Goal: Task Accomplishment & Management: Use online tool/utility

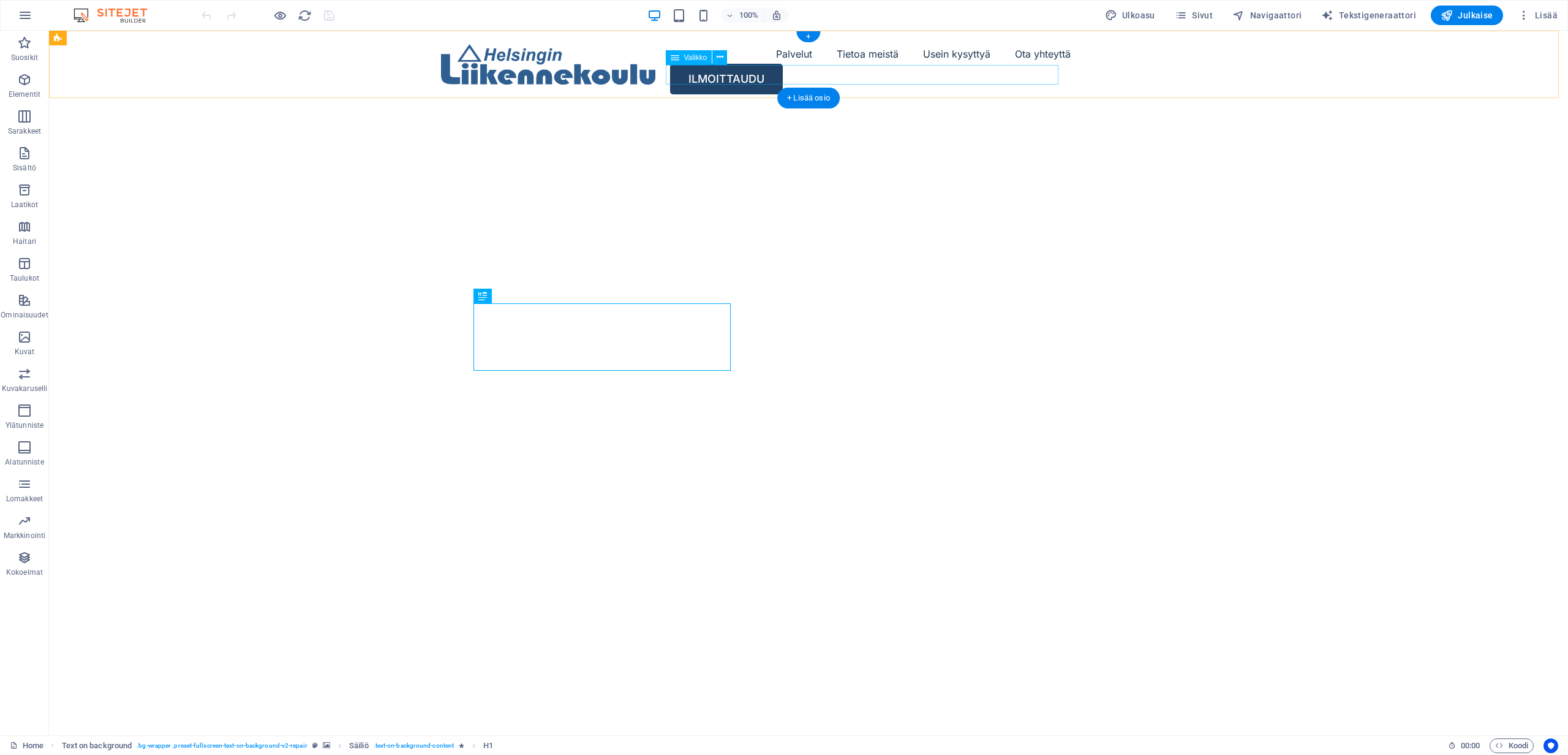
click at [985, 64] on nav "Palvelut Tietoa meistä Usein kysyttyä Ota yhteyttä" at bounding box center [808, 54] width 735 height 19
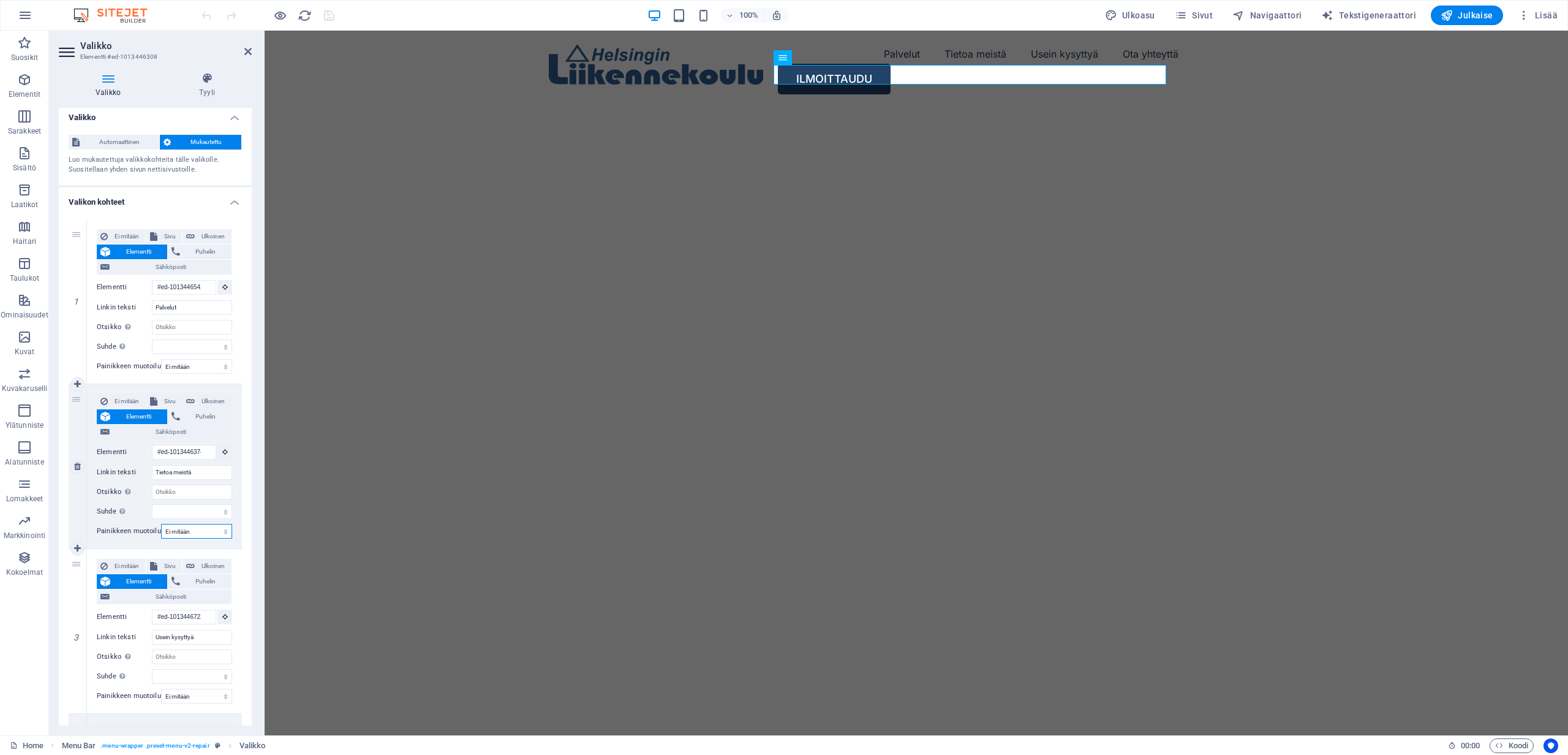
click at [196, 532] on select "Ei mitään Oletus Ensisijainen Toissijainen" at bounding box center [197, 531] width 71 height 15
click at [161, 524] on select "Ei mitään Oletus Ensisijainen Toissijainen" at bounding box center [197, 531] width 71 height 15
click at [137, 416] on span "Elementti" at bounding box center [138, 417] width 49 height 15
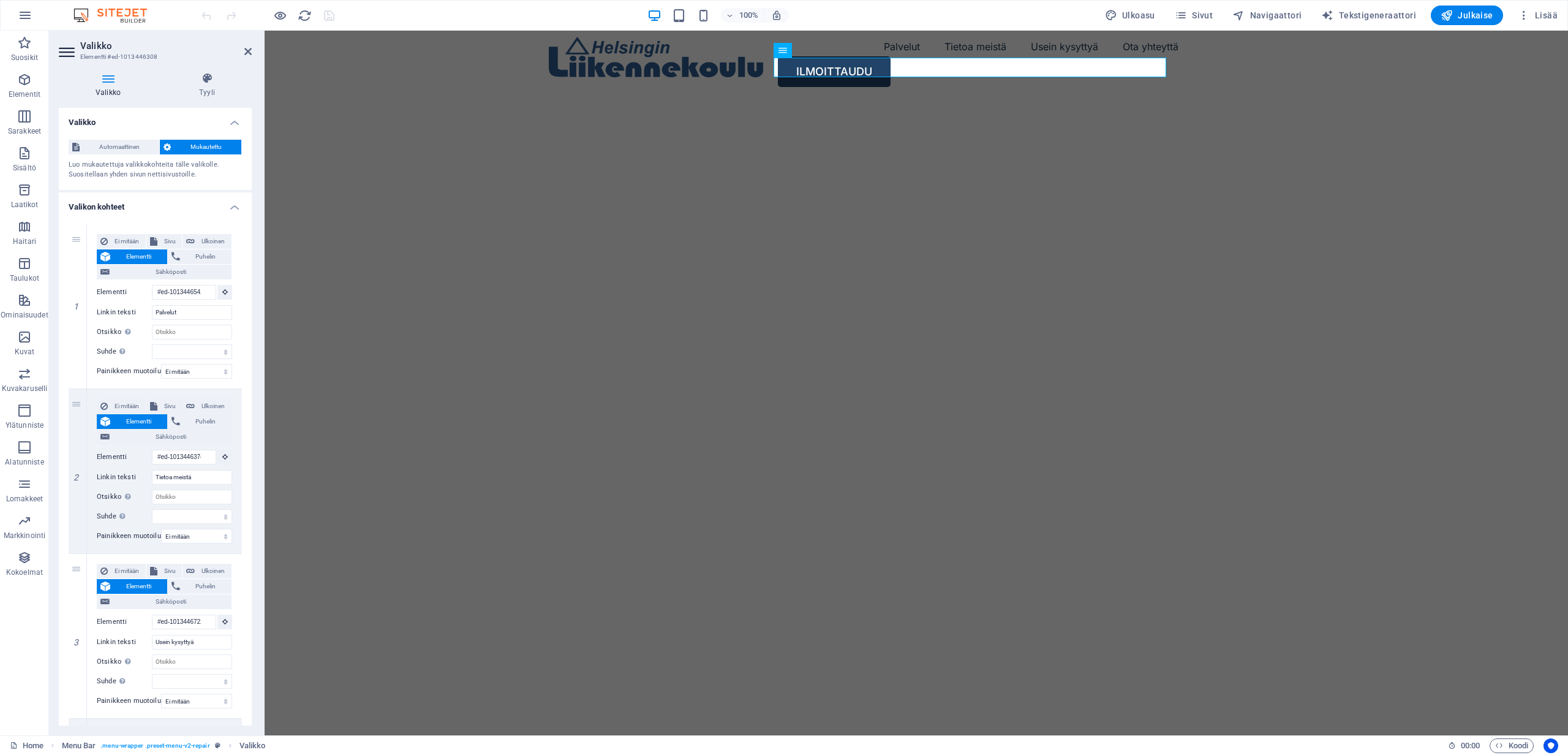
scroll to position [7, 0]
click at [117, 146] on span "Automaattinen" at bounding box center [119, 148] width 72 height 15
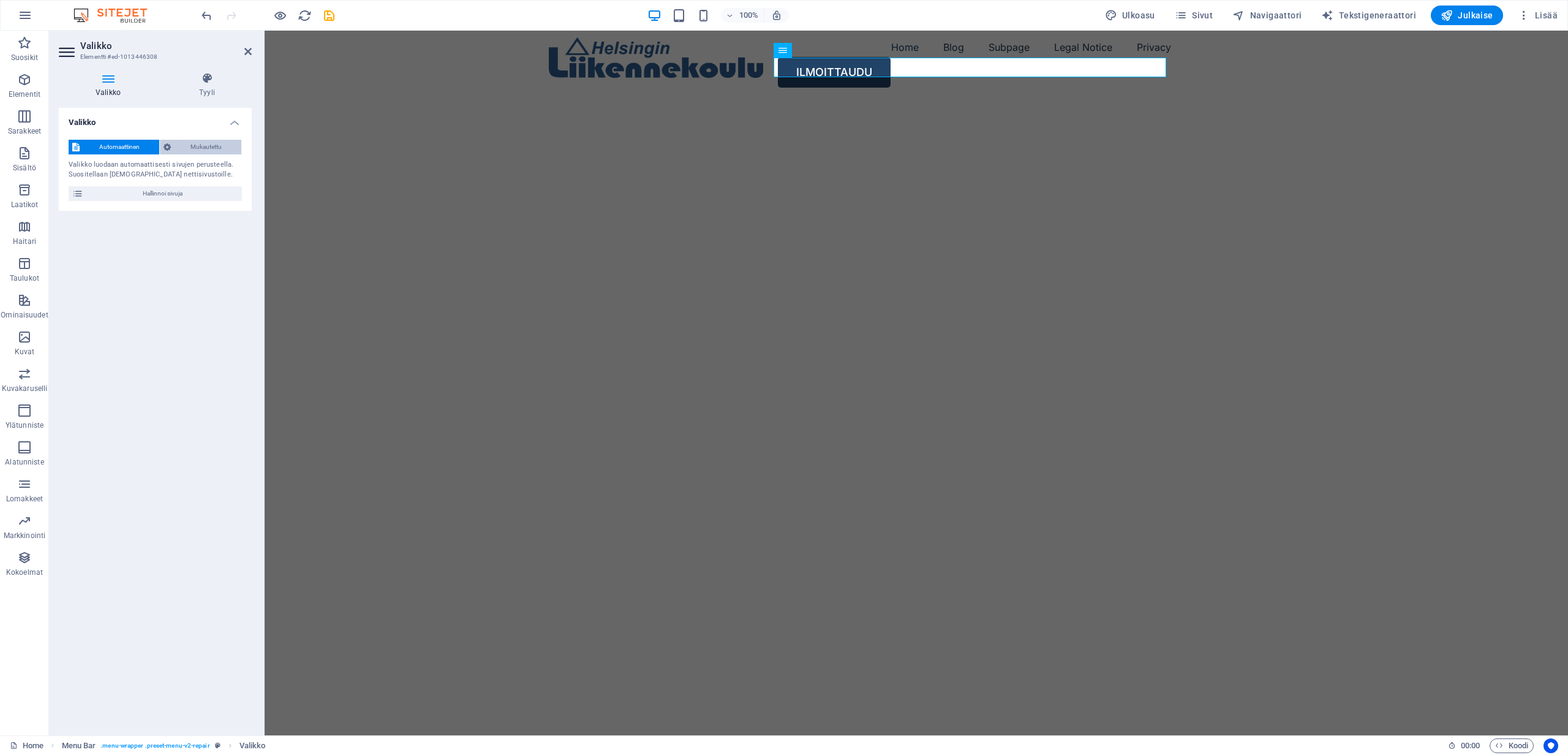
click at [206, 143] on span "Mukautettu" at bounding box center [206, 148] width 63 height 15
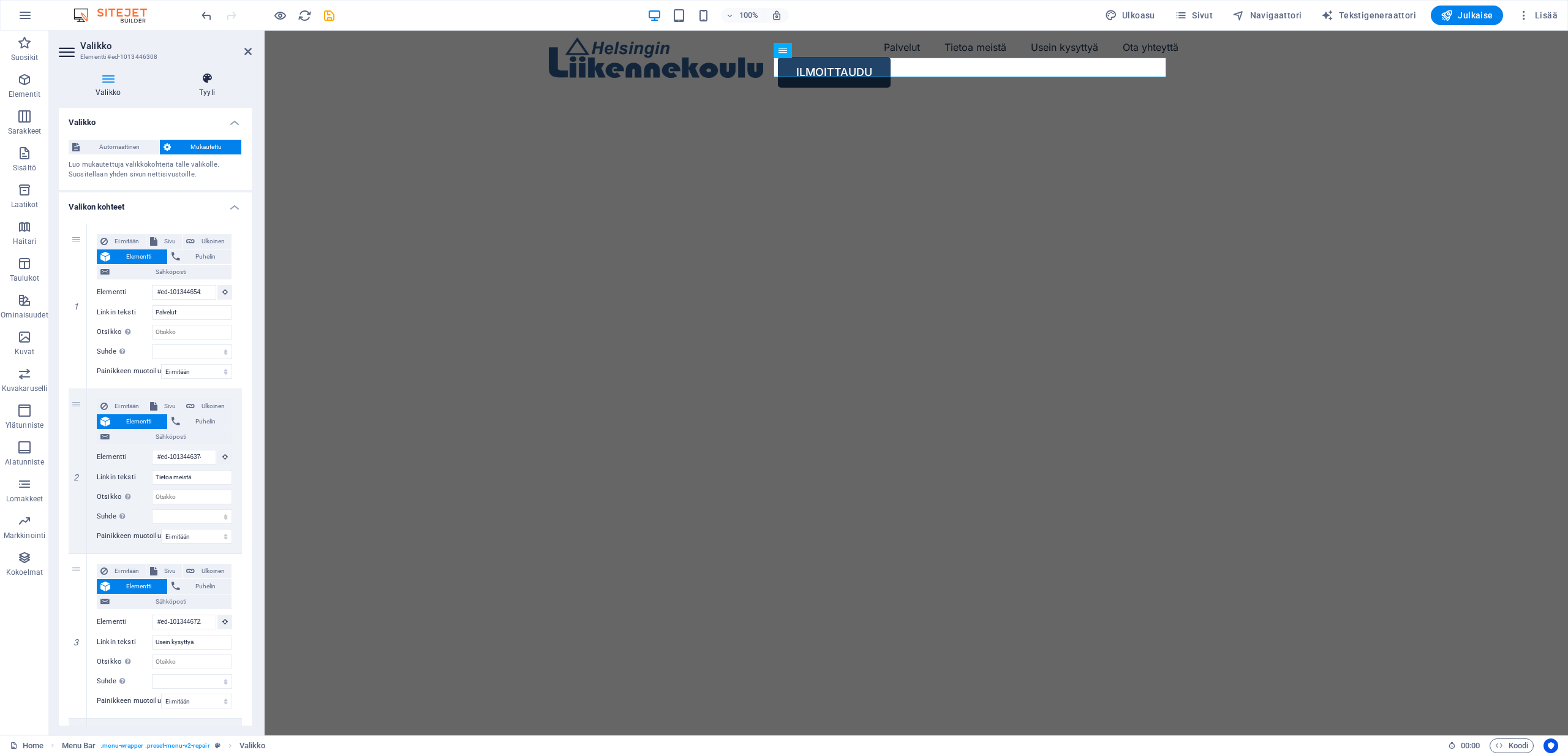
click at [203, 78] on icon at bounding box center [207, 79] width 89 height 12
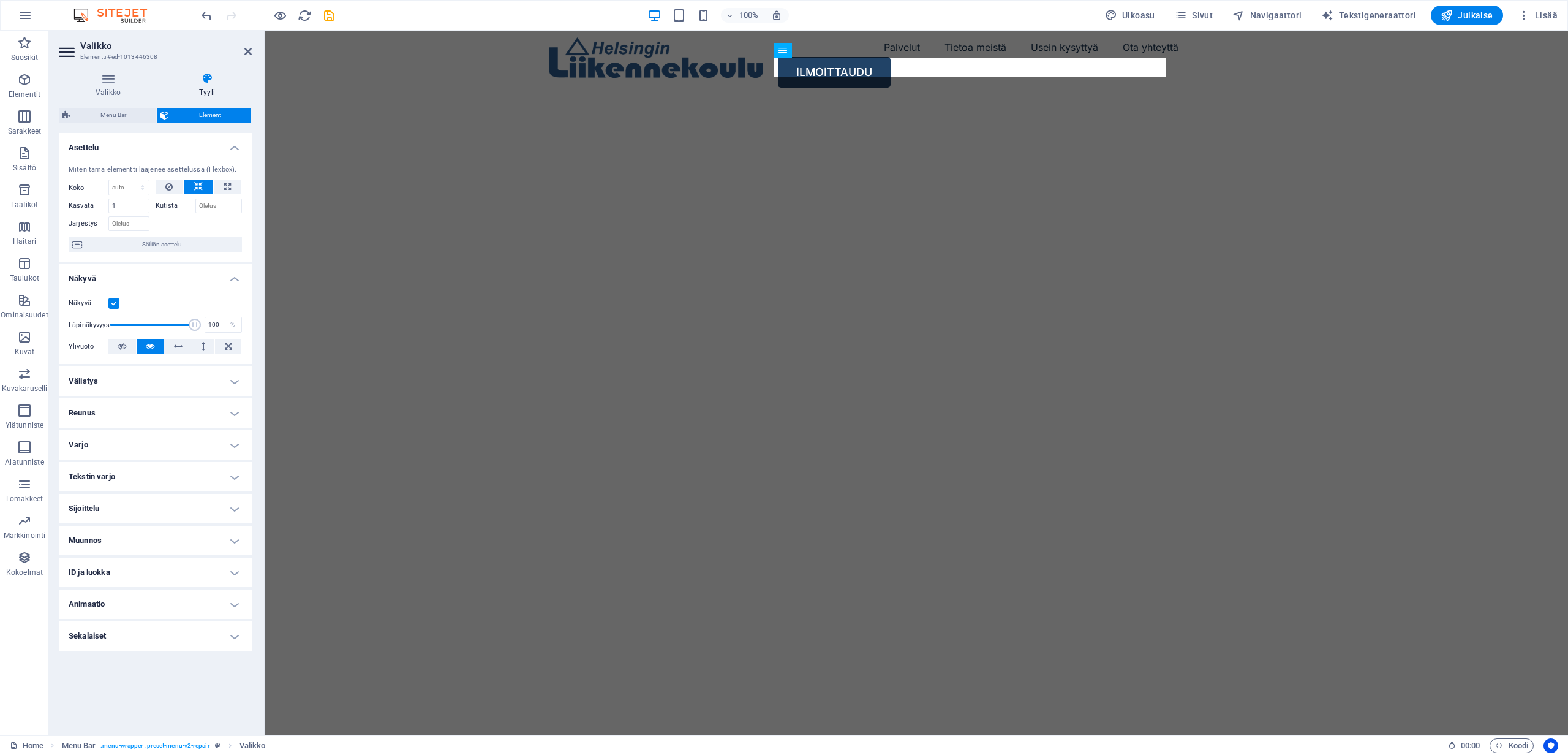
click at [105, 378] on h4 "Välistys" at bounding box center [155, 381] width 193 height 29
click at [105, 378] on h4 "Välistys" at bounding box center [155, 377] width 193 height 22
click at [106, 76] on icon at bounding box center [108, 79] width 99 height 12
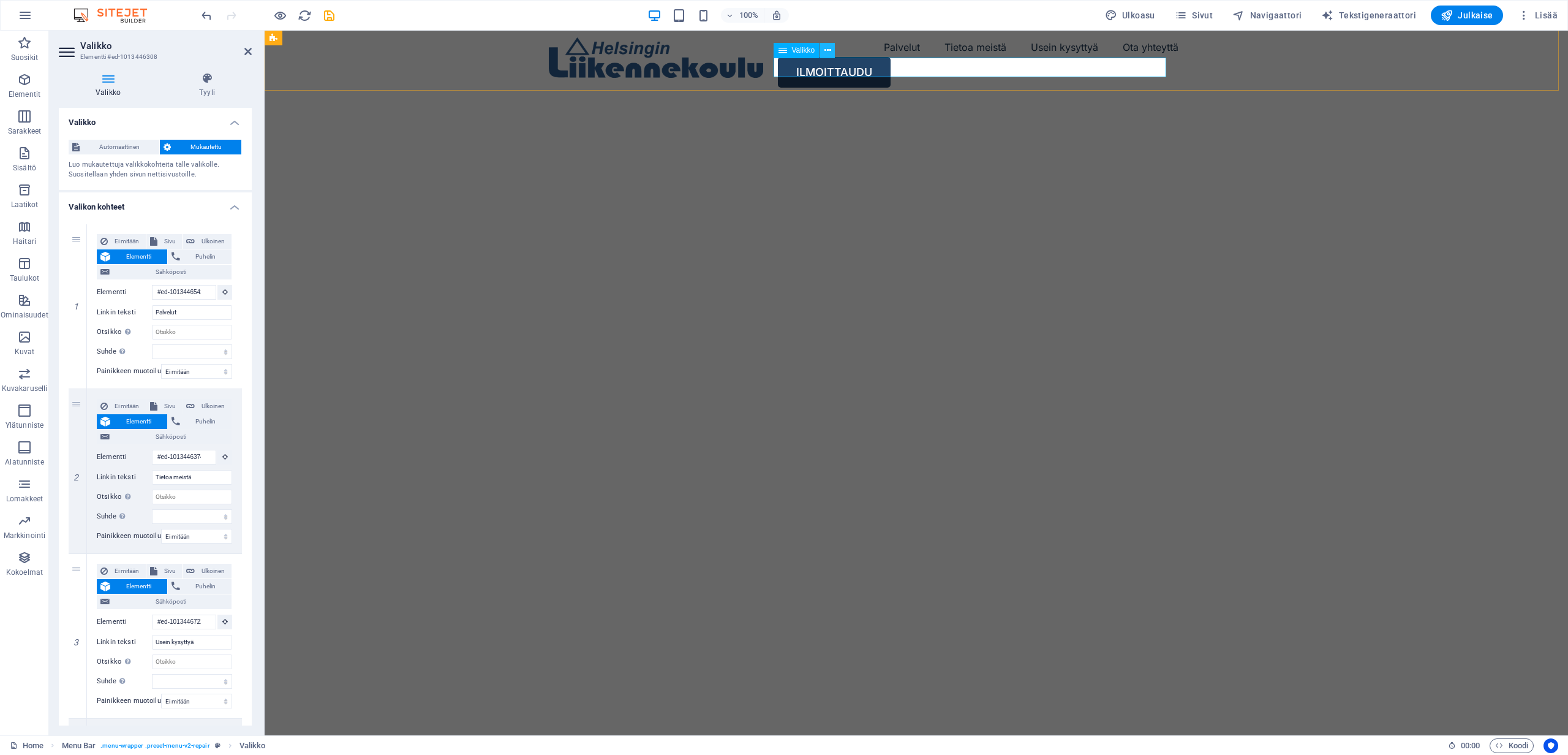
click at [826, 49] on icon at bounding box center [828, 51] width 7 height 13
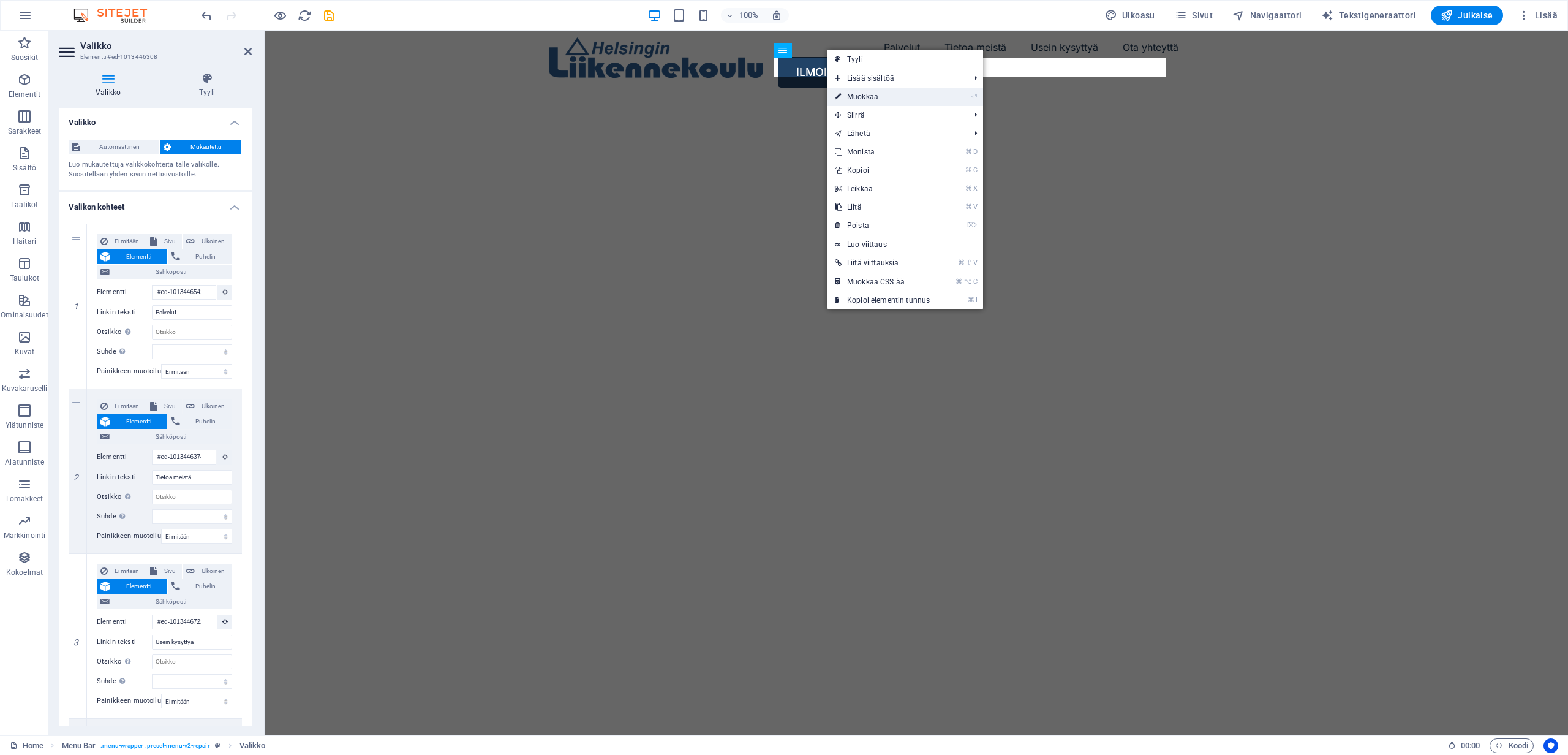
click at [867, 96] on link "⏎ Muokkaa" at bounding box center [883, 96] width 110 height 18
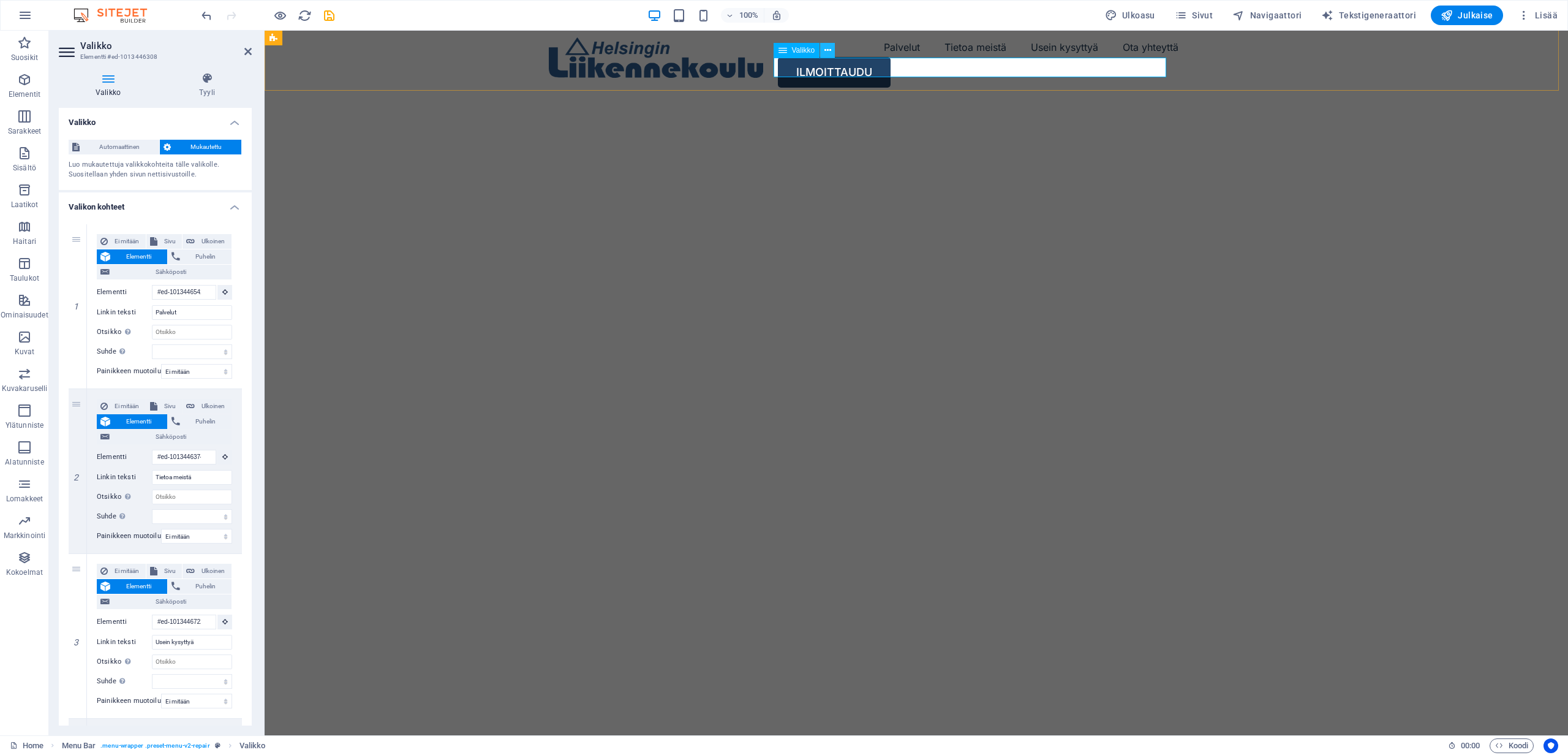
click at [823, 50] on button at bounding box center [828, 51] width 15 height 15
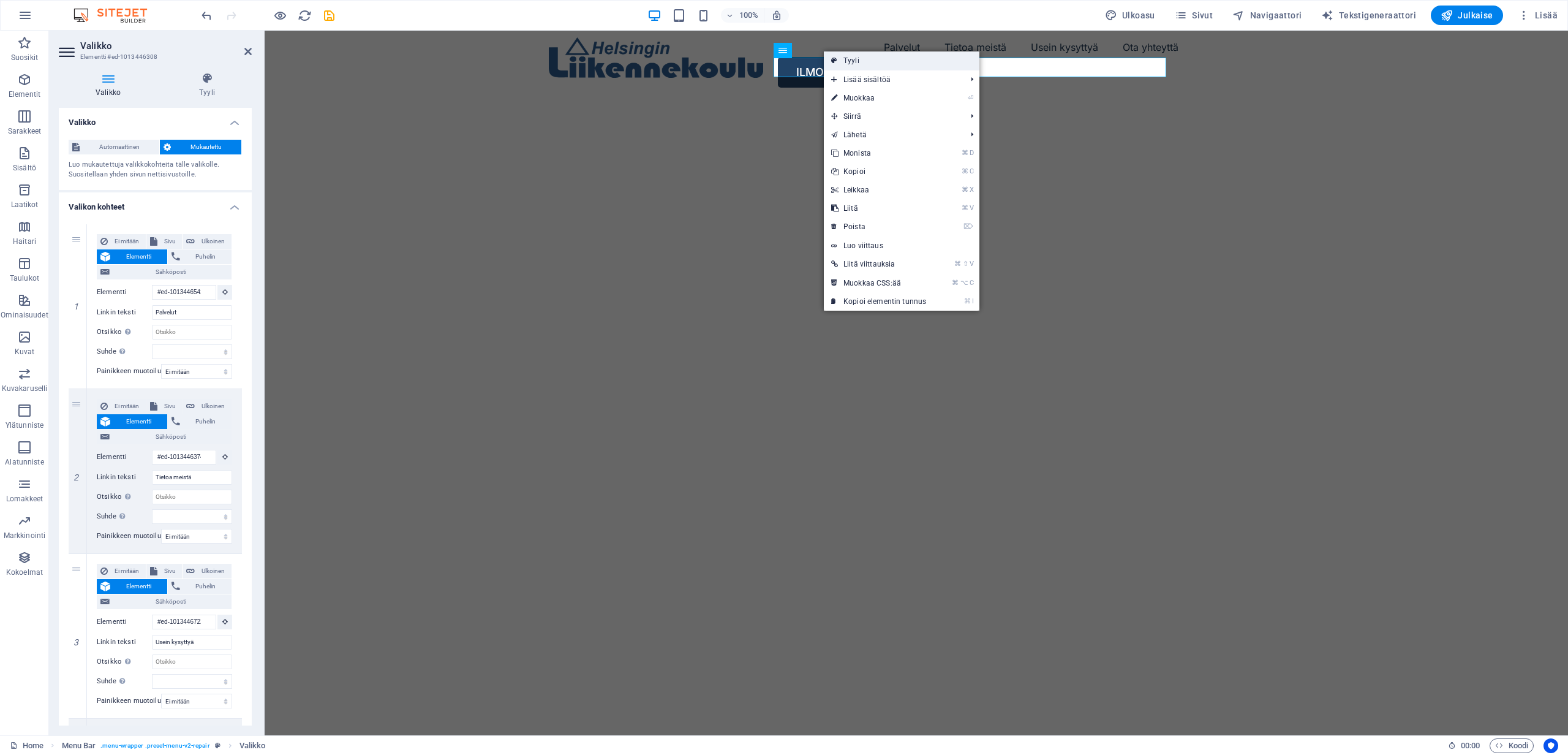
click at [853, 59] on link "Tyyli" at bounding box center [901, 60] width 156 height 18
select select "rem"
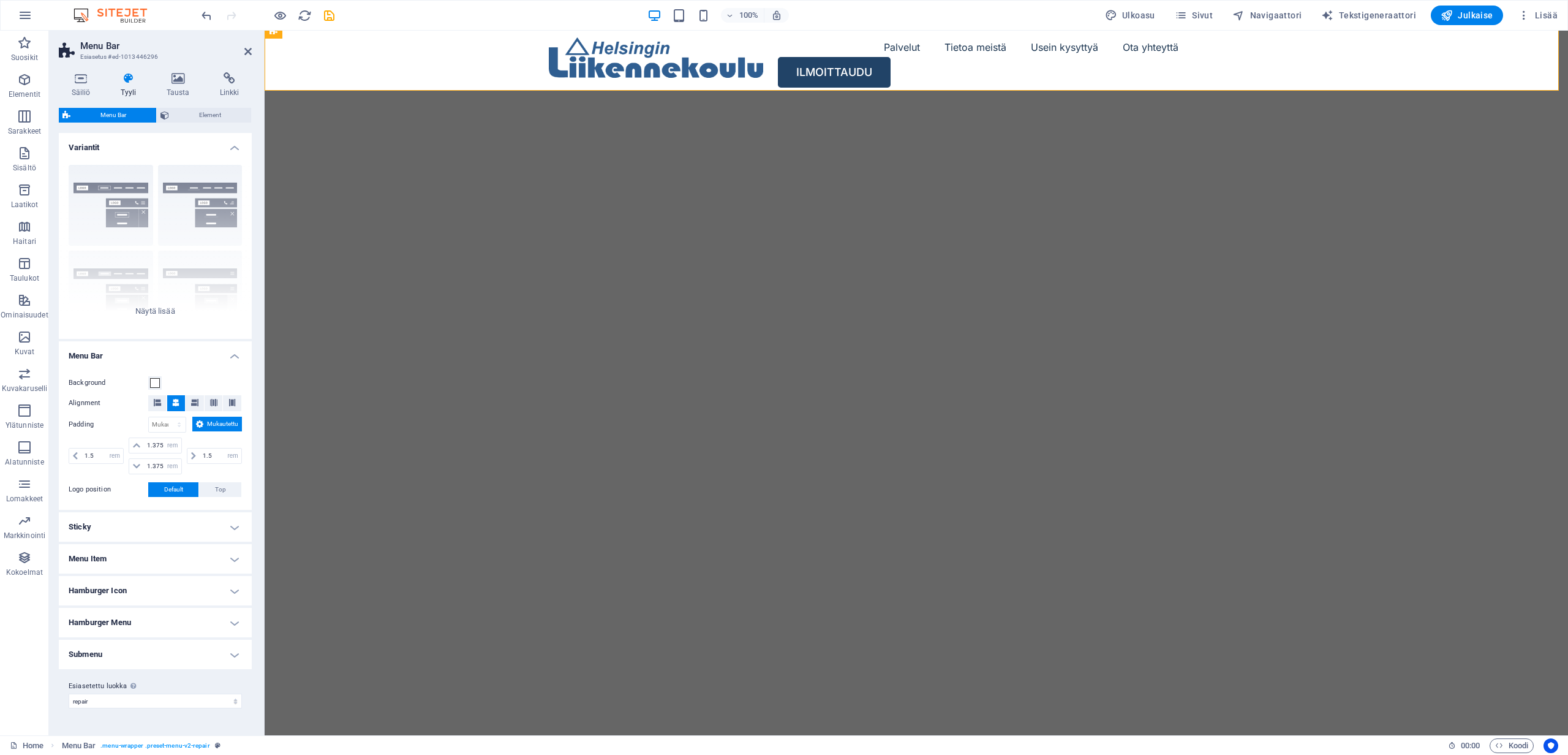
click at [139, 589] on h4 "Hamburger Icon" at bounding box center [155, 591] width 193 height 29
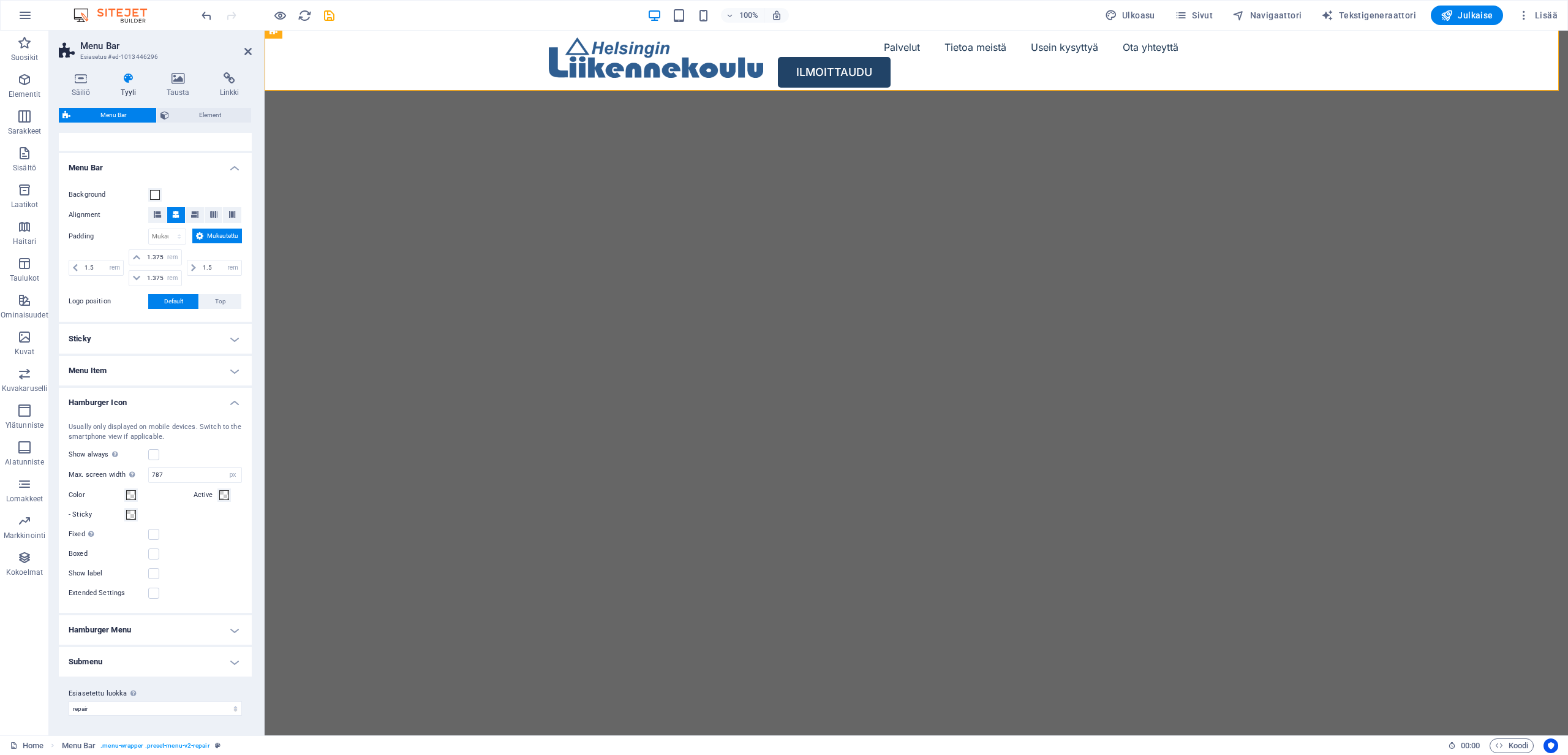
click at [136, 641] on h4 "Hamburger Menu" at bounding box center [155, 630] width 193 height 29
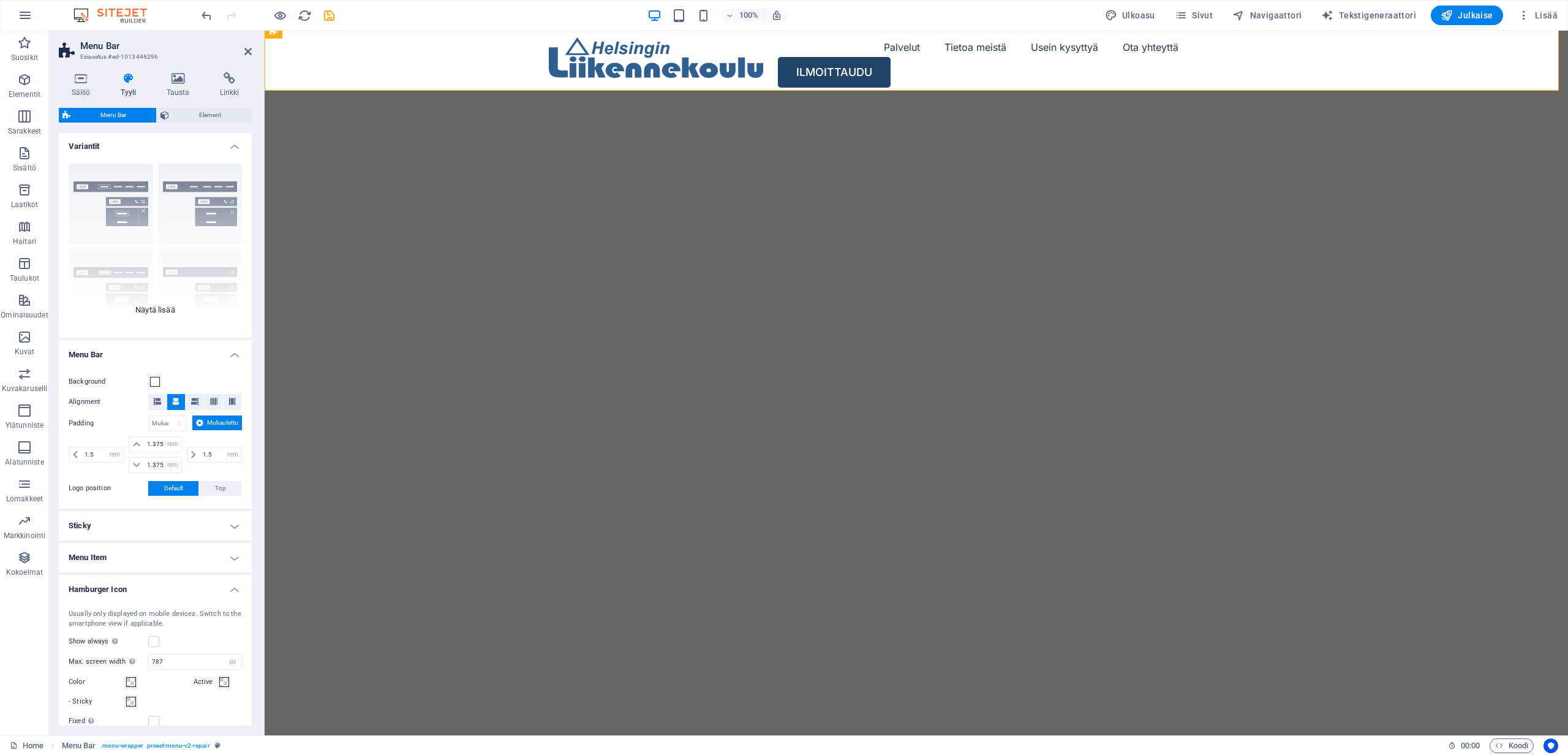
scroll to position [0, 0]
click at [175, 78] on icon at bounding box center [177, 79] width 48 height 12
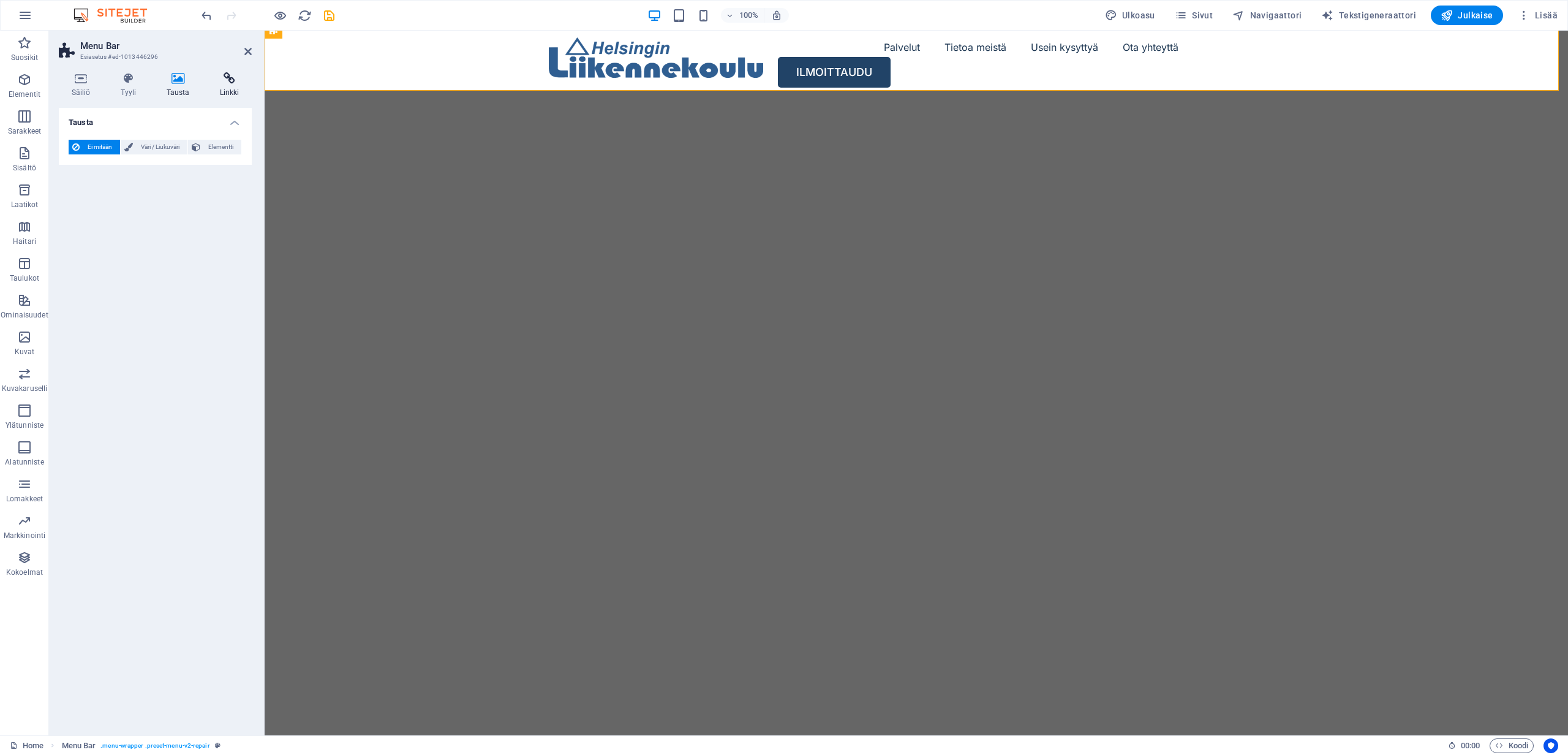
click at [229, 81] on icon at bounding box center [229, 79] width 45 height 12
click at [76, 84] on icon at bounding box center [81, 79] width 44 height 12
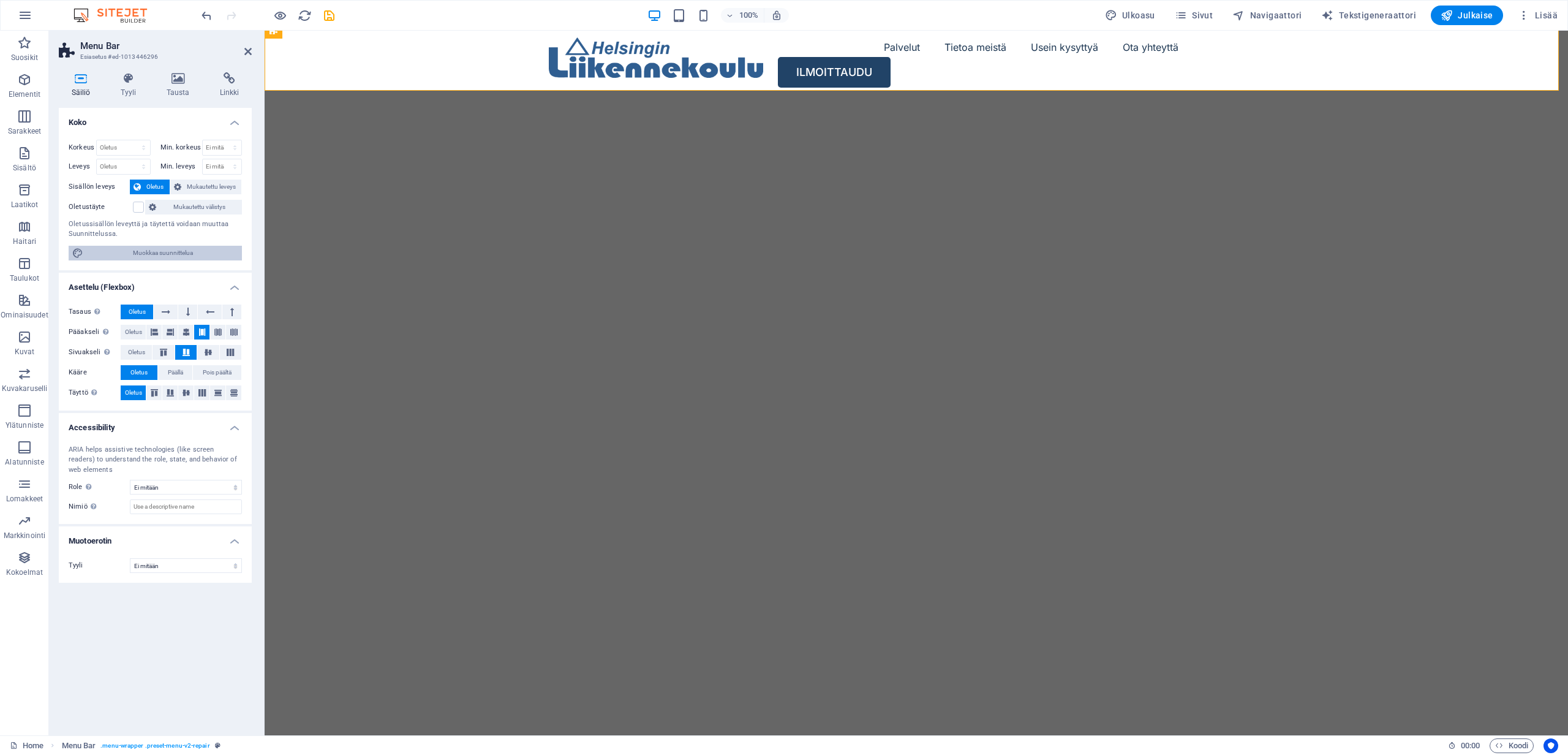
click at [172, 248] on span "Muokkaa suunnittelua" at bounding box center [162, 253] width 151 height 15
select select "rem"
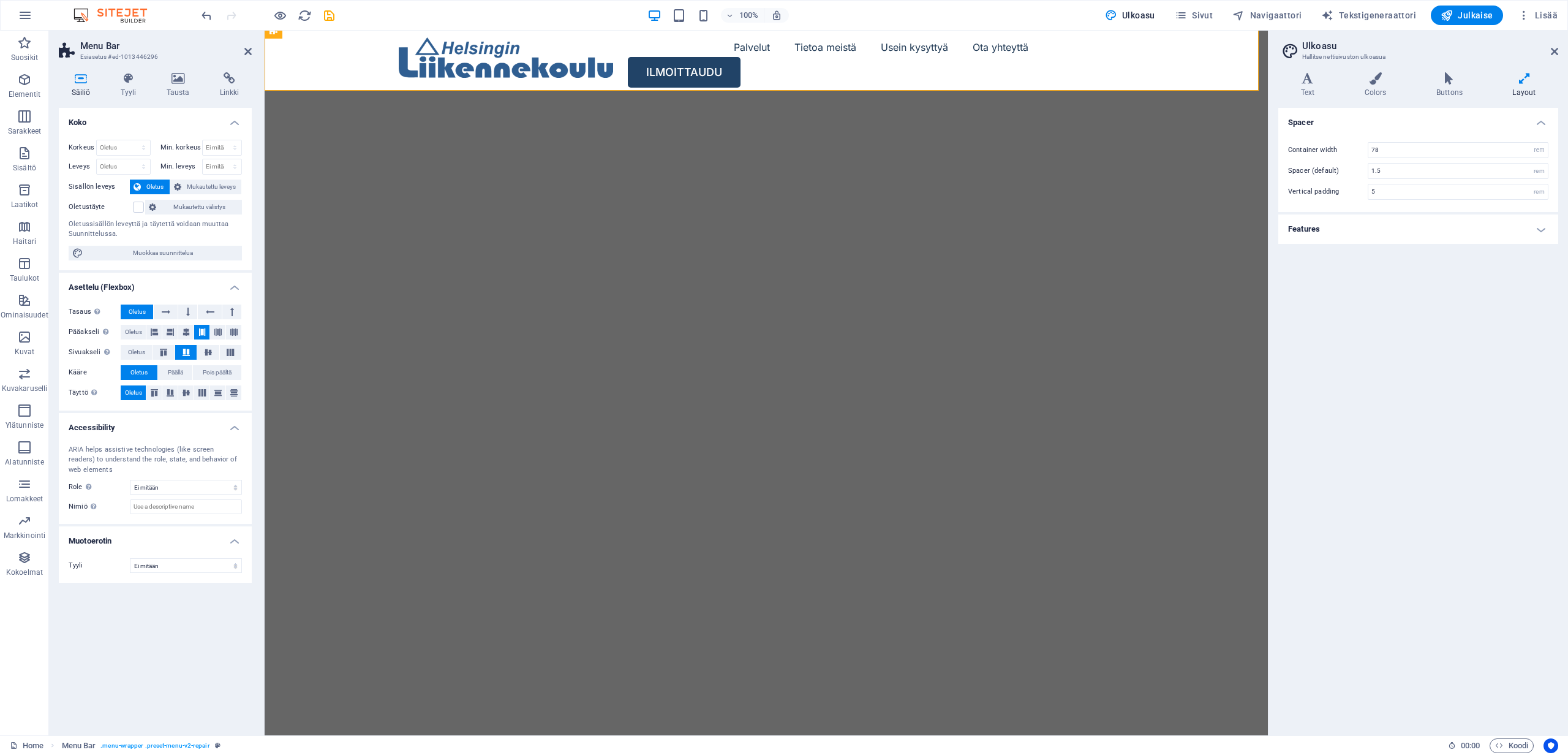
click at [1347, 227] on h4 "Features" at bounding box center [1419, 229] width 280 height 29
click at [1033, 41] on div "Painike" at bounding box center [1040, 39] width 47 height 15
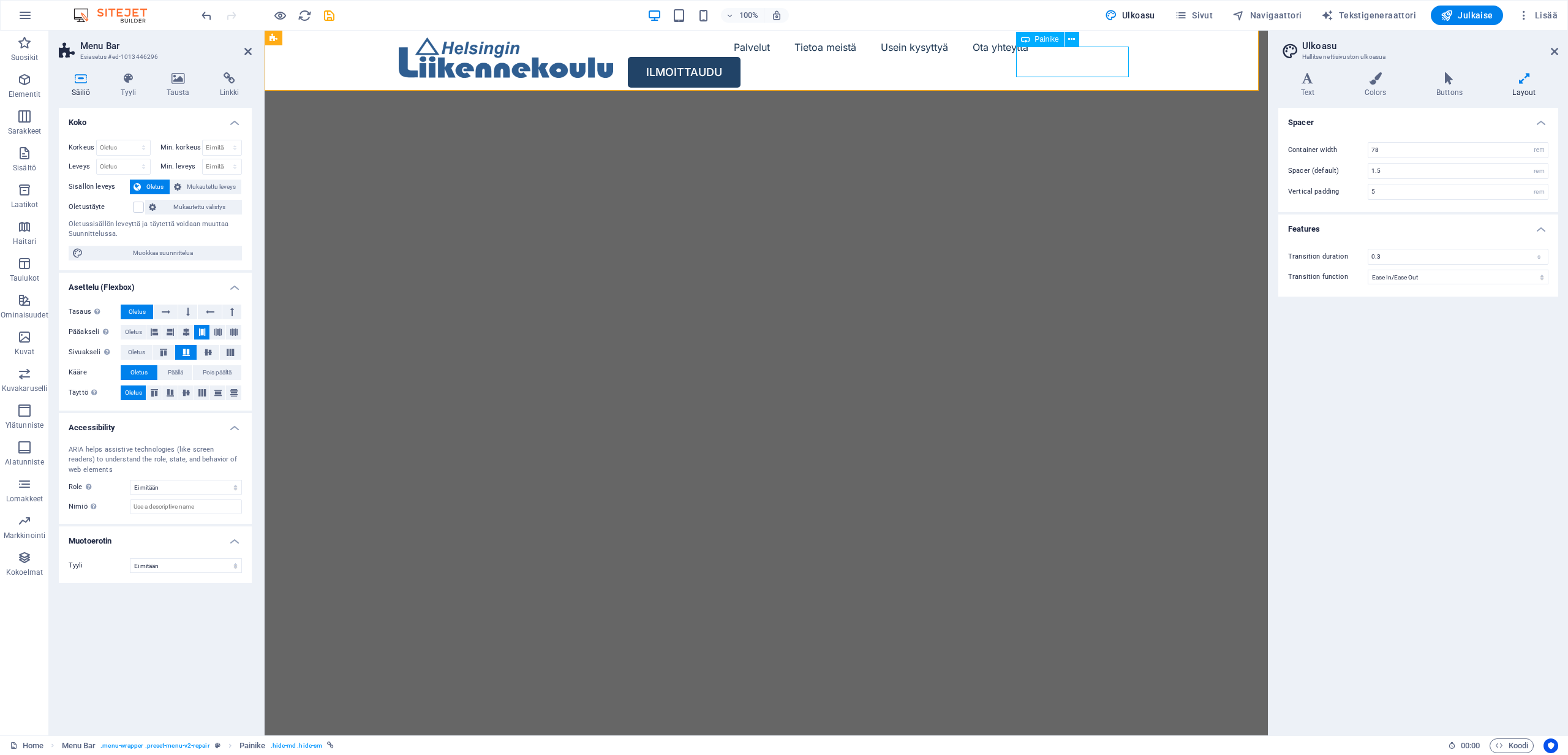
click at [1050, 40] on span "Painike" at bounding box center [1046, 39] width 24 height 8
click at [1071, 42] on icon at bounding box center [1071, 39] width 7 height 13
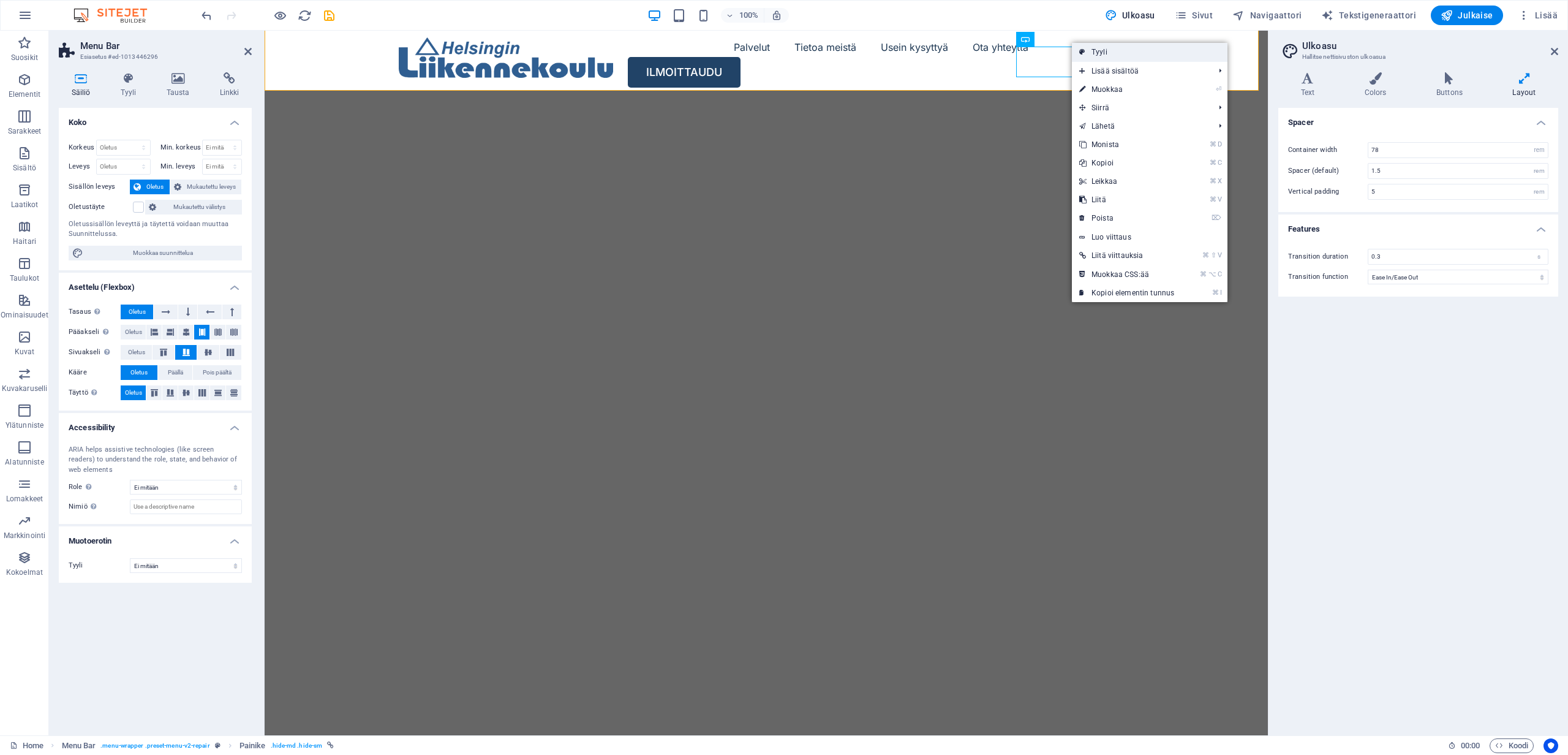
click at [1093, 46] on link "Tyyli" at bounding box center [1149, 52] width 156 height 18
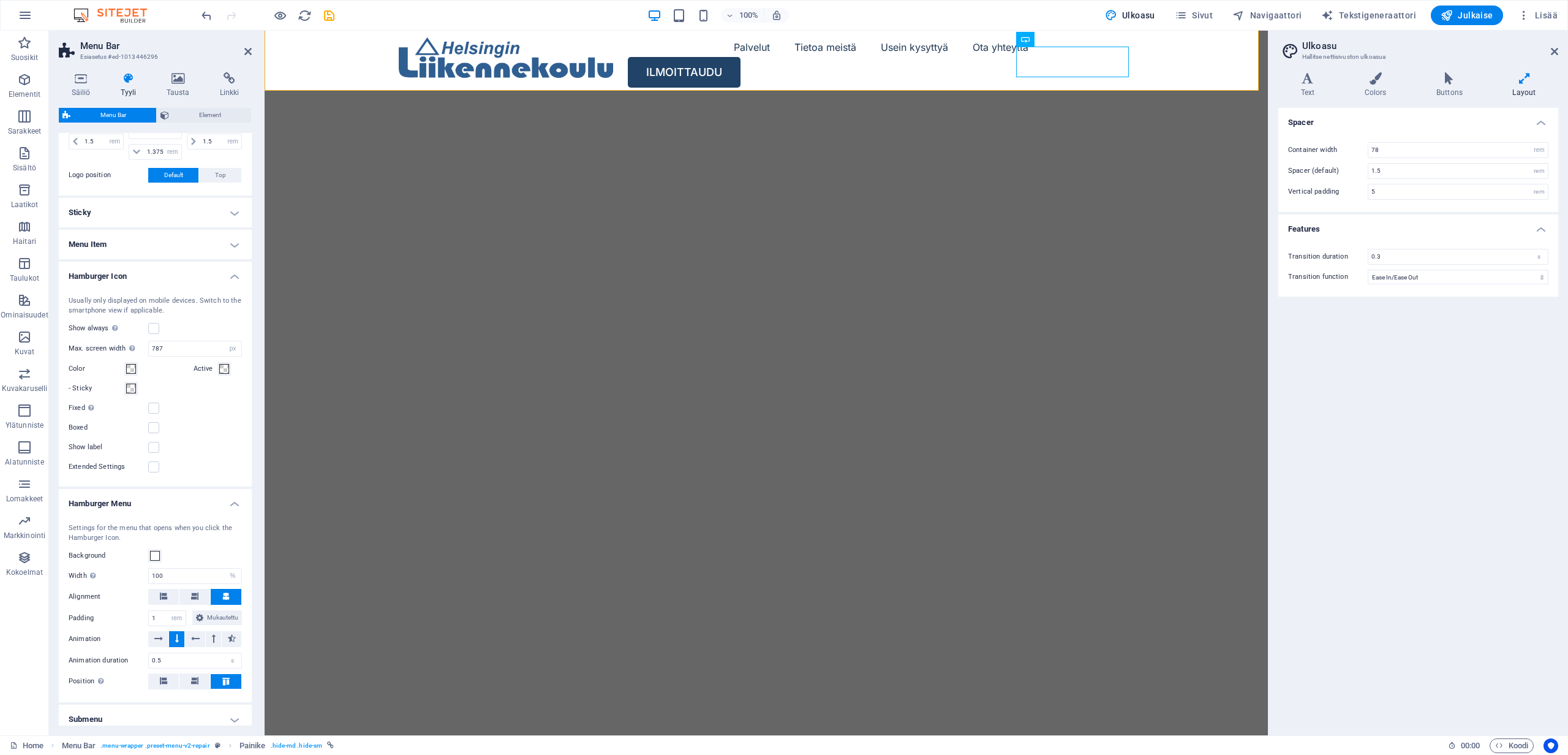
scroll to position [399, 0]
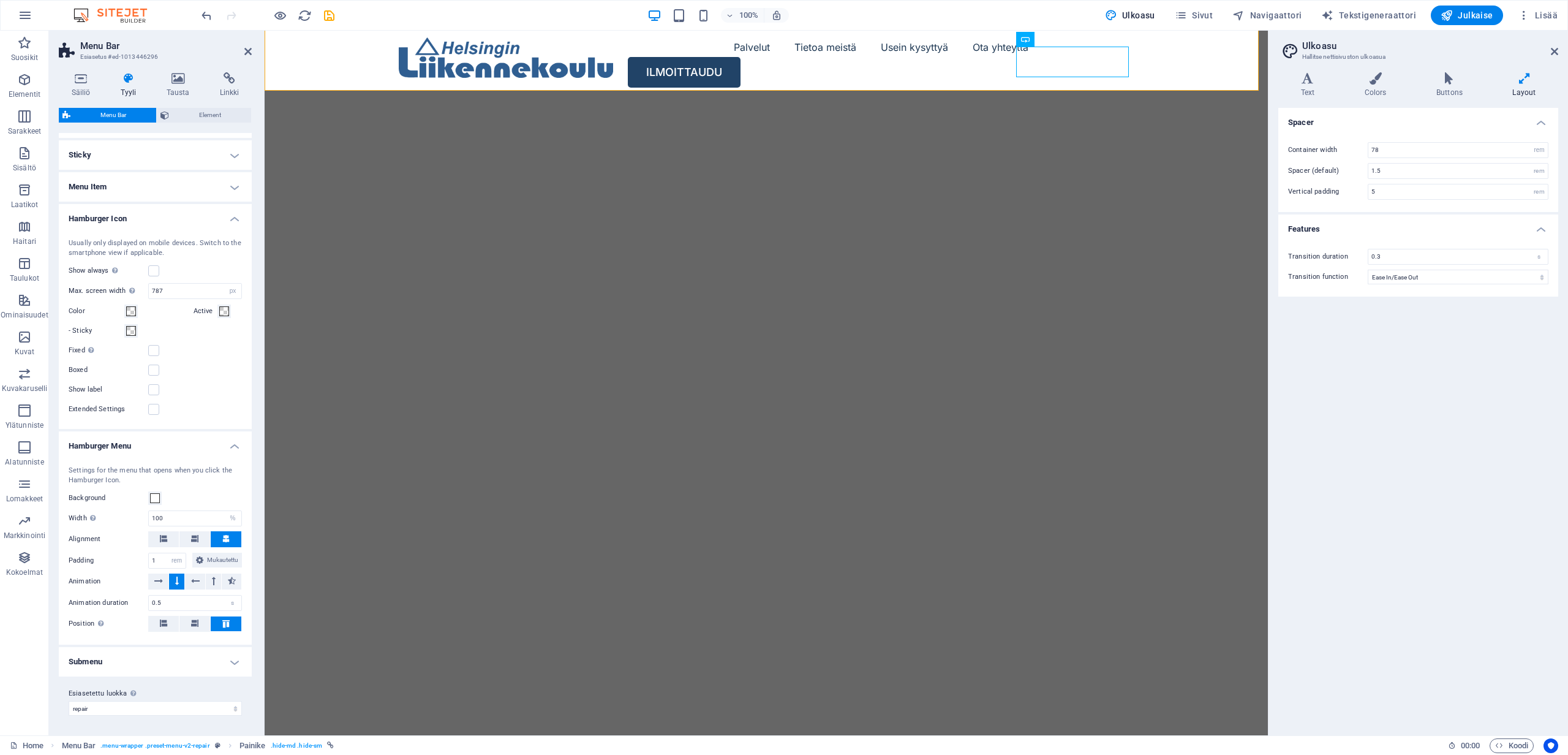
click at [236, 654] on h4 "Submenu" at bounding box center [155, 662] width 193 height 29
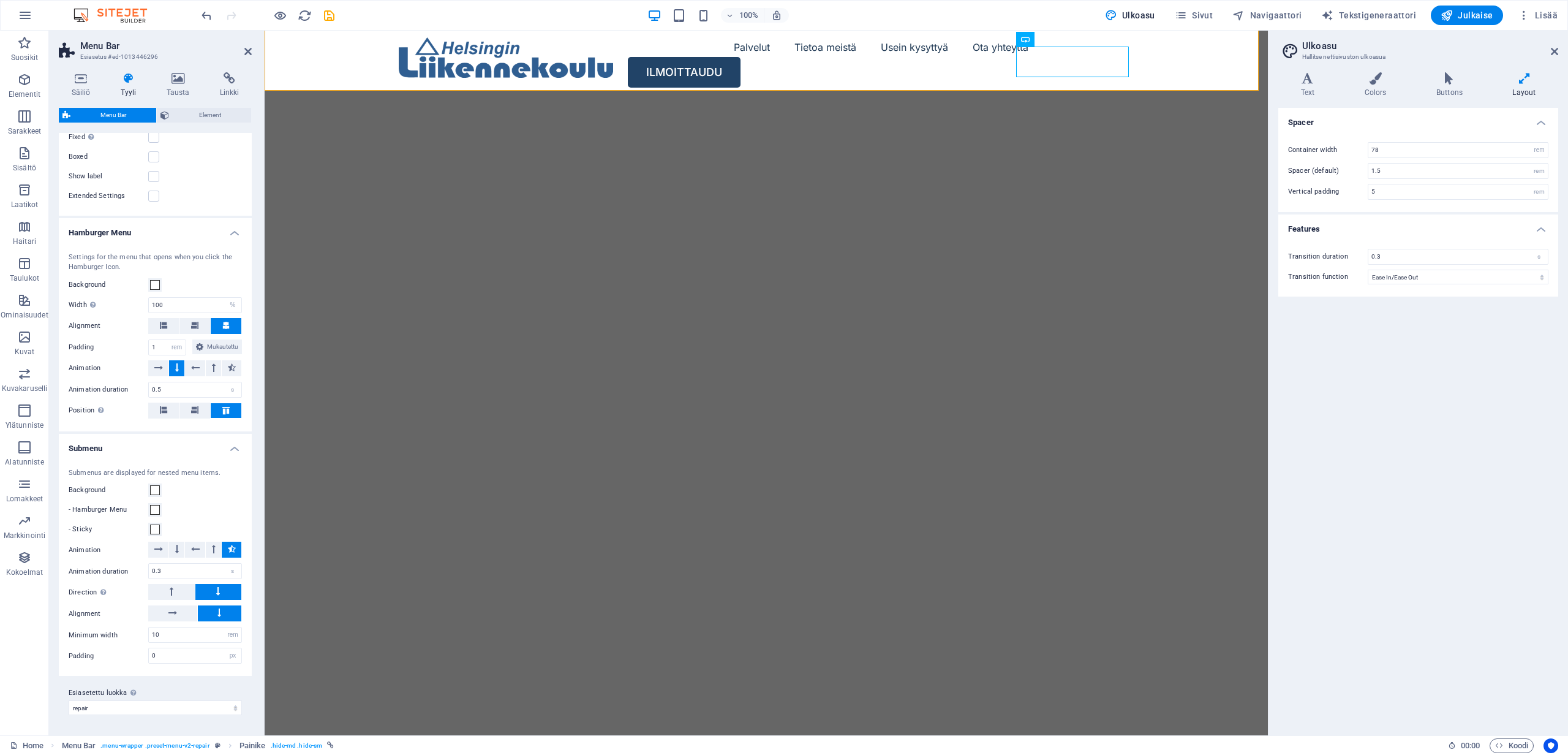
scroll to position [612, 0]
click at [1046, 40] on span "Painike" at bounding box center [1046, 39] width 24 height 8
click at [1072, 39] on icon at bounding box center [1071, 39] width 7 height 13
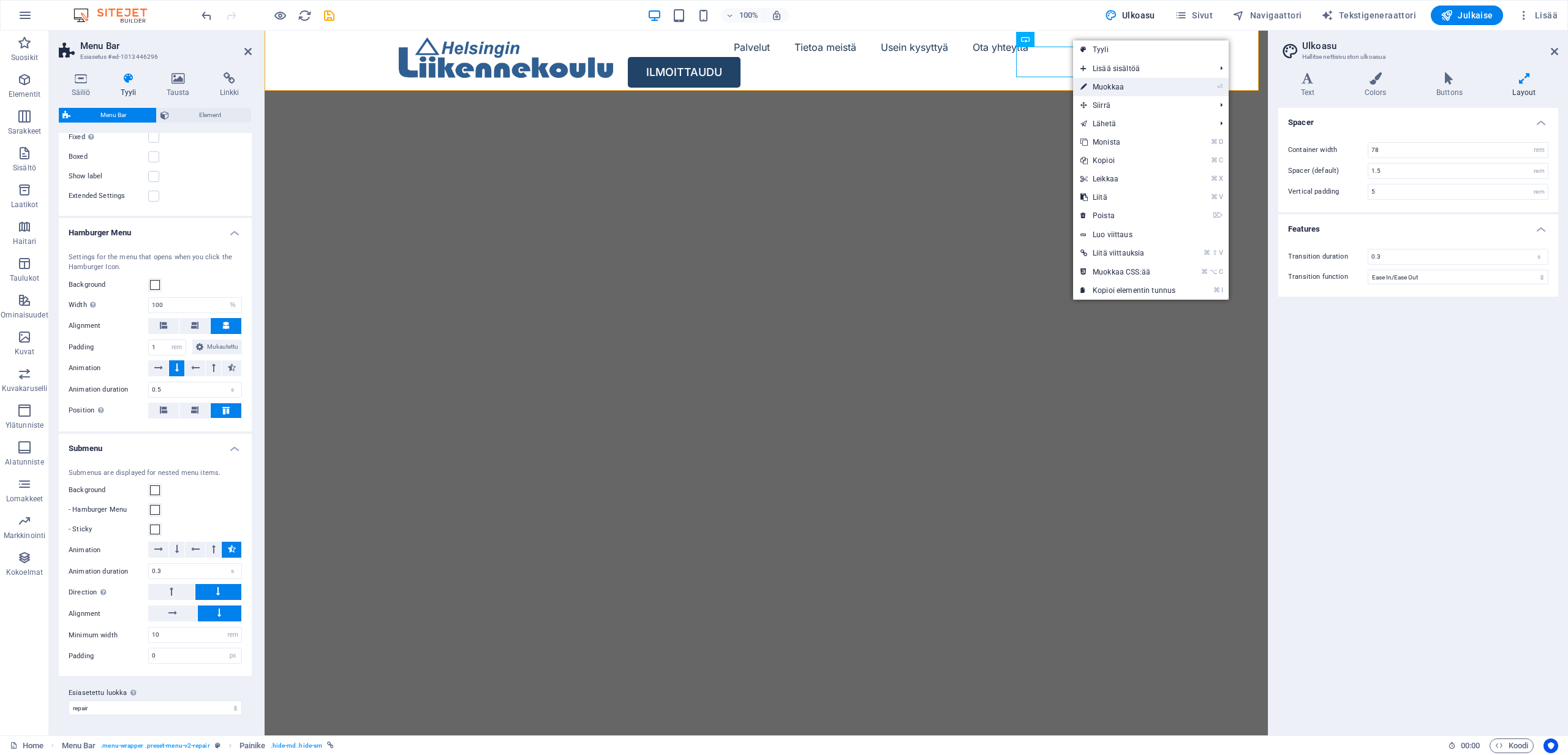
click at [1110, 83] on link "⏎ Muokkaa" at bounding box center [1128, 87] width 110 height 18
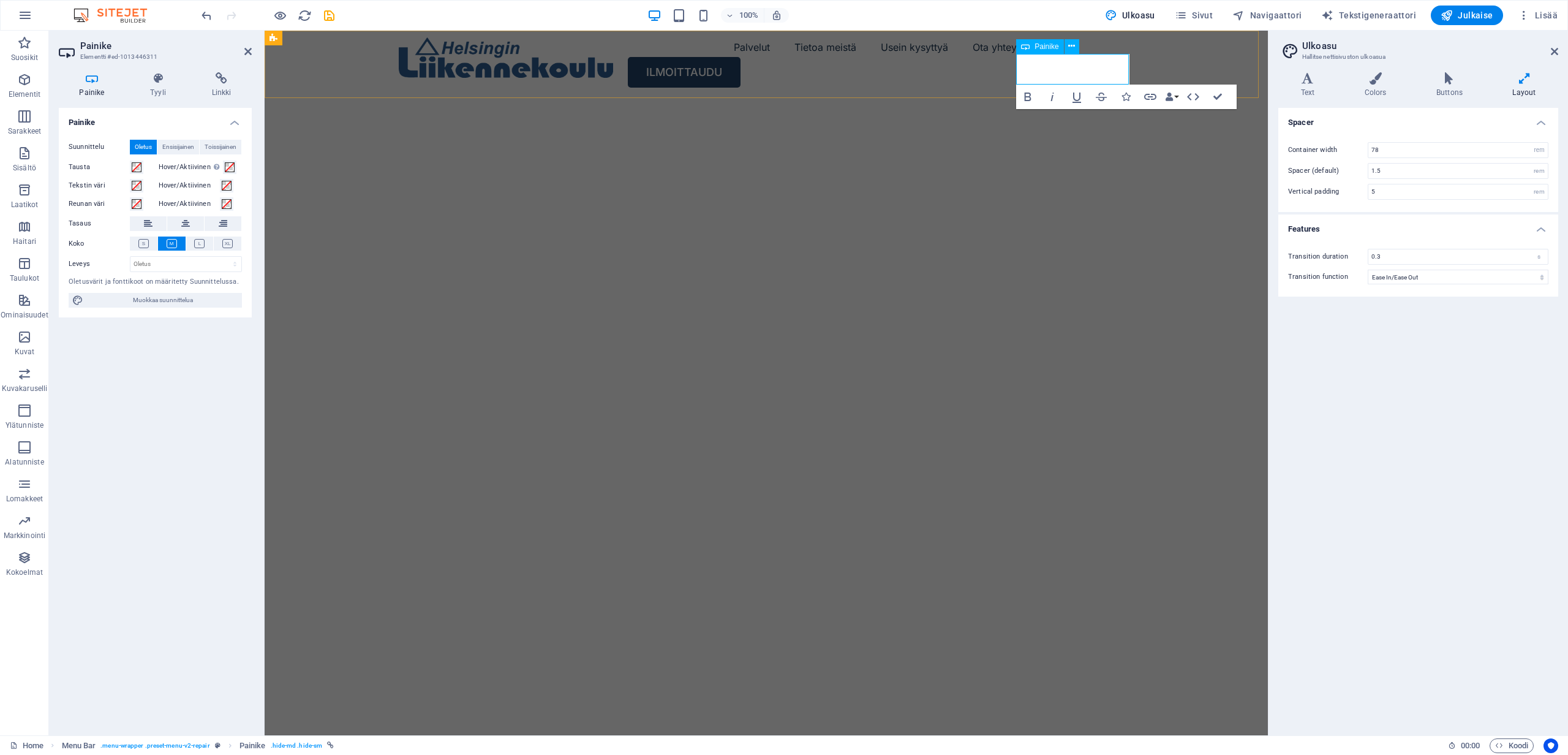
scroll to position [0, 0]
click at [229, 166] on span at bounding box center [230, 168] width 10 height 10
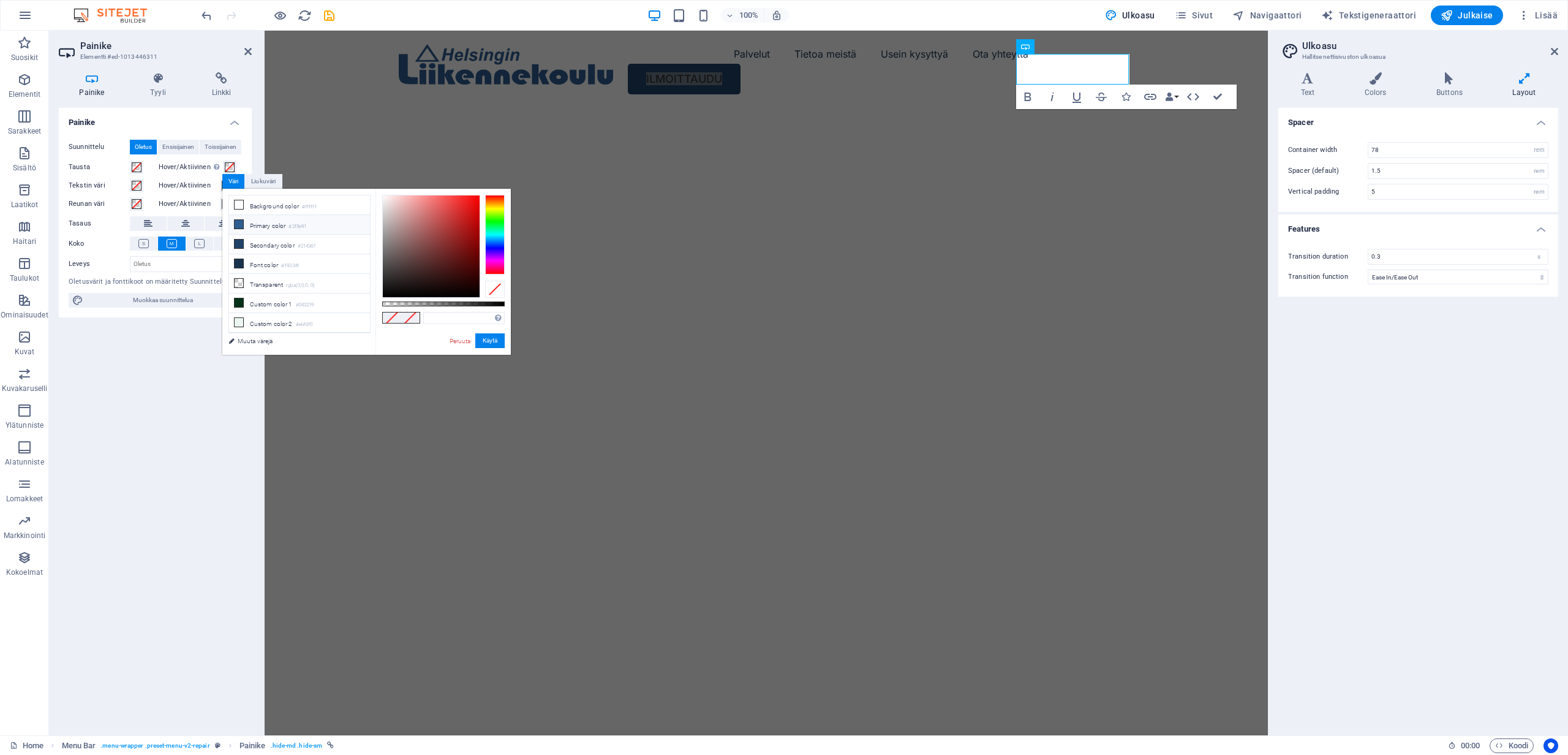
click at [238, 224] on icon at bounding box center [239, 224] width 9 height 9
type input "#2f5e91"
click at [487, 339] on button "Käytä" at bounding box center [490, 341] width 29 height 15
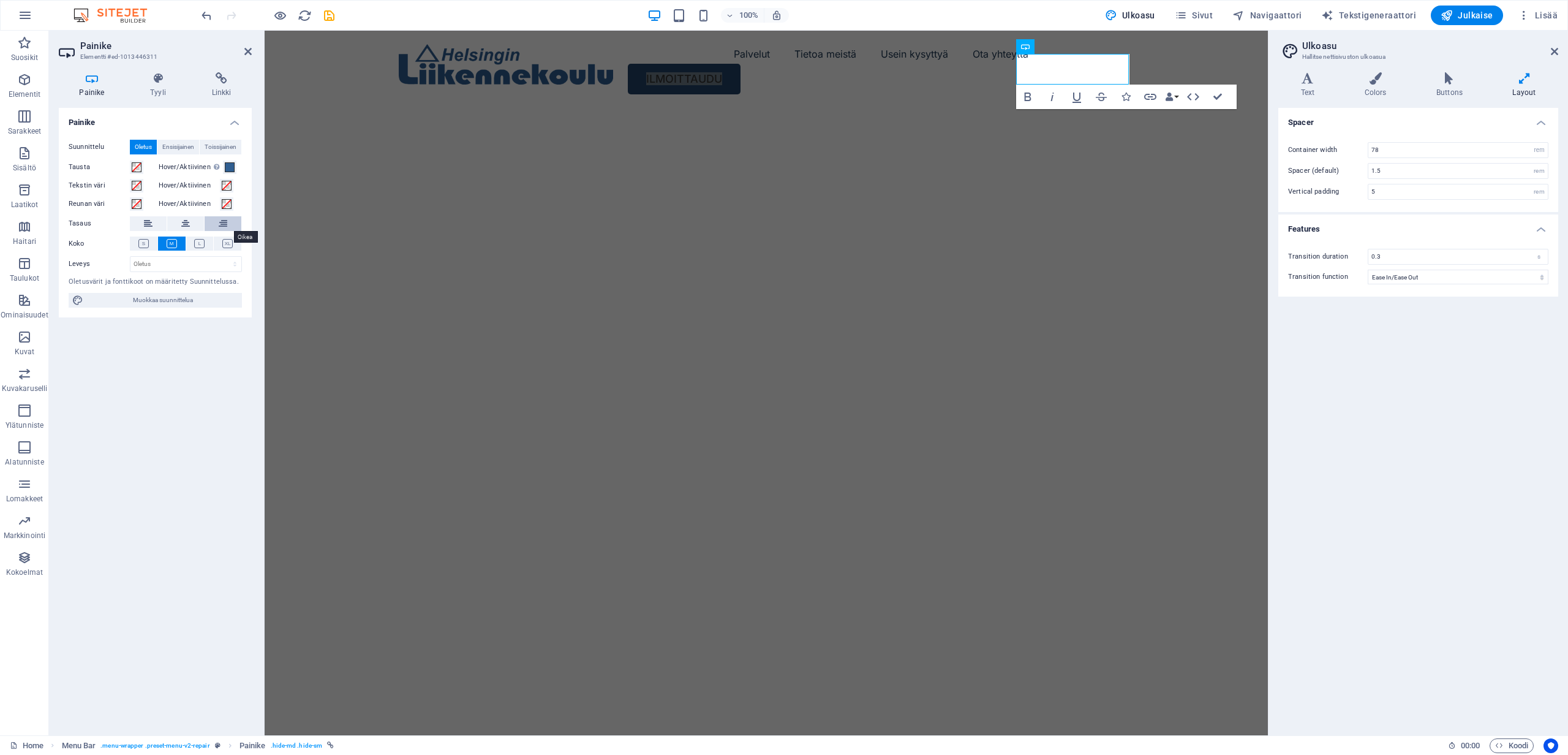
click at [224, 225] on icon at bounding box center [223, 224] width 9 height 15
click at [224, 222] on icon at bounding box center [223, 224] width 9 height 15
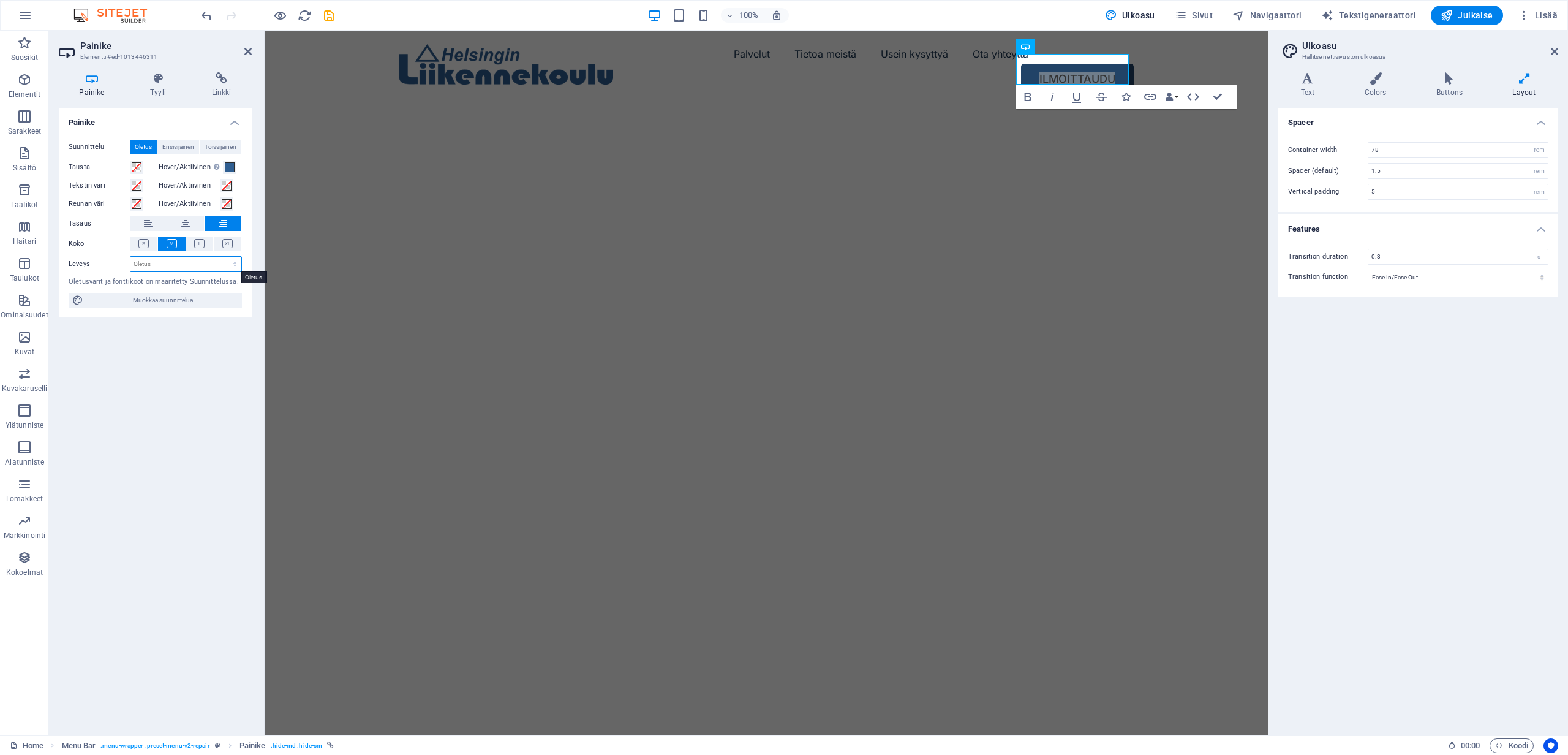
click at [167, 259] on select "Oletus px rem % em vh vw" at bounding box center [186, 264] width 111 height 15
click at [137, 298] on span "Muokkaa suunnittelua" at bounding box center [162, 301] width 151 height 15
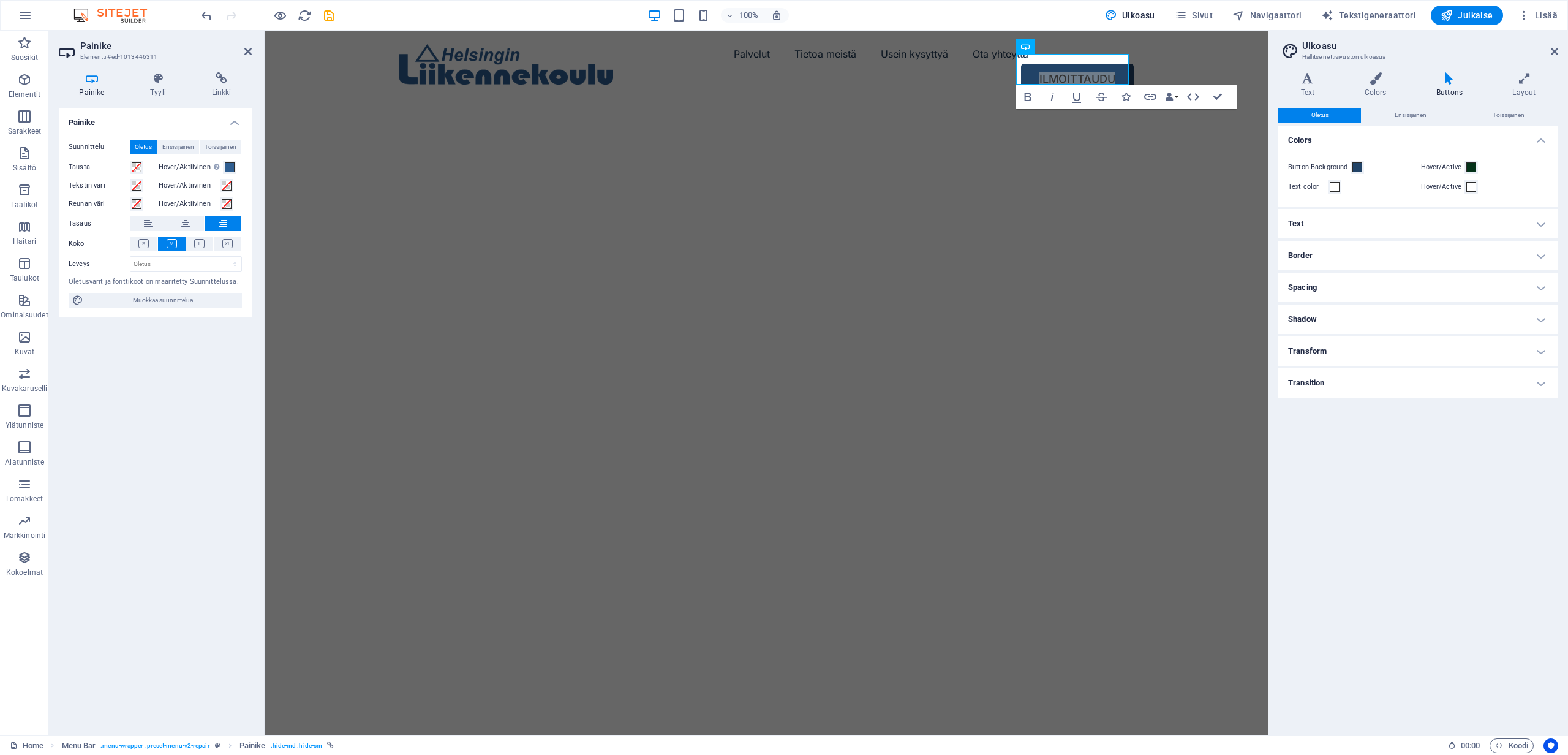
click at [1332, 386] on h4 "Transition" at bounding box center [1419, 382] width 280 height 29
click at [1375, 427] on select "Ease Ease In Ease Out Ease In/Ease Out Linear" at bounding box center [1458, 431] width 181 height 15
click at [1326, 351] on h4 "Transform" at bounding box center [1419, 351] width 280 height 29
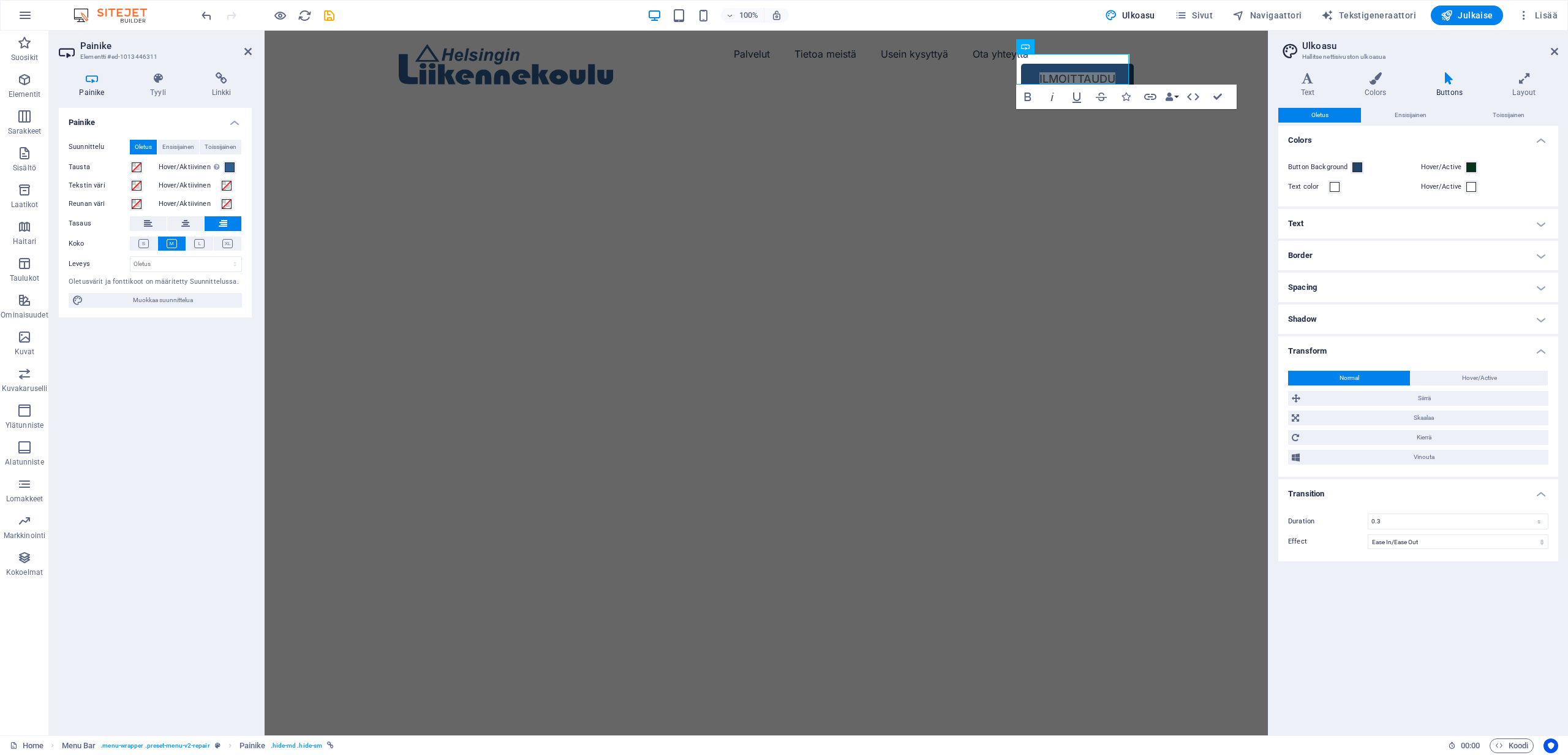
click at [1312, 324] on h4 "Shadow" at bounding box center [1419, 319] width 280 height 29
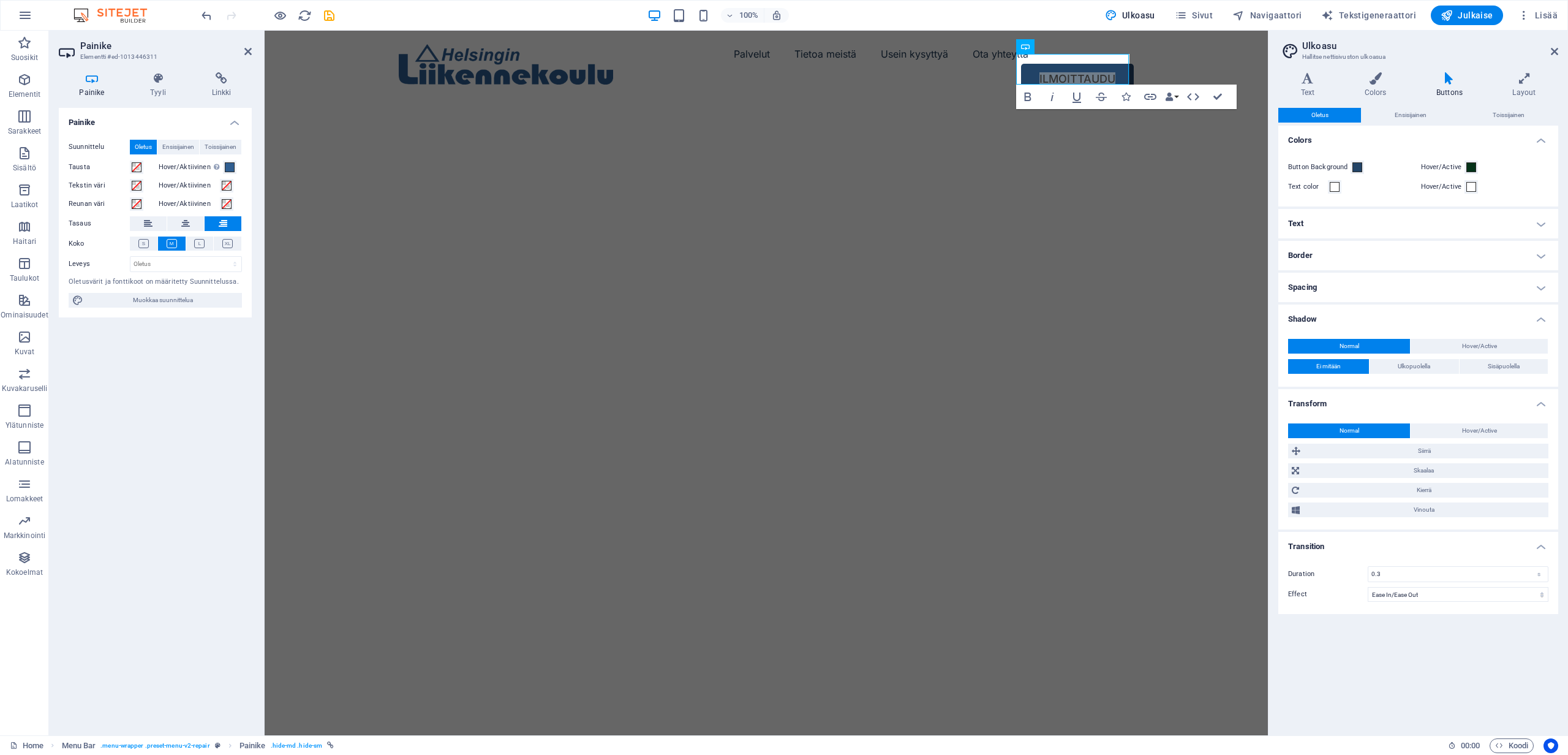
click at [1313, 285] on h4 "Spacing" at bounding box center [1419, 287] width 280 height 29
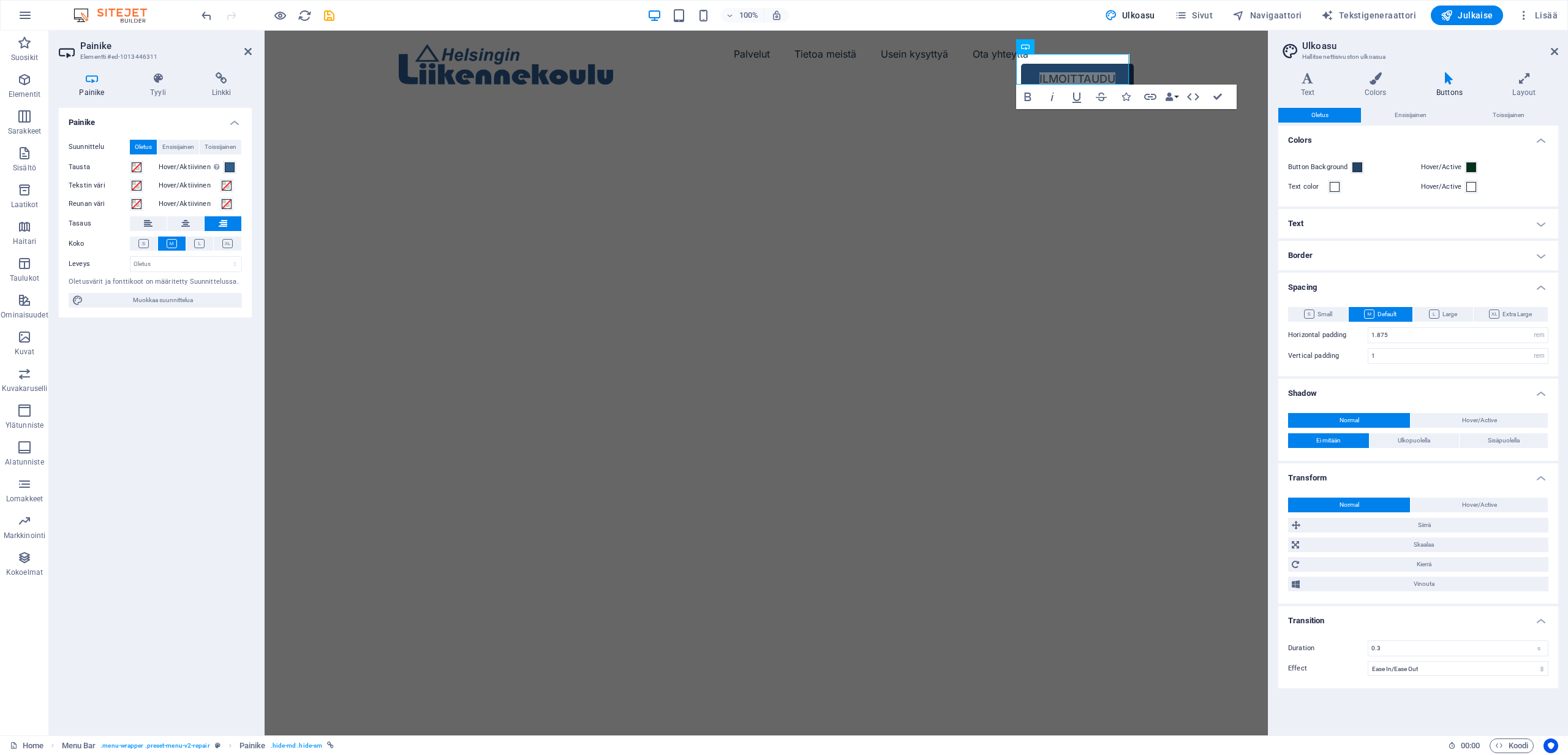
click at [1313, 285] on h4 "Spacing" at bounding box center [1419, 283] width 280 height 22
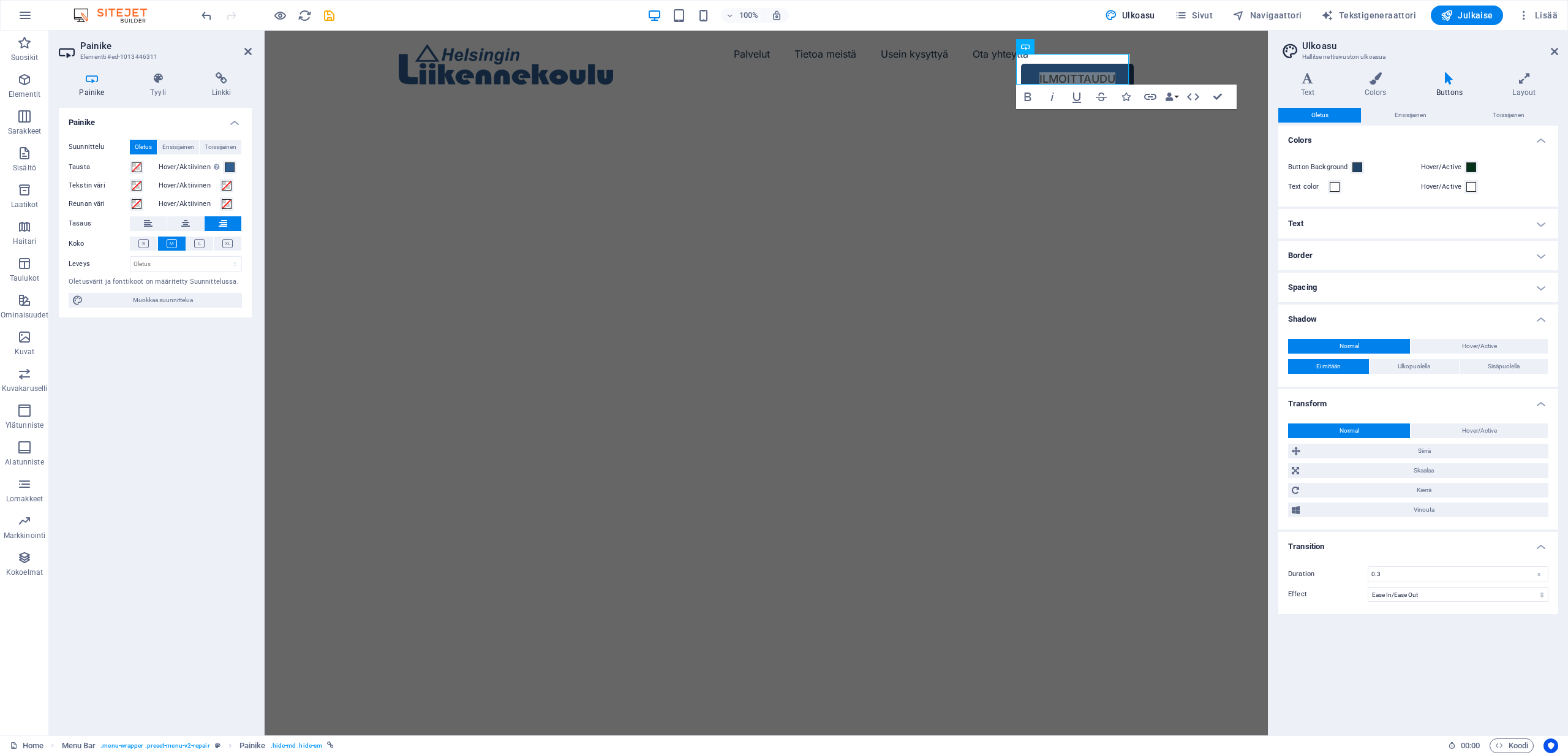
click at [1312, 245] on h4 "Border" at bounding box center [1419, 255] width 280 height 29
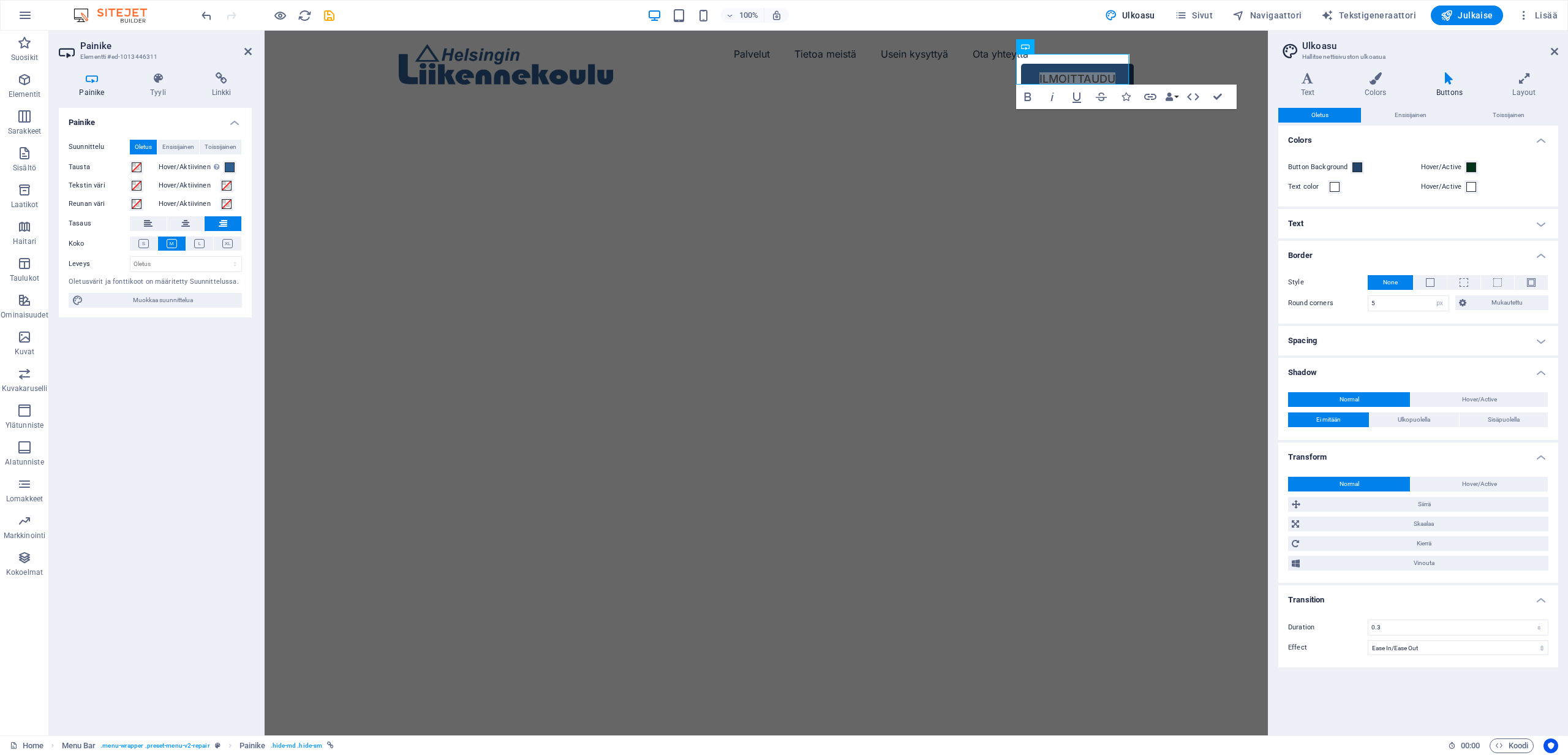
click at [1307, 251] on h4 "Border" at bounding box center [1419, 251] width 280 height 22
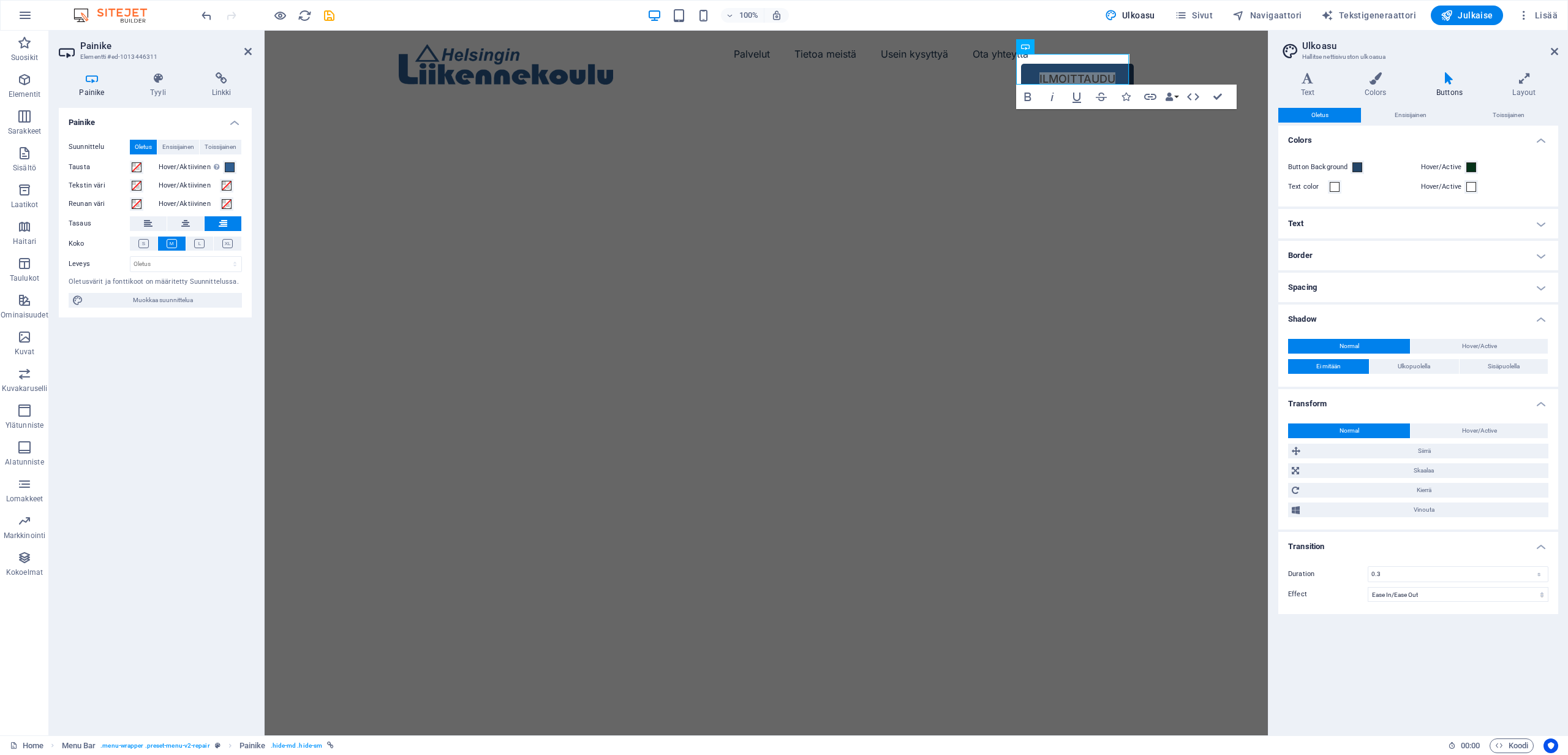
click at [1309, 224] on h4 "Text" at bounding box center [1419, 223] width 280 height 29
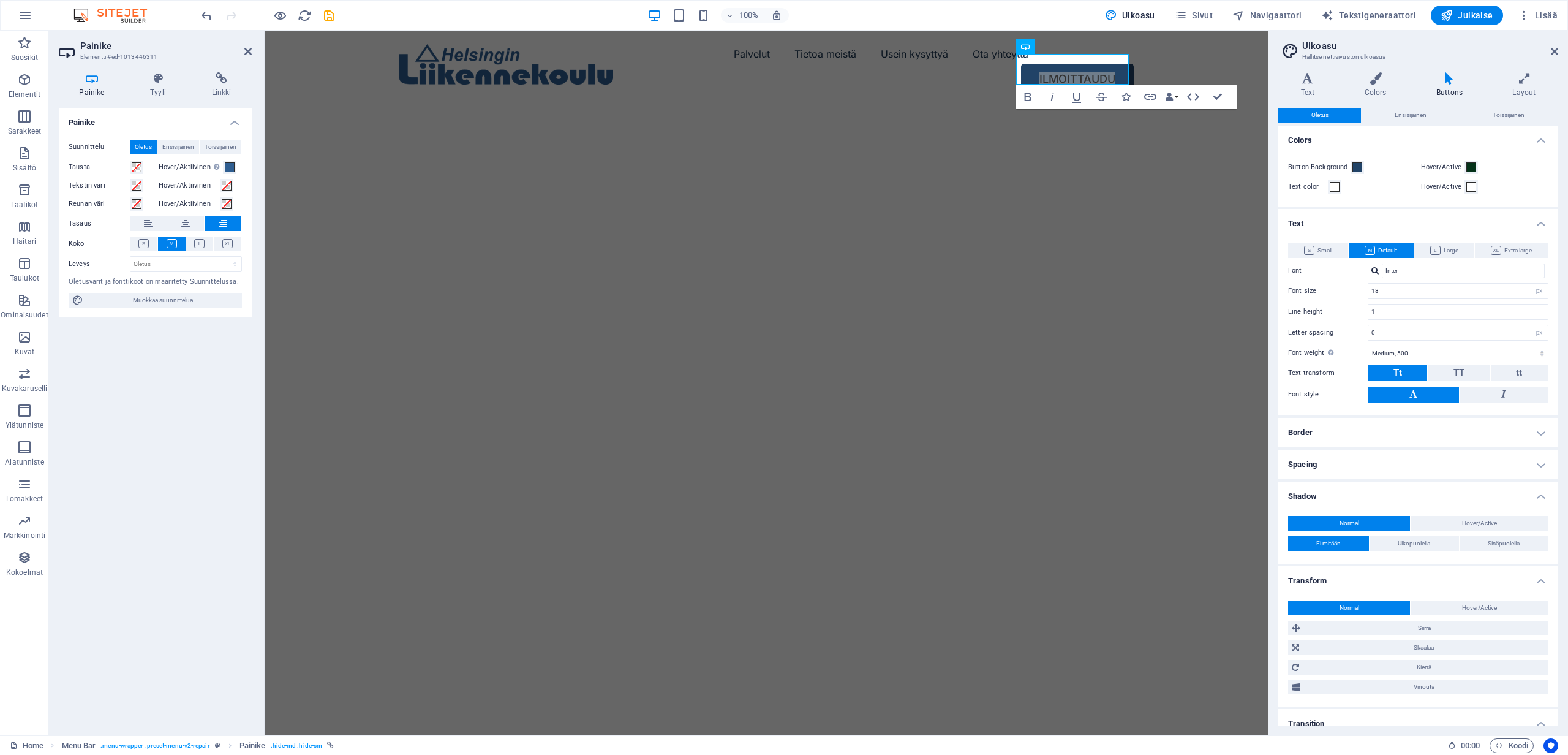
click at [1308, 221] on h4 "Text" at bounding box center [1419, 219] width 280 height 22
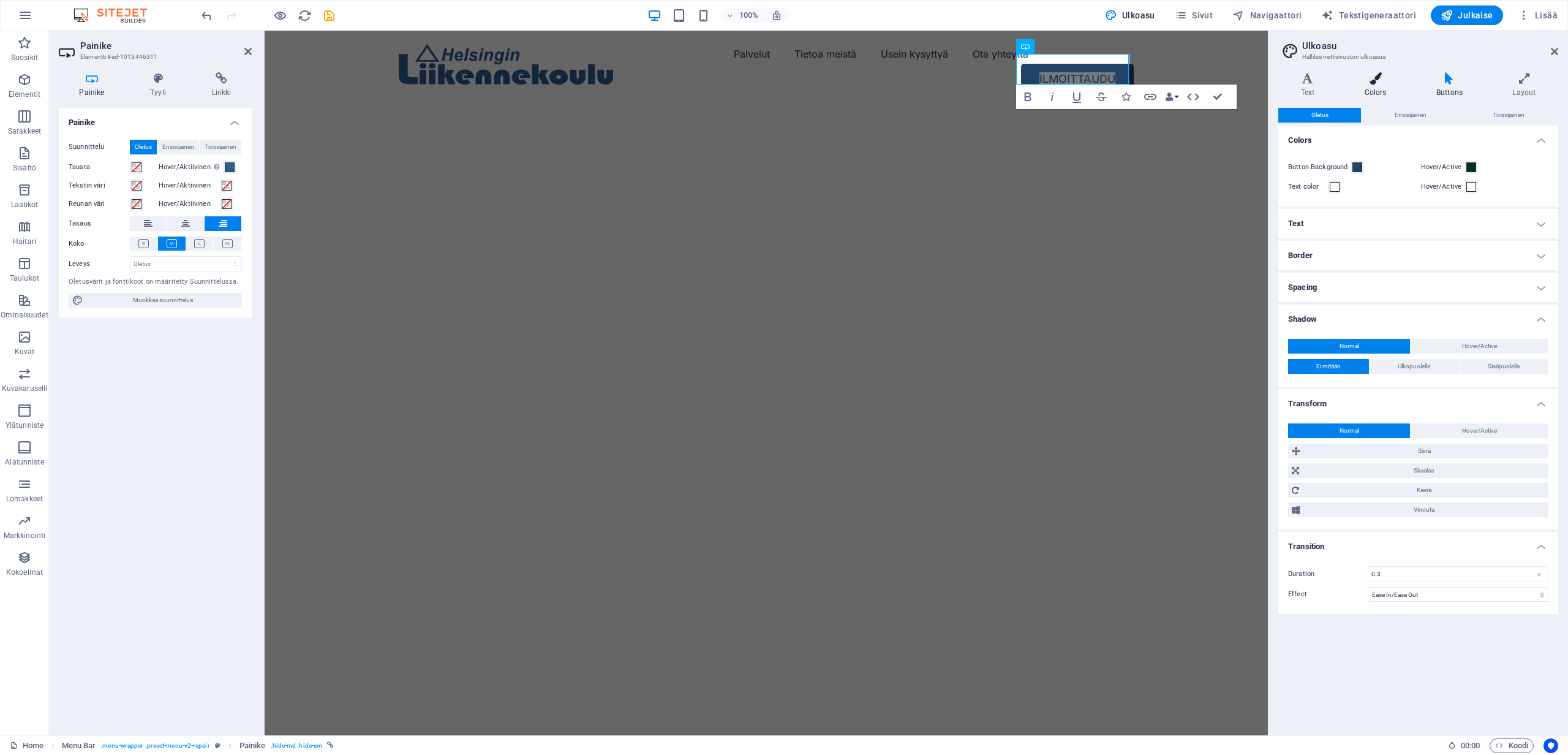
click at [1381, 80] on icon at bounding box center [1376, 79] width 67 height 12
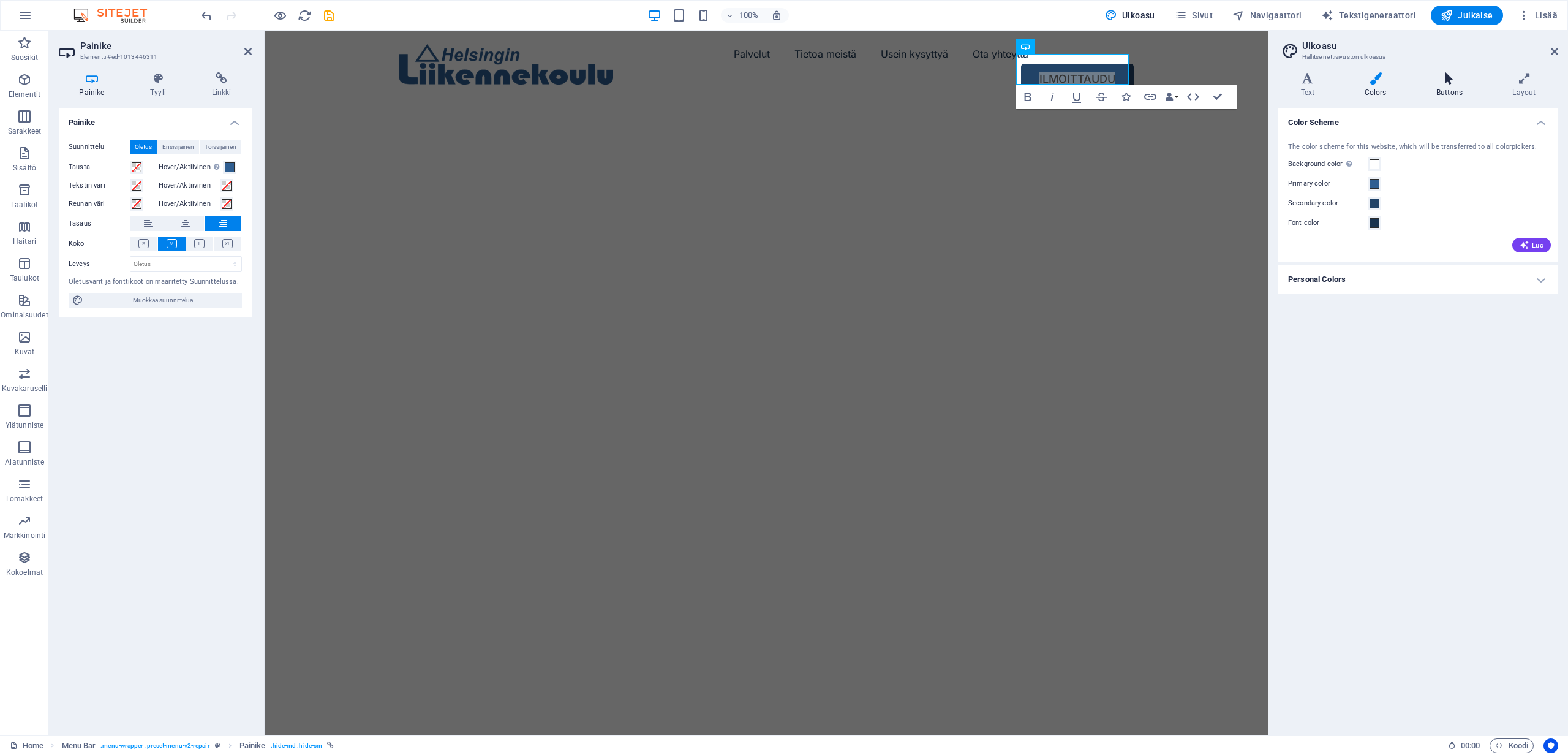
click at [1444, 82] on icon at bounding box center [1449, 79] width 71 height 12
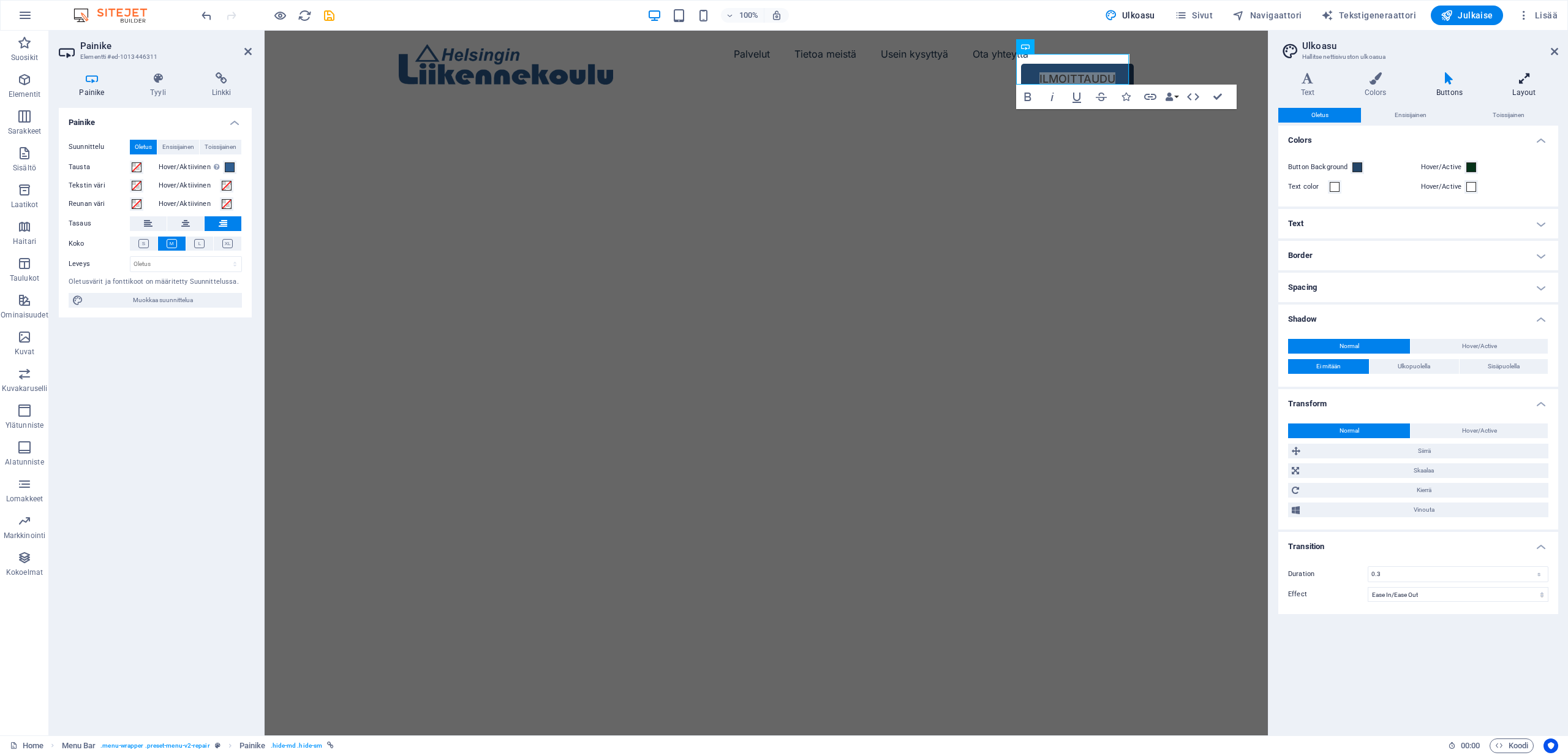
click at [1524, 81] on icon at bounding box center [1524, 79] width 68 height 12
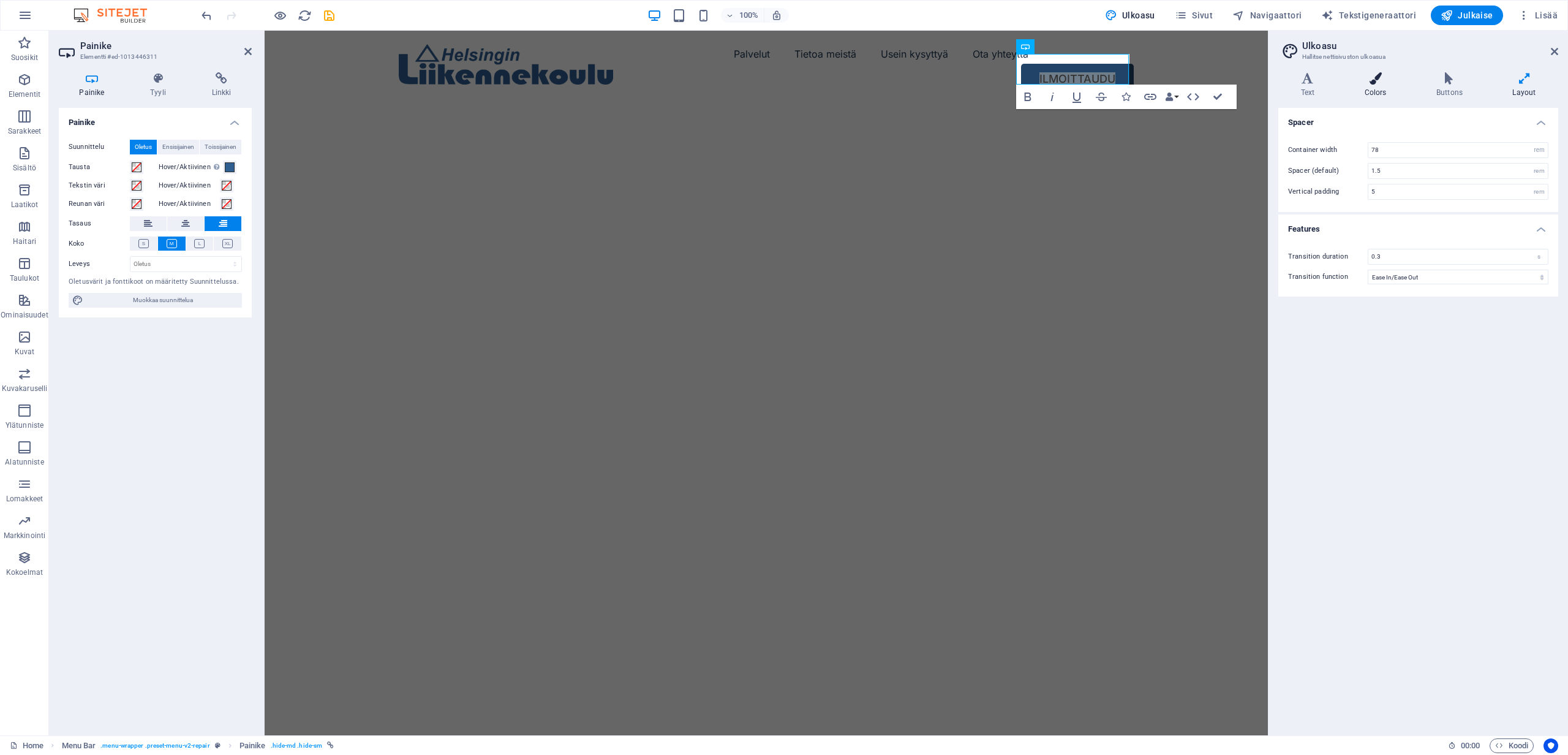
click at [1377, 84] on icon at bounding box center [1376, 79] width 67 height 12
click at [1306, 82] on icon at bounding box center [1308, 79] width 59 height 12
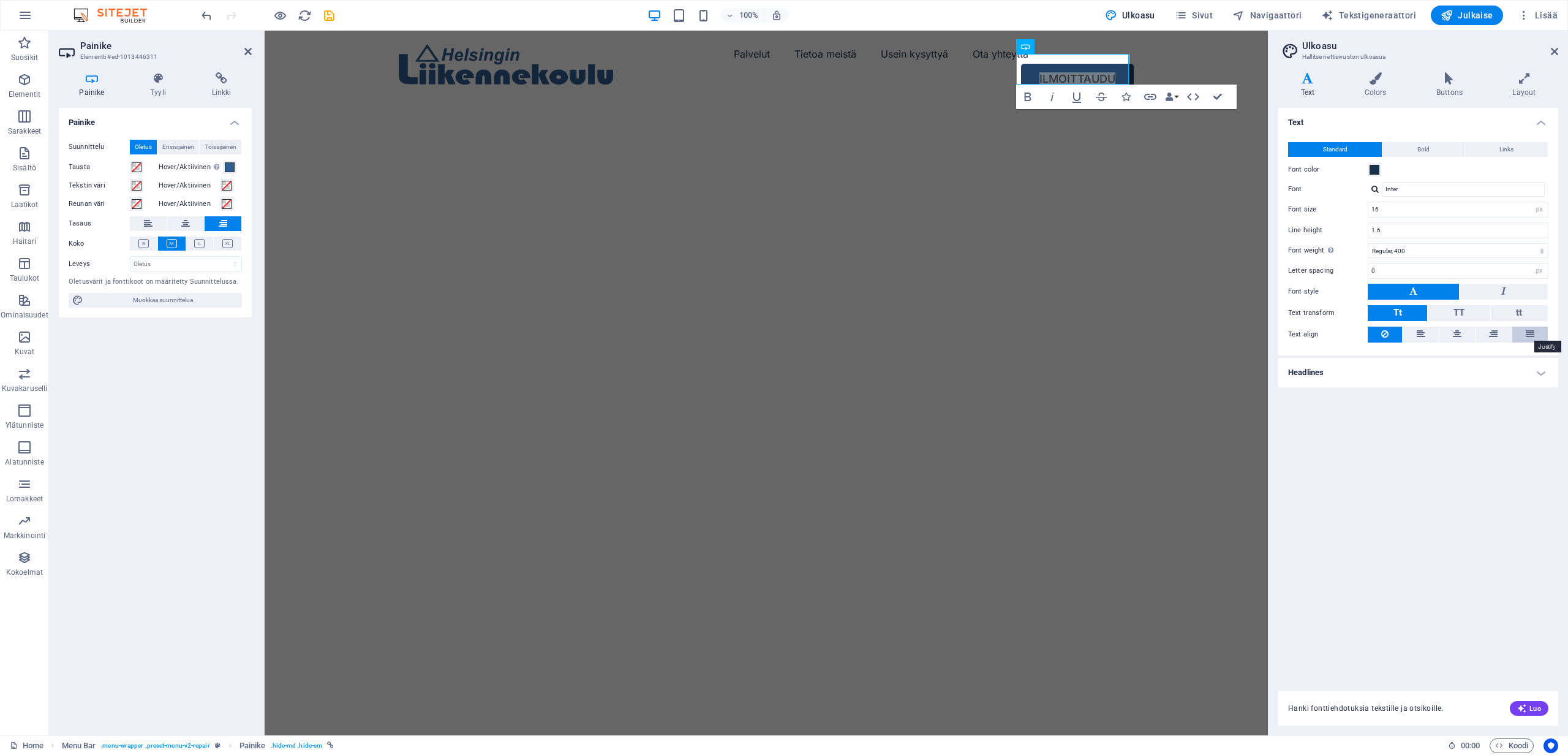
click at [1531, 332] on icon at bounding box center [1531, 334] width 9 height 15
click at [1531, 334] on icon at bounding box center [1531, 334] width 9 height 15
click at [1385, 336] on icon at bounding box center [1385, 334] width 7 height 15
click at [1337, 369] on h4 "Headlines" at bounding box center [1419, 372] width 280 height 29
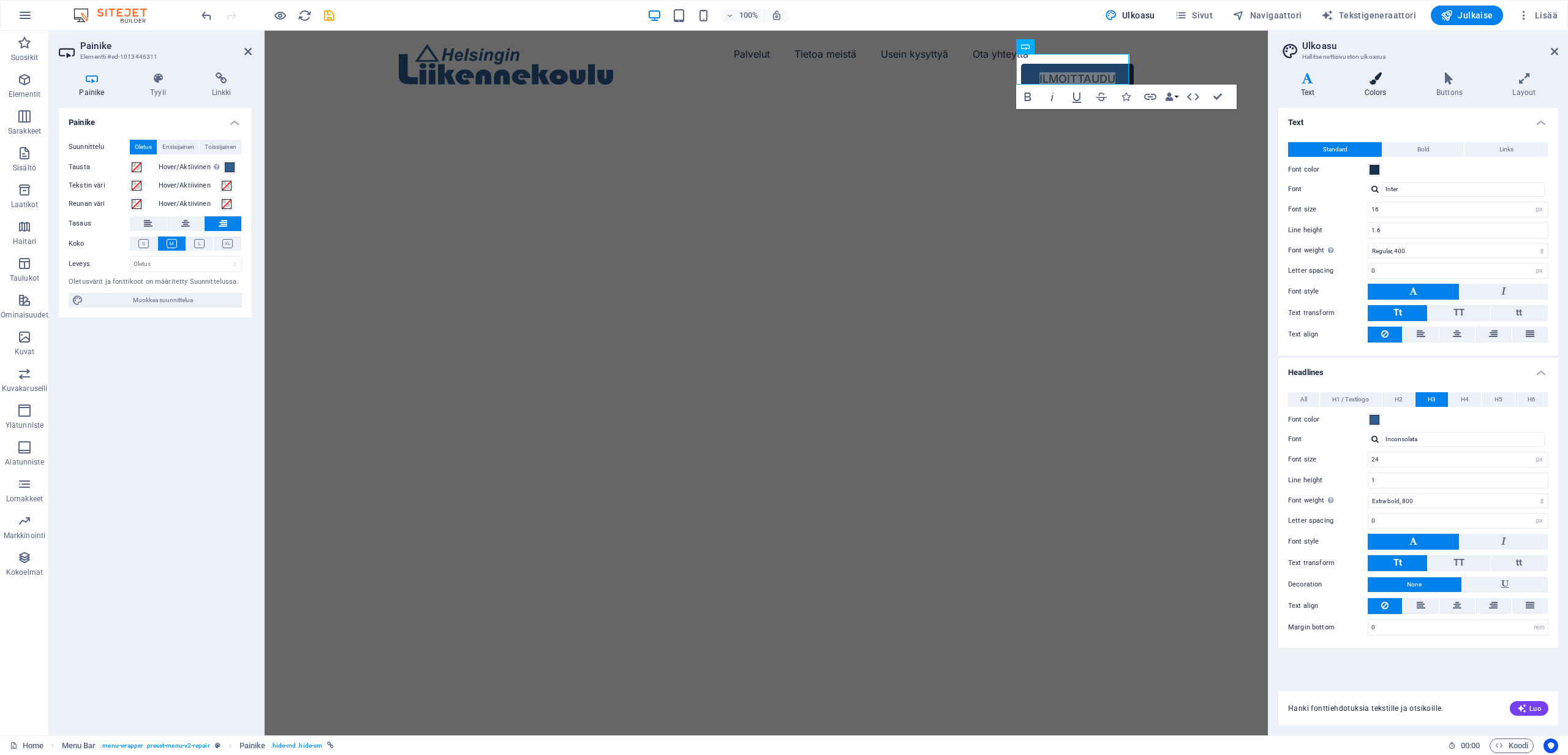
click at [1369, 78] on icon at bounding box center [1376, 79] width 67 height 12
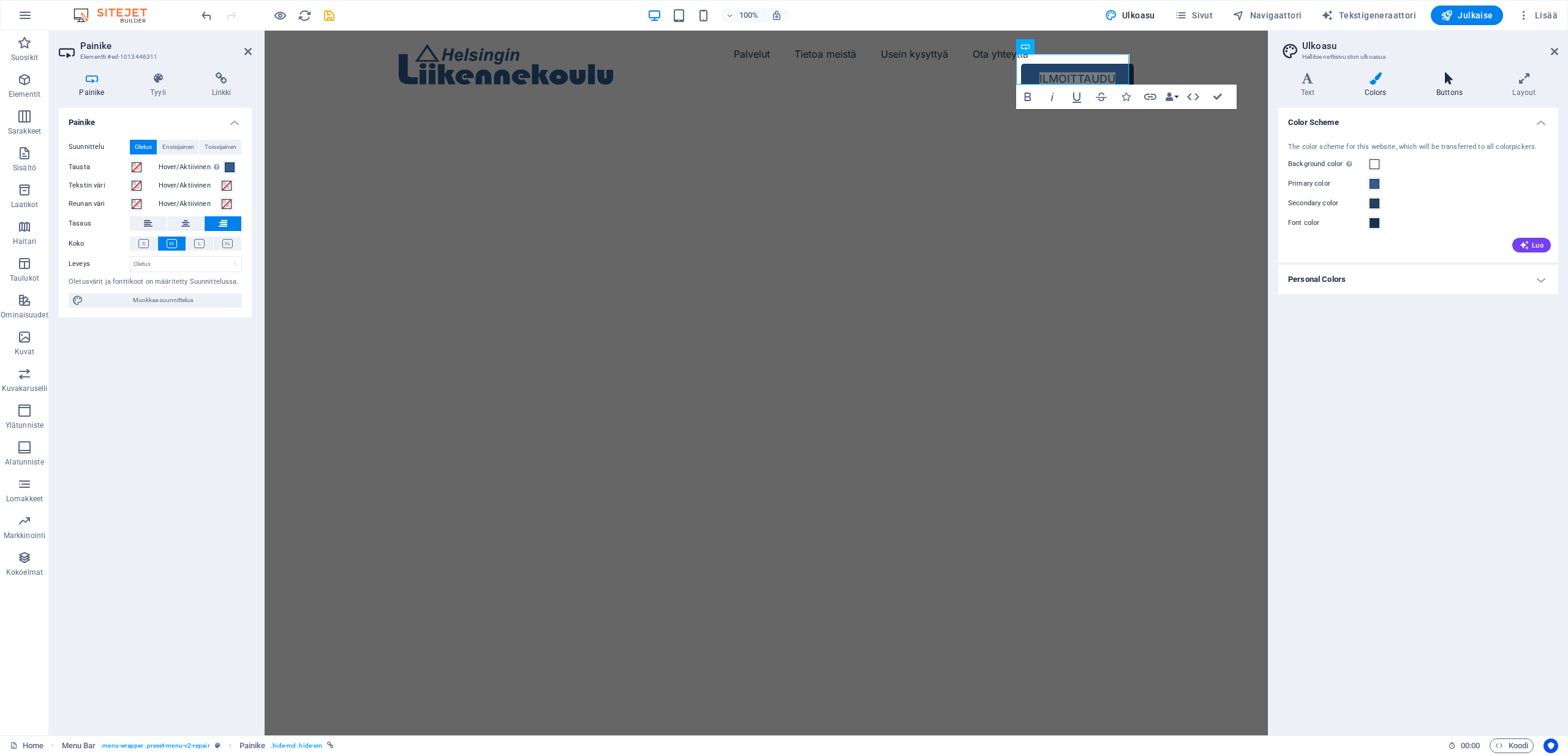
click at [1464, 83] on icon at bounding box center [1449, 79] width 71 height 12
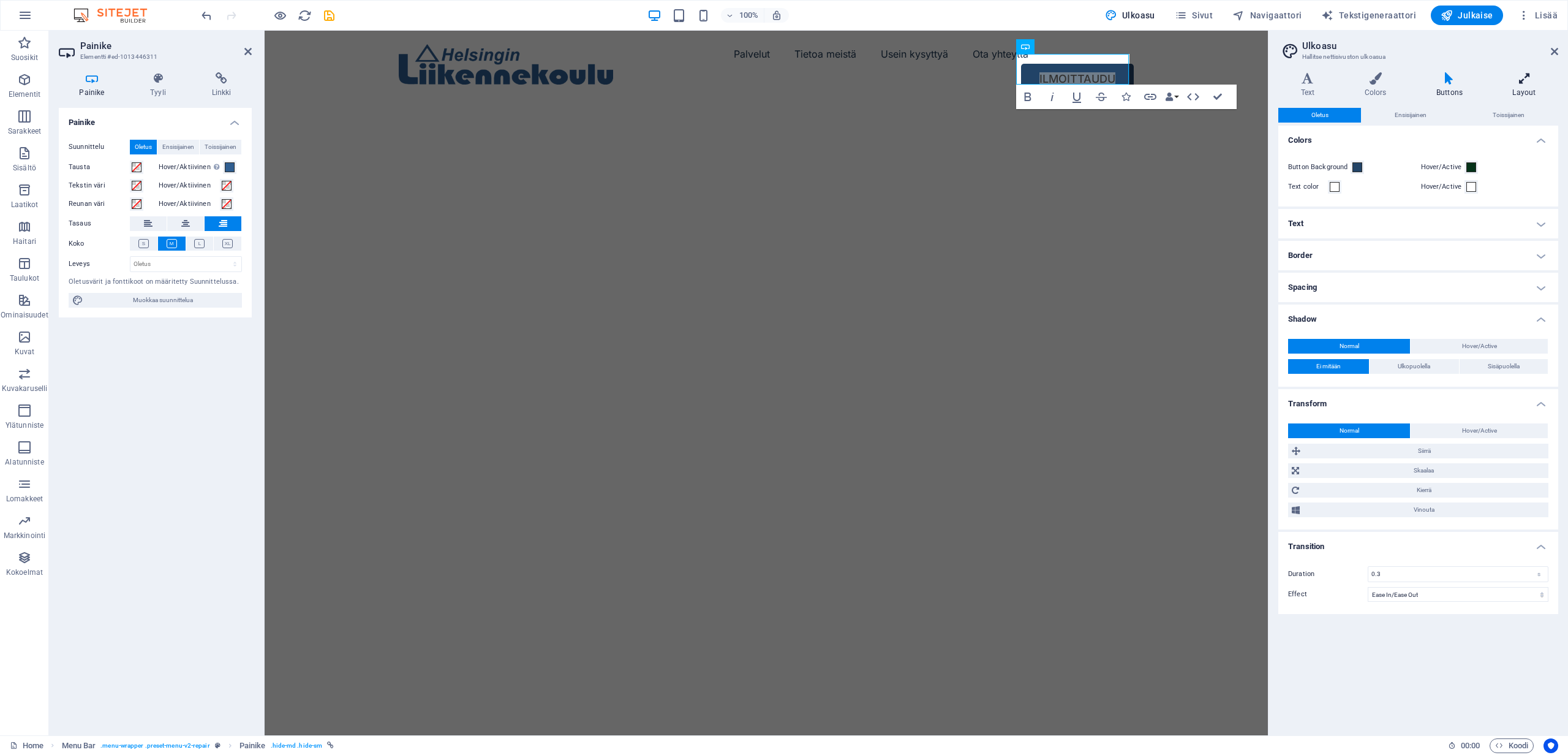
click at [1533, 86] on h4 "Layout" at bounding box center [1524, 85] width 68 height 26
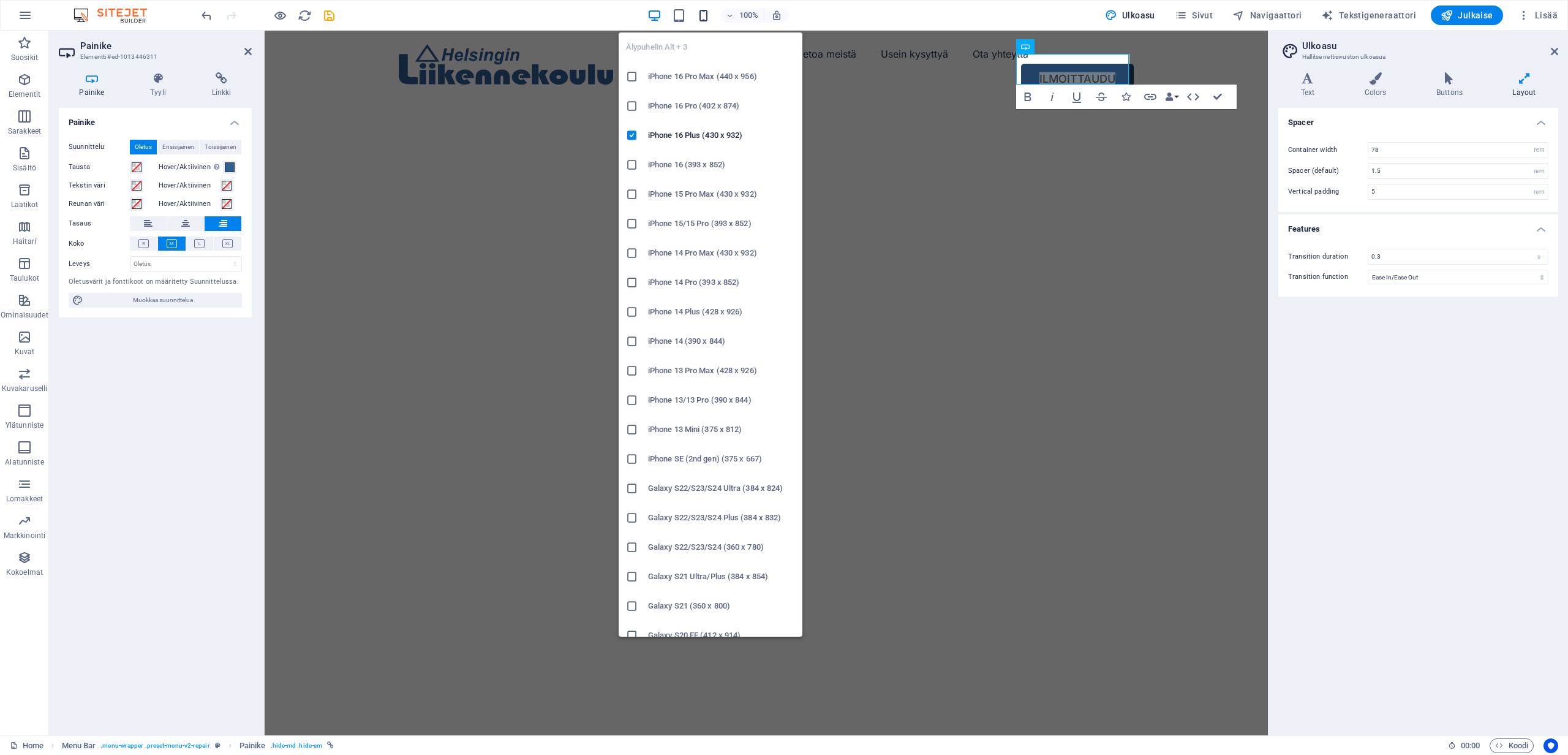
click at [705, 16] on icon "button" at bounding box center [703, 16] width 14 height 14
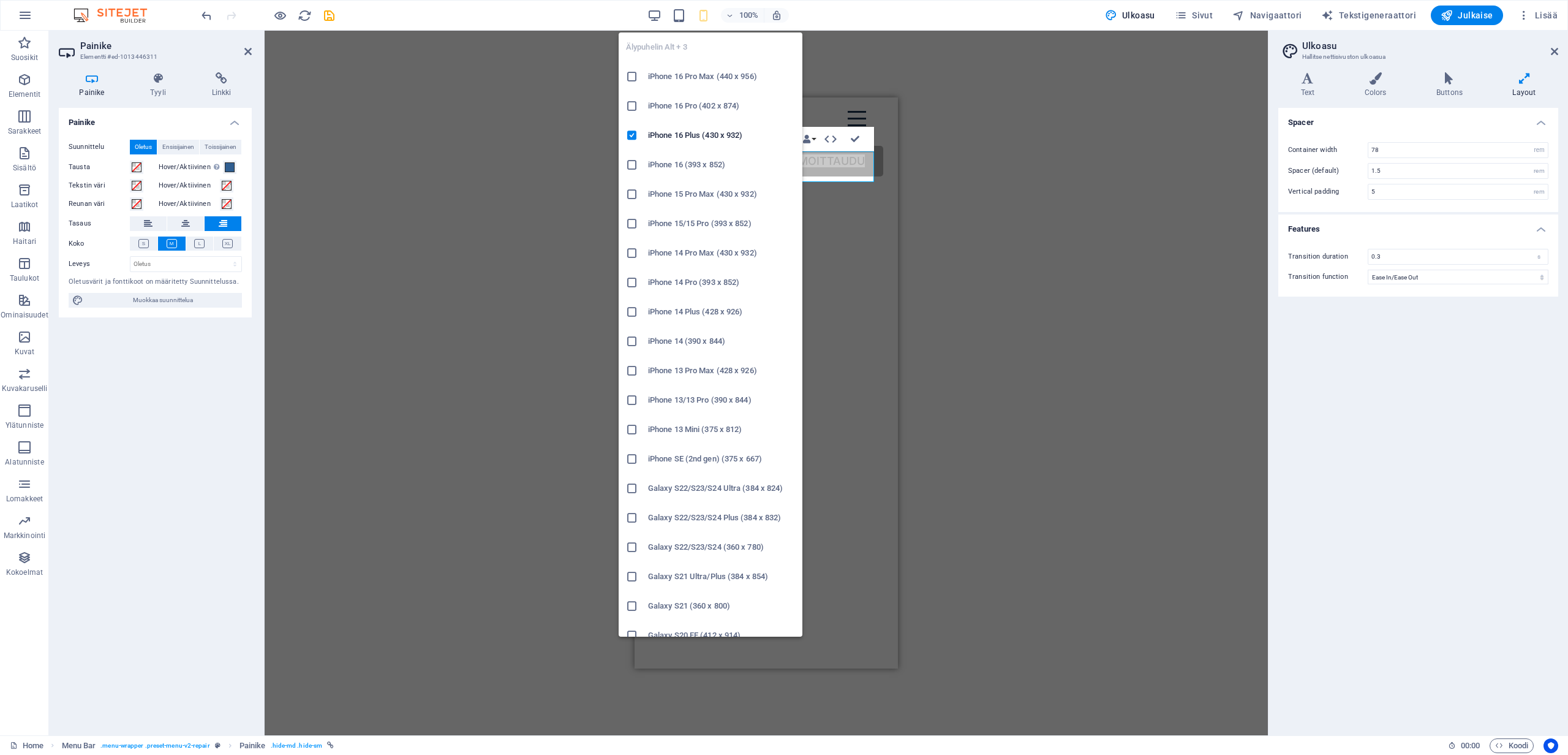
type input "2.5"
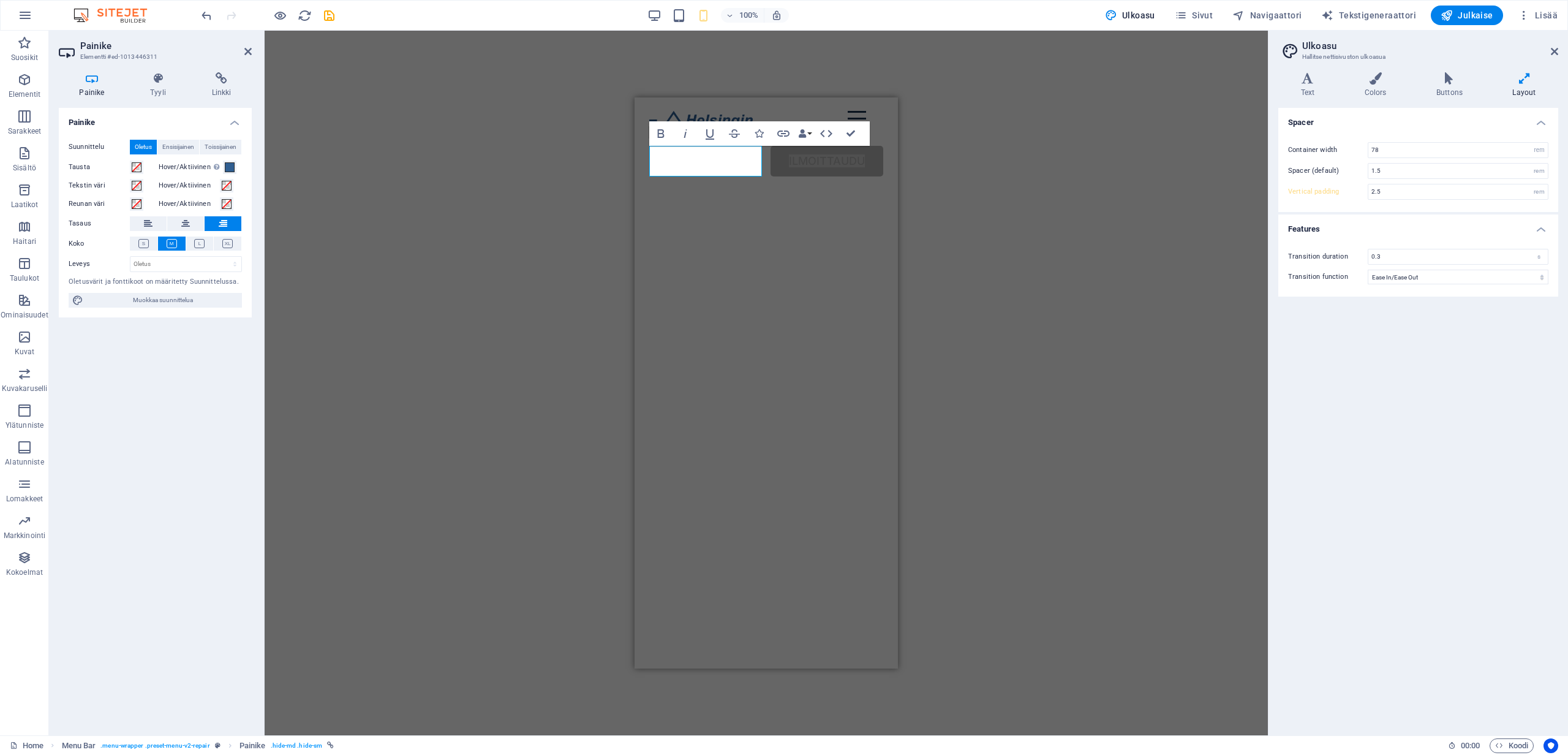
click at [1020, 186] on div "H1 Text on background Säiliö Välistys Menu Bar Valikko Logo Painike Bold Italic…" at bounding box center [767, 383] width 1003 height 705
click at [771, 155] on link "ILMOITTAUDU" at bounding box center [827, 161] width 112 height 31
click at [771, 158] on link "ILMOITTAUDU" at bounding box center [827, 161] width 112 height 31
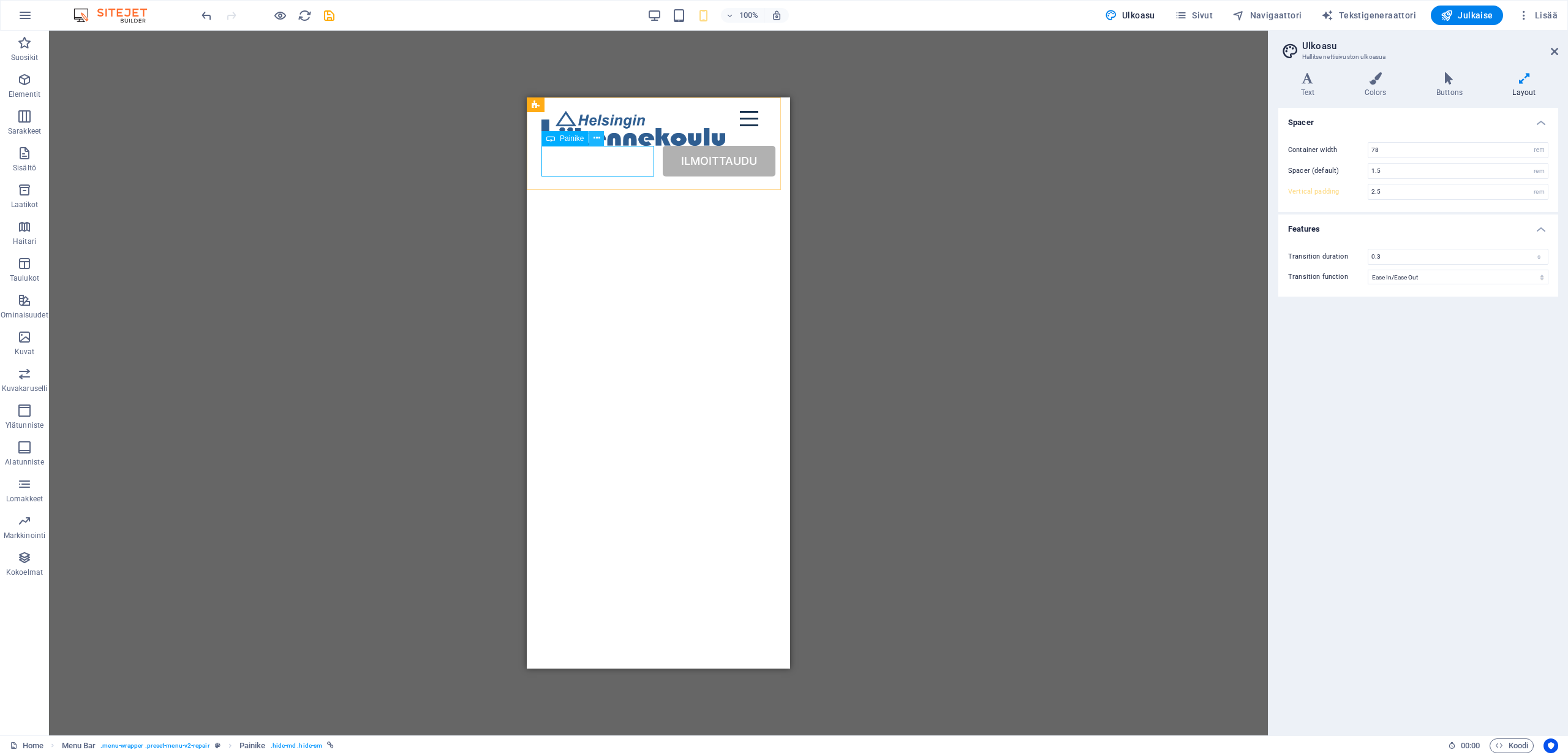
click at [594, 139] on icon at bounding box center [597, 138] width 7 height 13
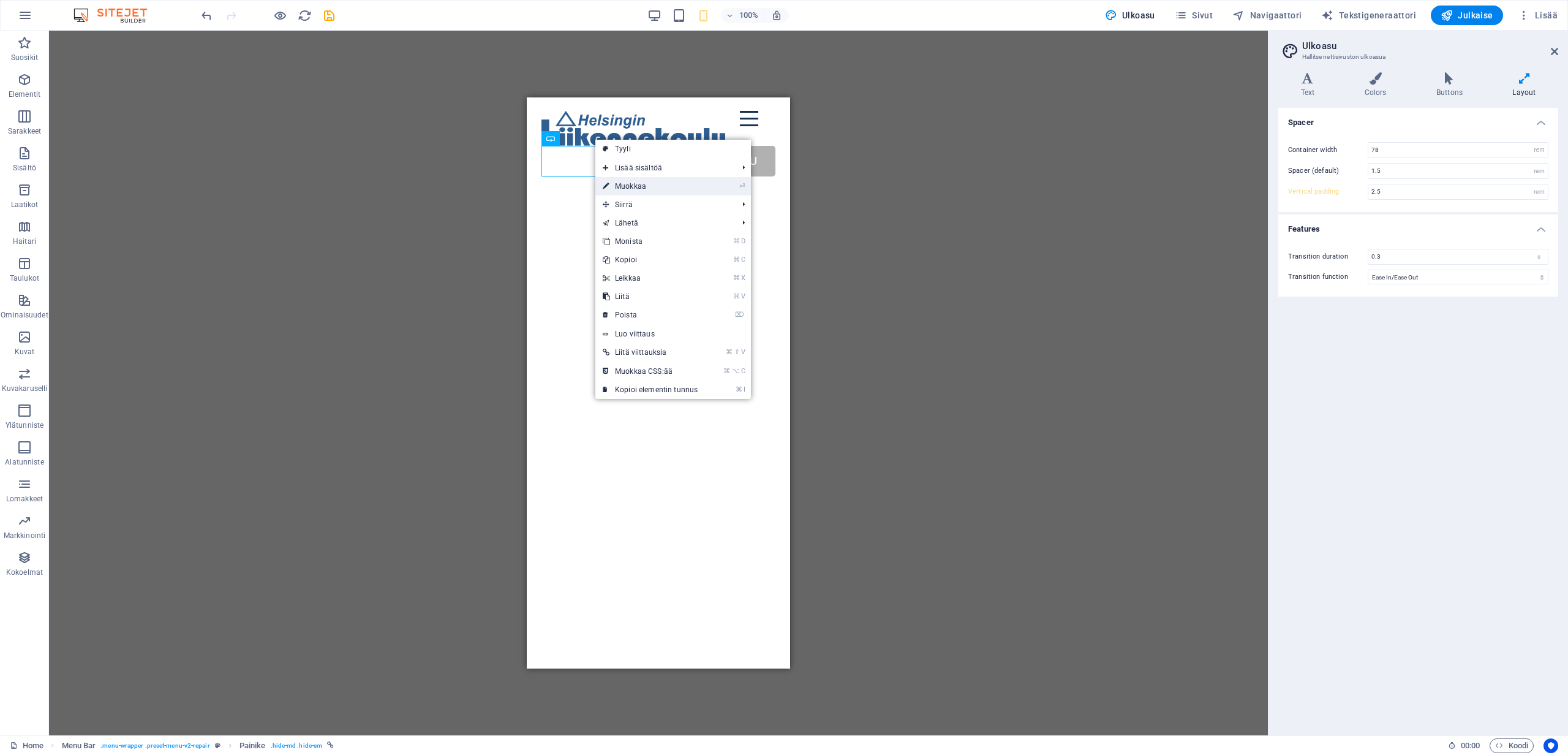
click at [631, 186] on link "⏎ Muokkaa" at bounding box center [650, 186] width 110 height 18
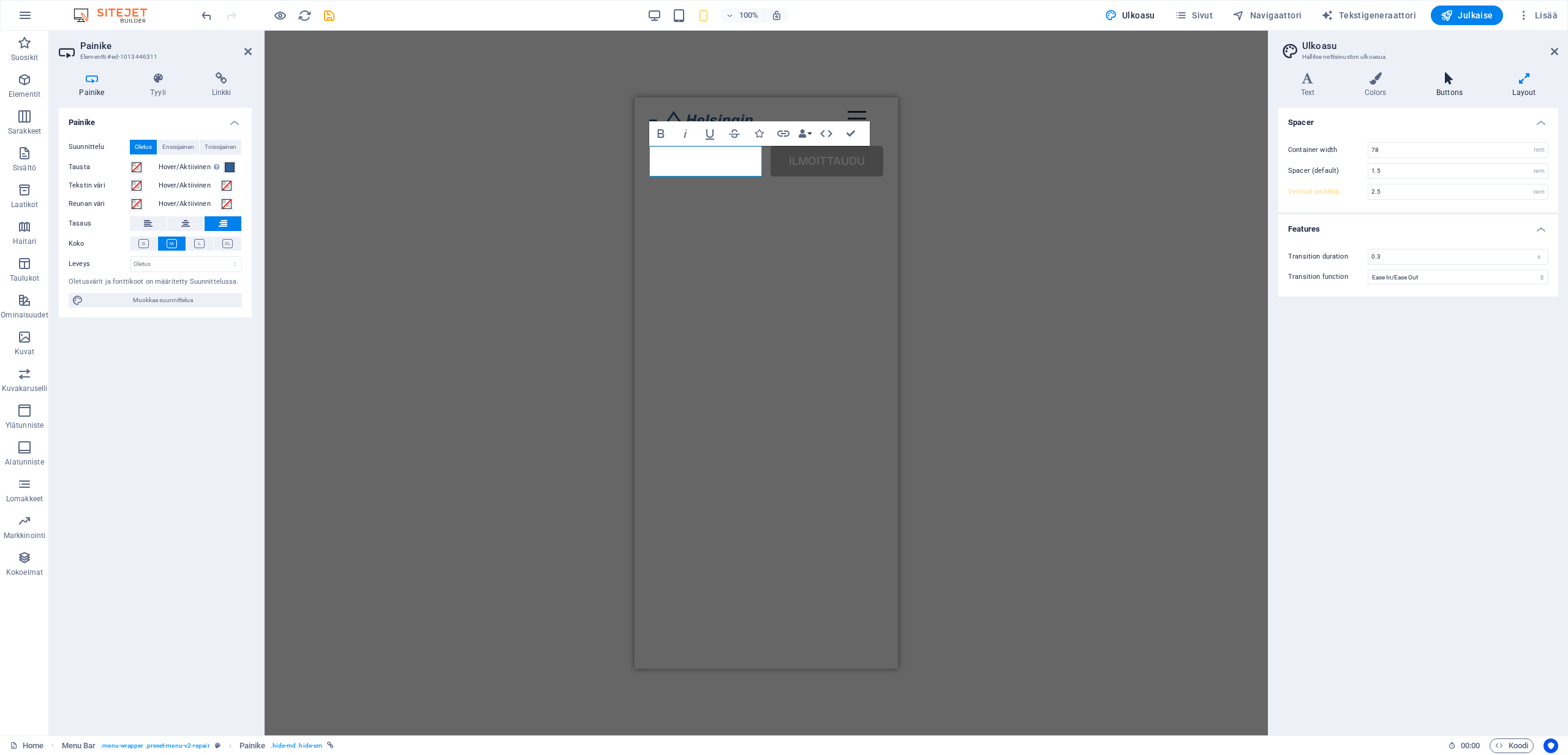
click at [1443, 77] on icon at bounding box center [1449, 79] width 71 height 12
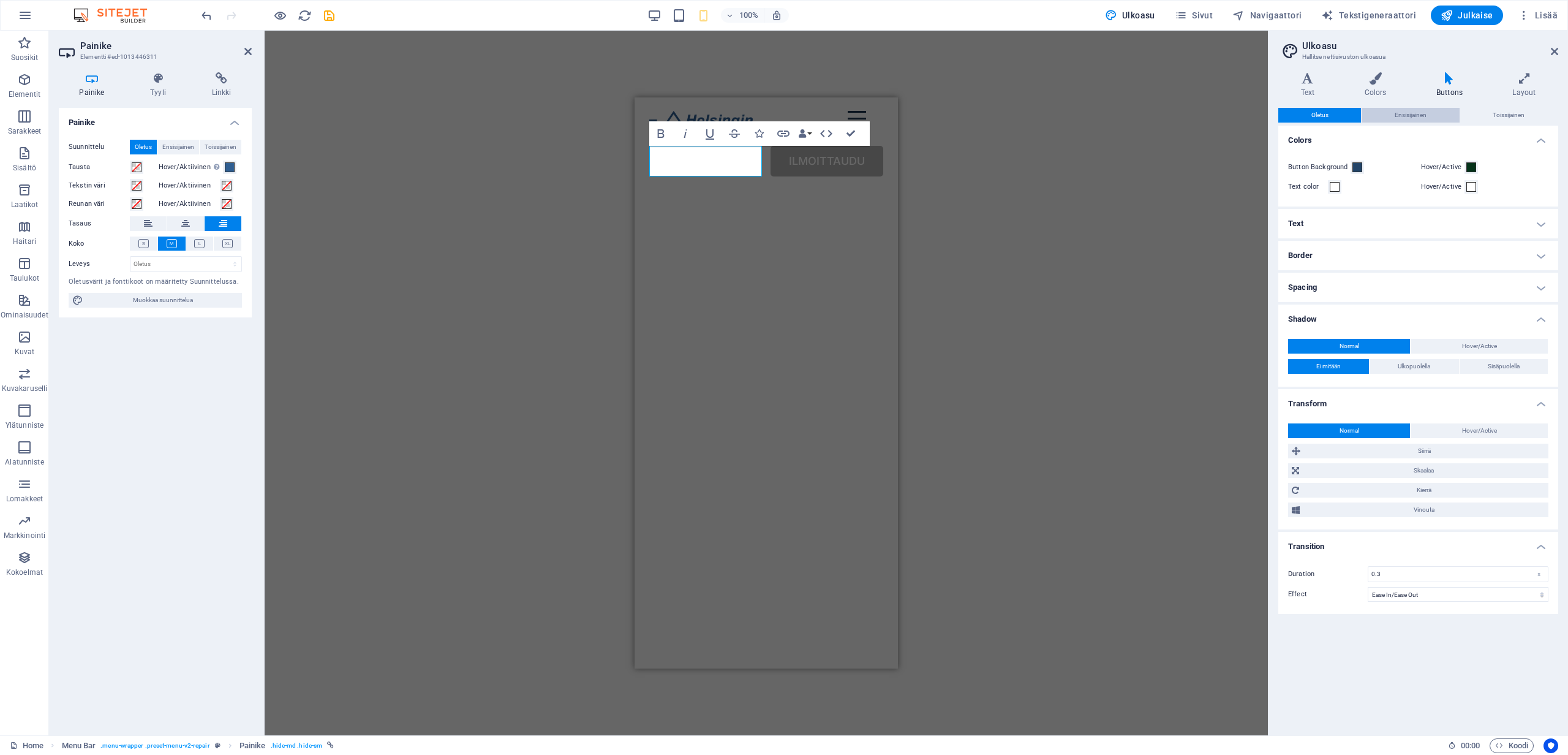
click at [1415, 119] on span "Ensisijainen" at bounding box center [1411, 116] width 32 height 15
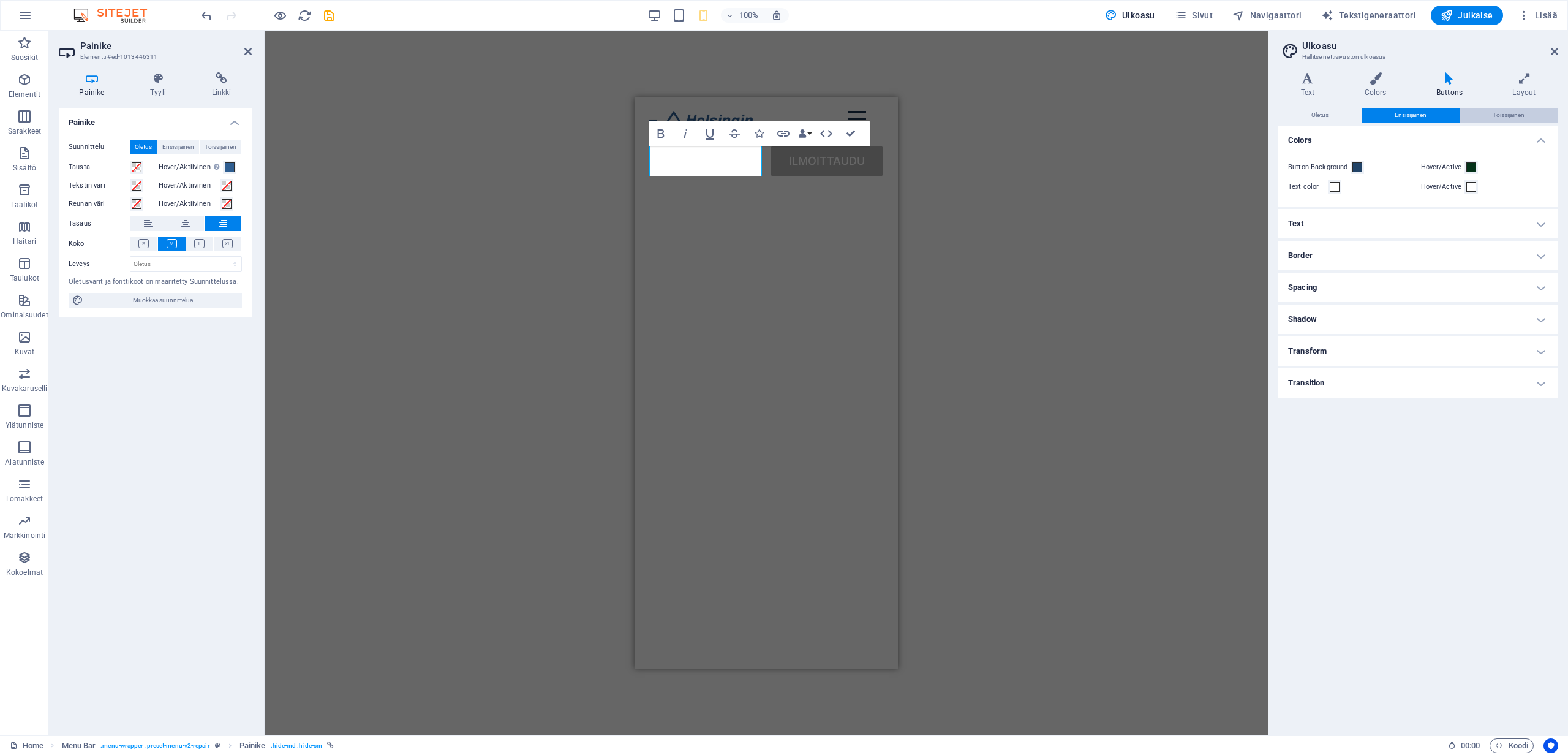
click at [1482, 118] on button "Toissijainen" at bounding box center [1509, 116] width 97 height 15
click at [1418, 117] on span "Ensisijainen" at bounding box center [1411, 116] width 32 height 15
click at [1334, 115] on button "Oletus" at bounding box center [1320, 116] width 82 height 15
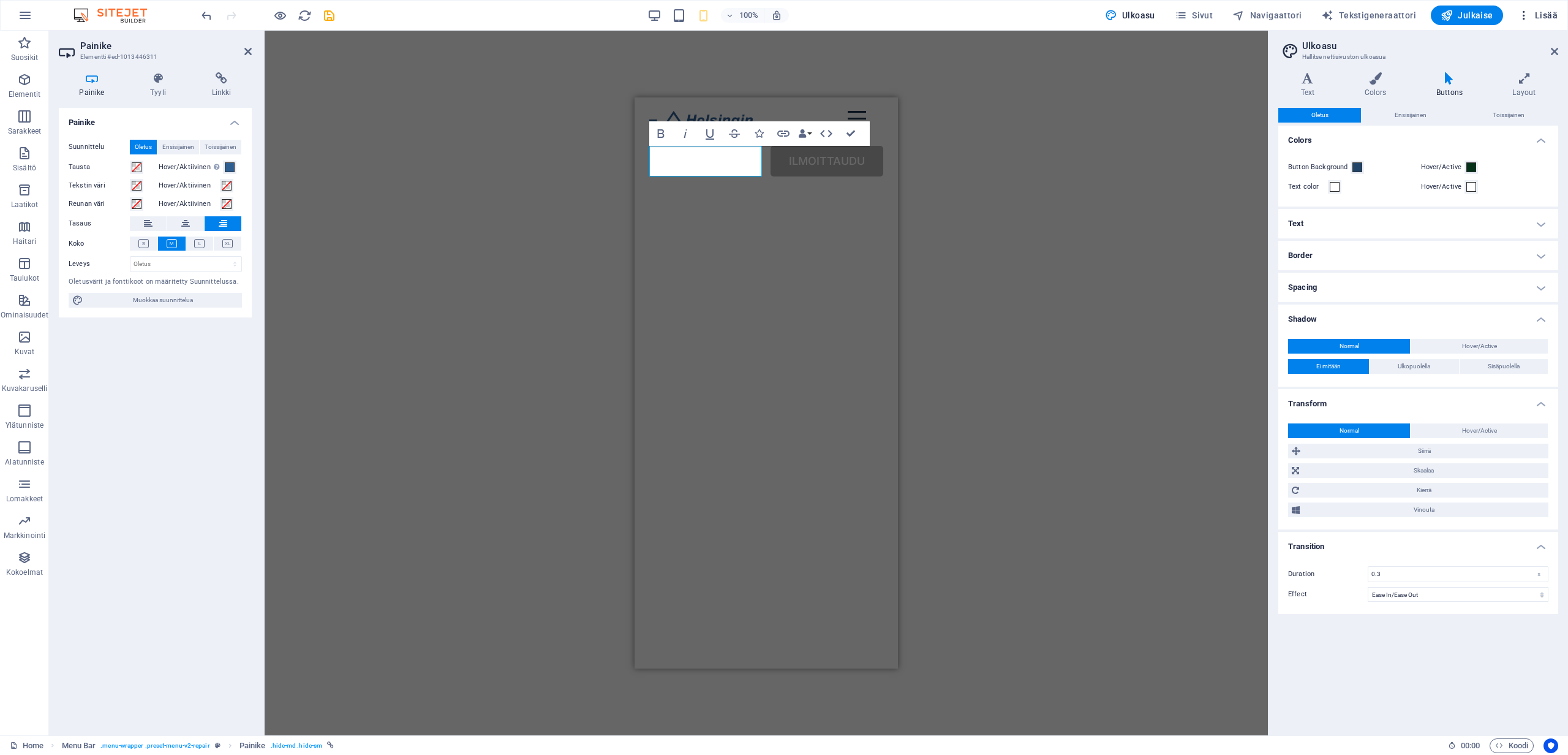
click at [1541, 18] on span "Lisää" at bounding box center [1538, 16] width 40 height 12
click at [1522, 19] on div at bounding box center [784, 378] width 1568 height 755
click at [1266, 16] on span "Navigaattori" at bounding box center [1267, 16] width 69 height 12
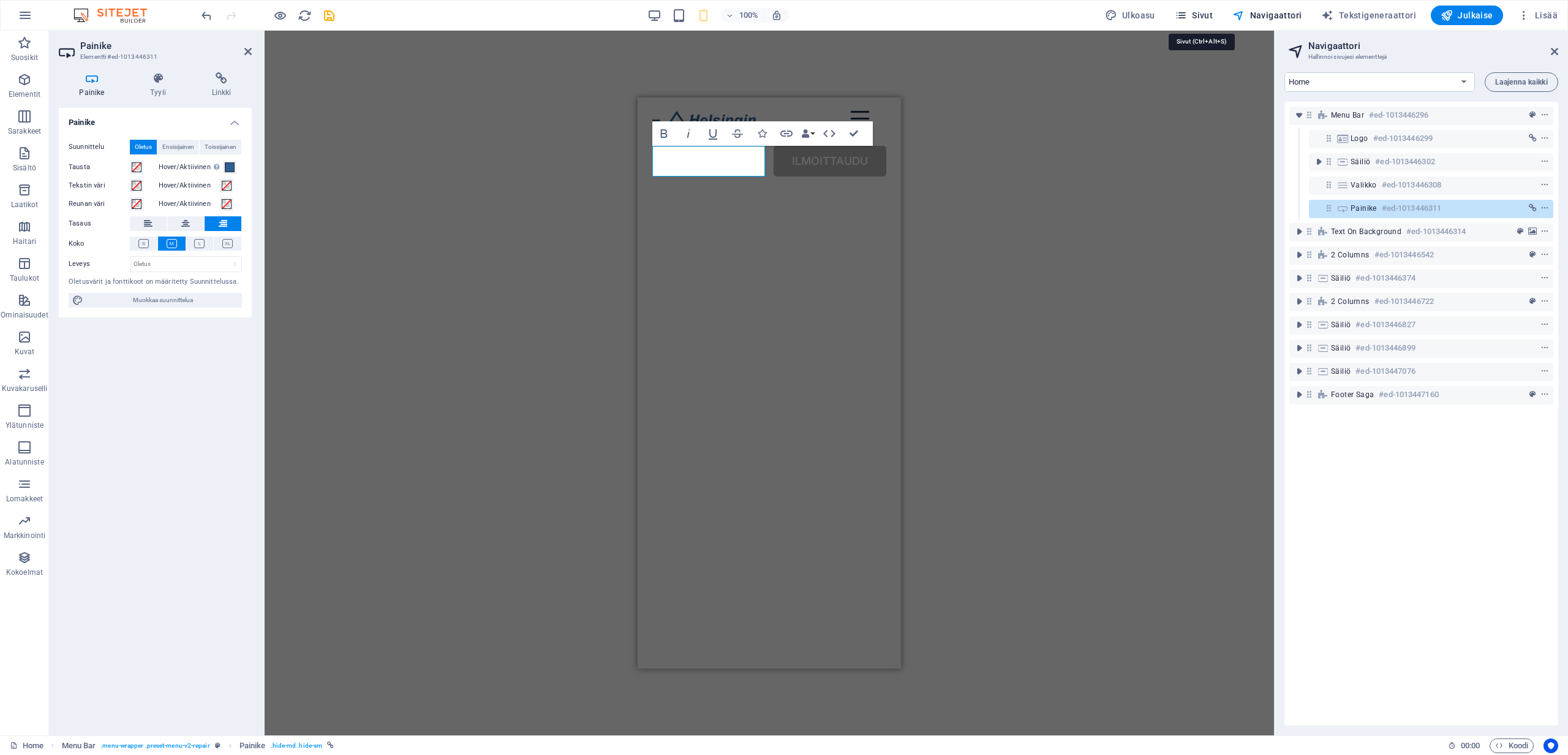
click at [1213, 13] on span "Sivut" at bounding box center [1194, 16] width 38 height 12
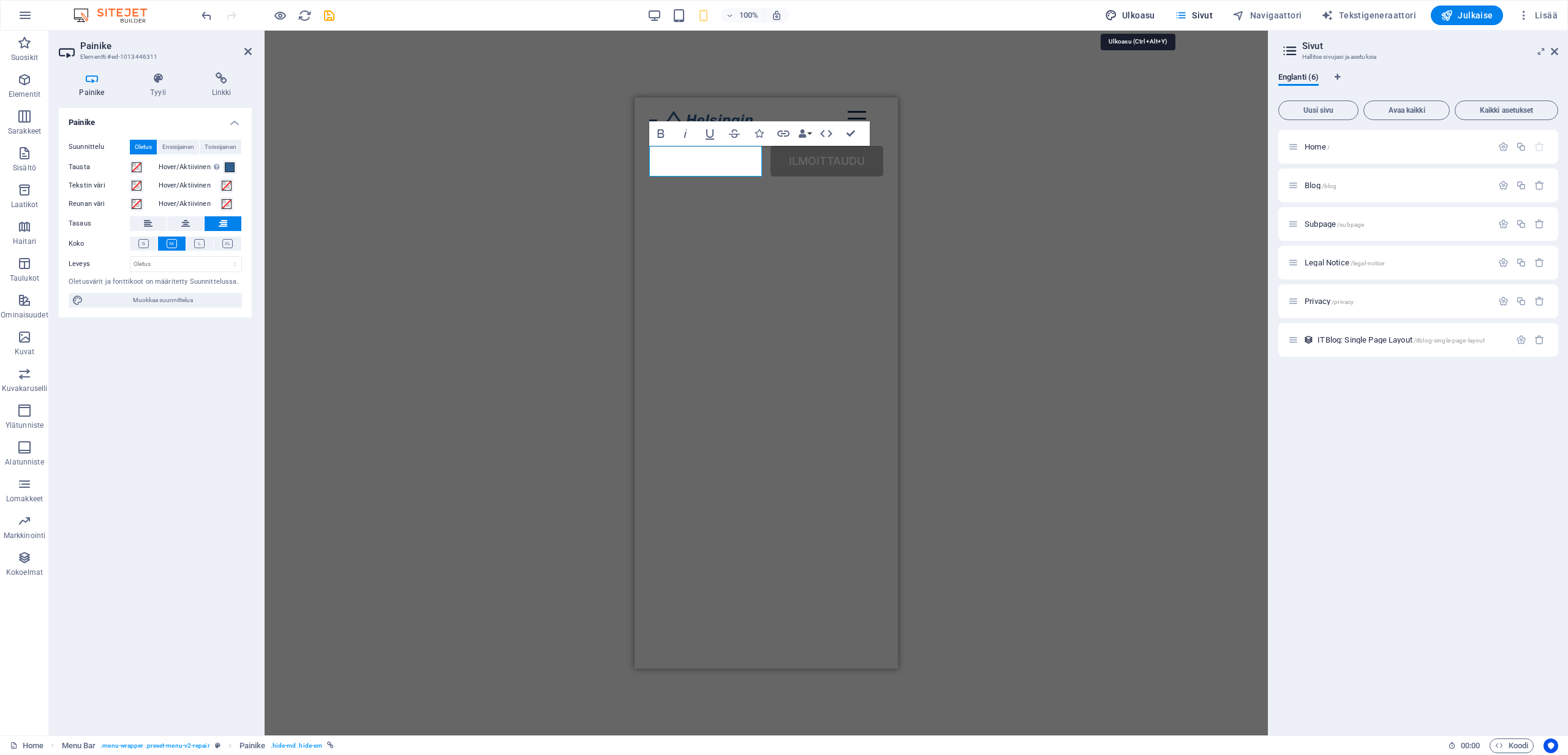
click at [1141, 14] on span "Ulkoasu" at bounding box center [1130, 16] width 50 height 12
select select "ease-in-out"
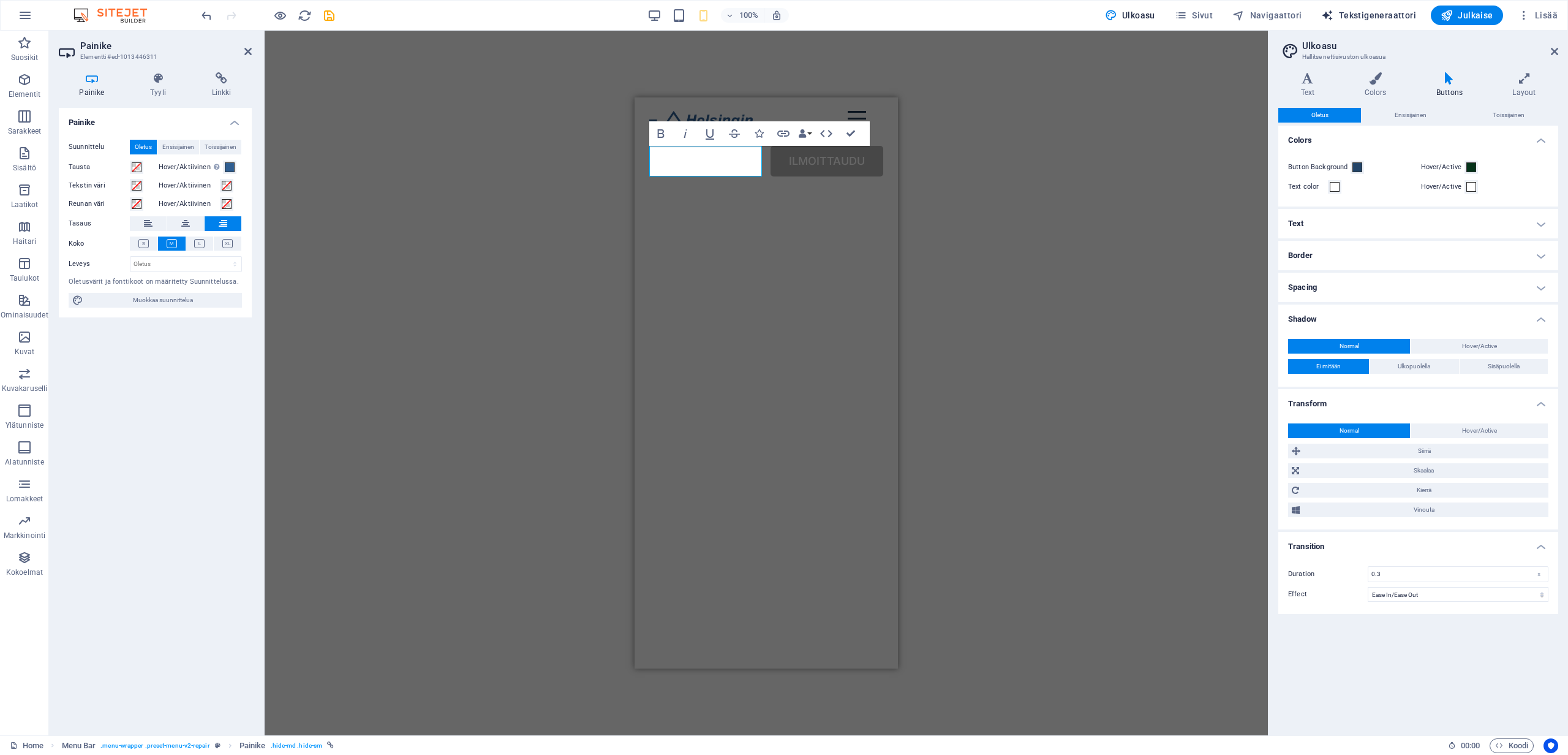
click at [1404, 18] on span "Tekstigeneraattori" at bounding box center [1369, 16] width 95 height 12
select select "English"
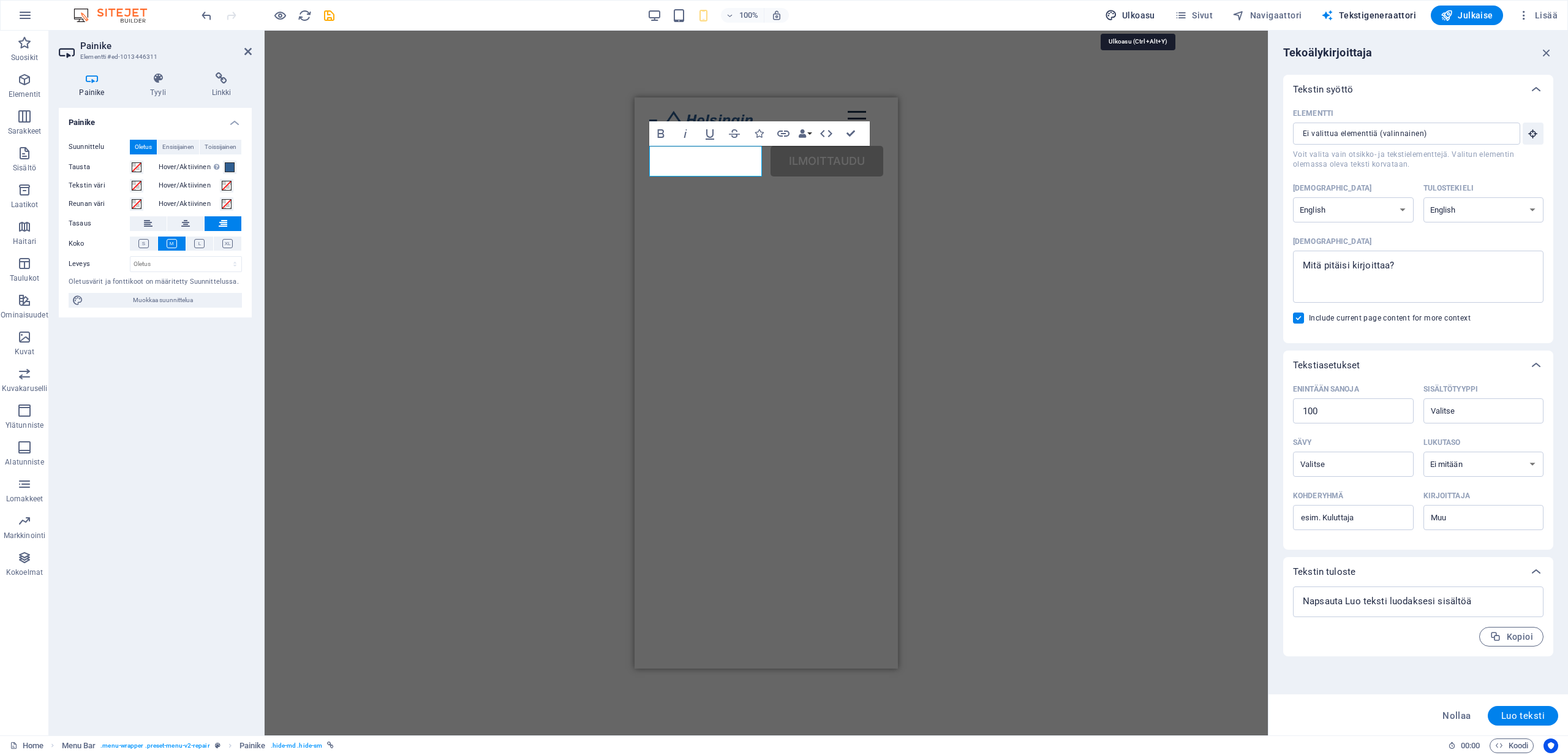
click at [1138, 15] on span "Ulkoasu" at bounding box center [1130, 16] width 50 height 12
select select "ease-in-out"
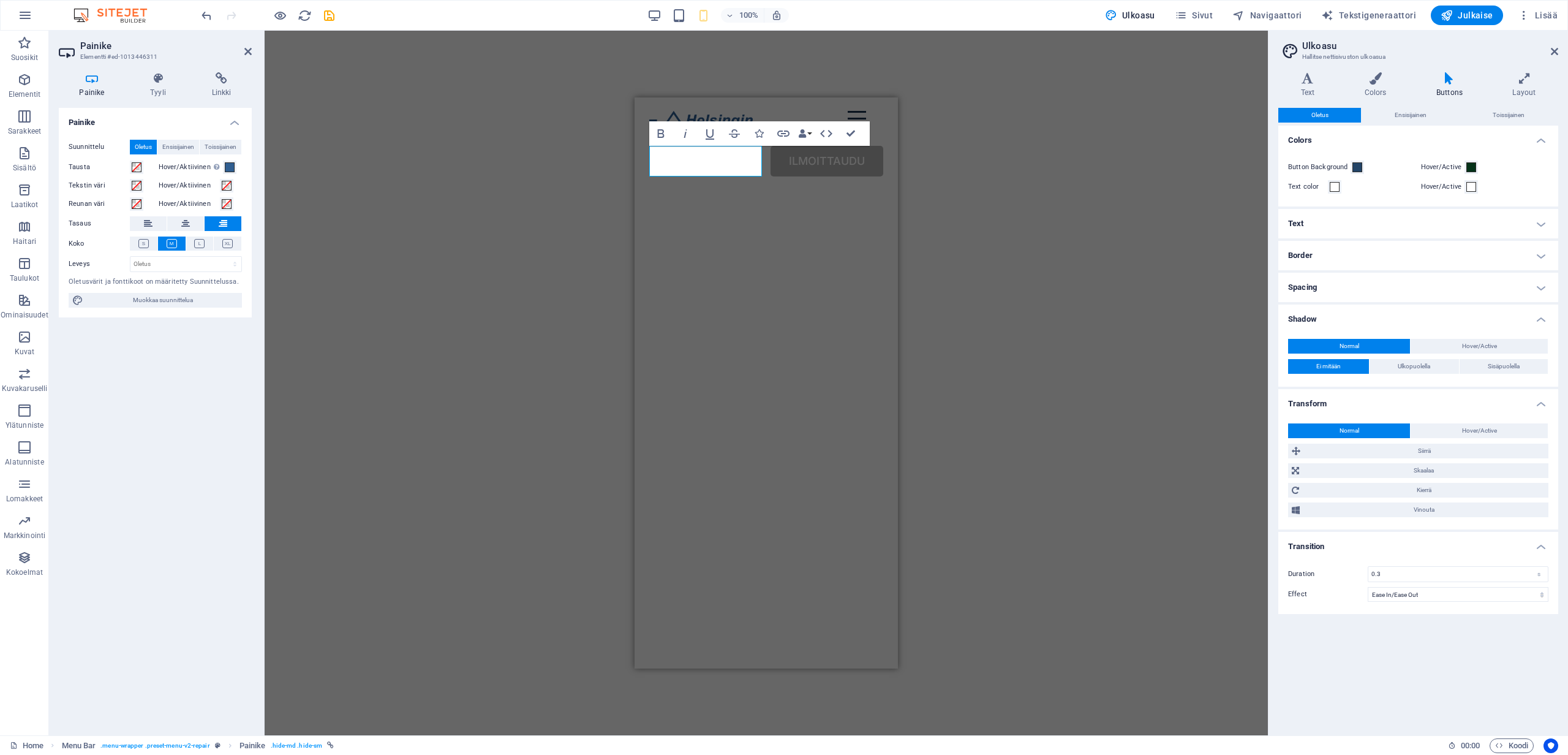
click at [930, 173] on div "H1 Text on background Säiliö Välistys Menu Bar Valikko Logo Painike Säiliö HTML…" at bounding box center [767, 383] width 1003 height 705
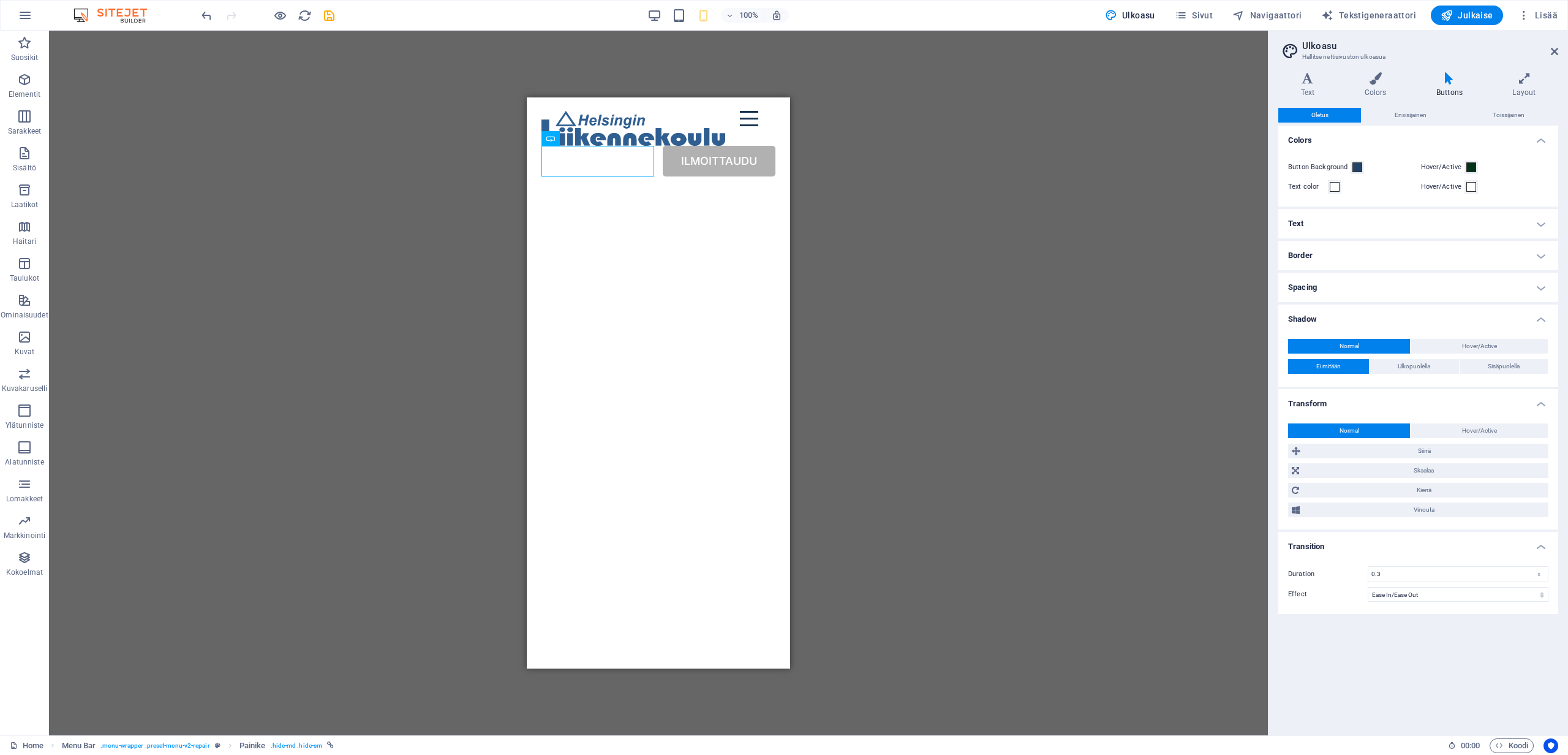
click at [858, 184] on div "H1 Text on background Säiliö Välistys Menu Bar Valikko Logo Painike Säiliö HTML…" at bounding box center [658, 383] width 1219 height 705
click at [590, 164] on div "ILMOITTAUDU" at bounding box center [658, 151] width 234 height 50
click at [761, 126] on div "Menu" at bounding box center [758, 118] width 36 height 16
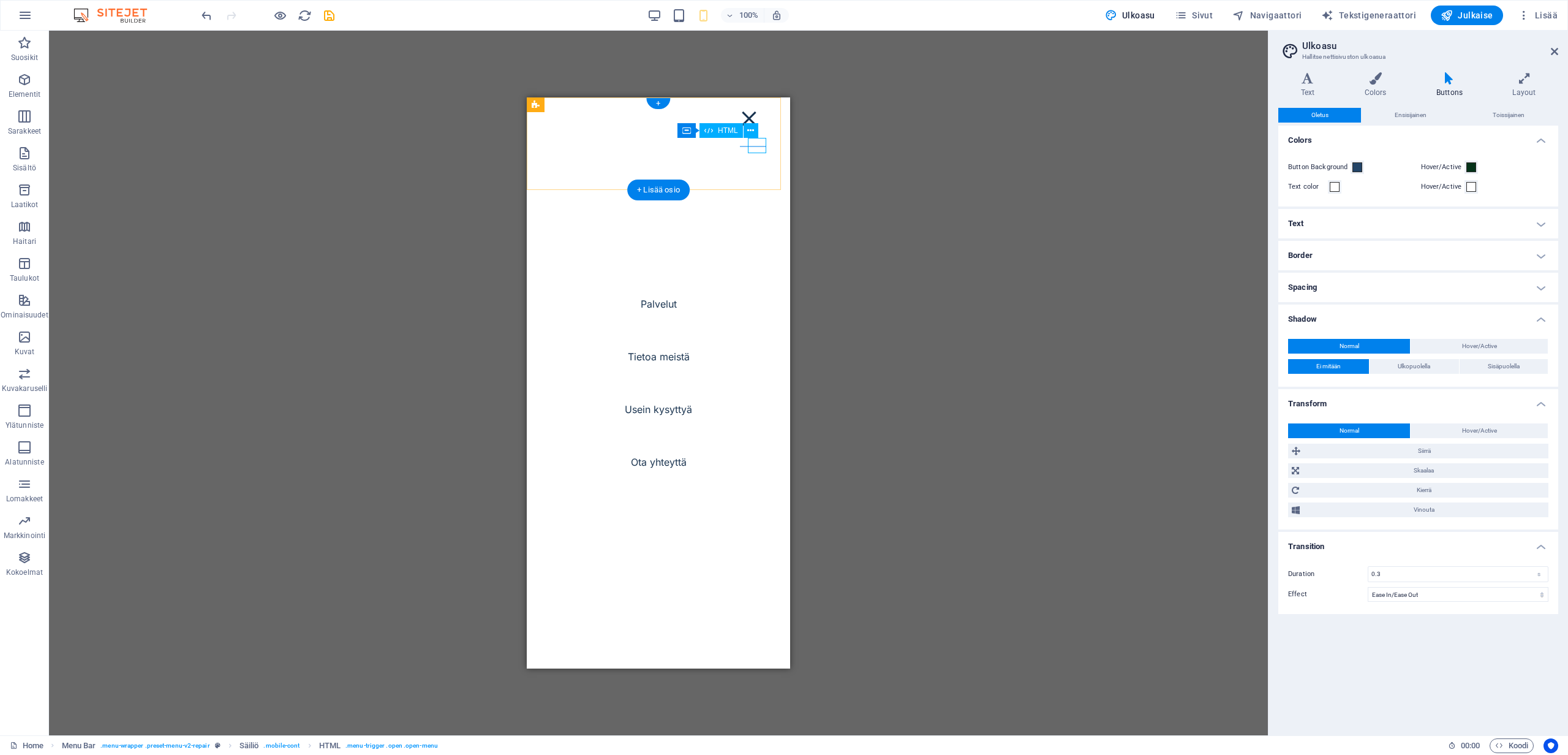
click at [758, 126] on div "Menu" at bounding box center [749, 118] width 18 height 16
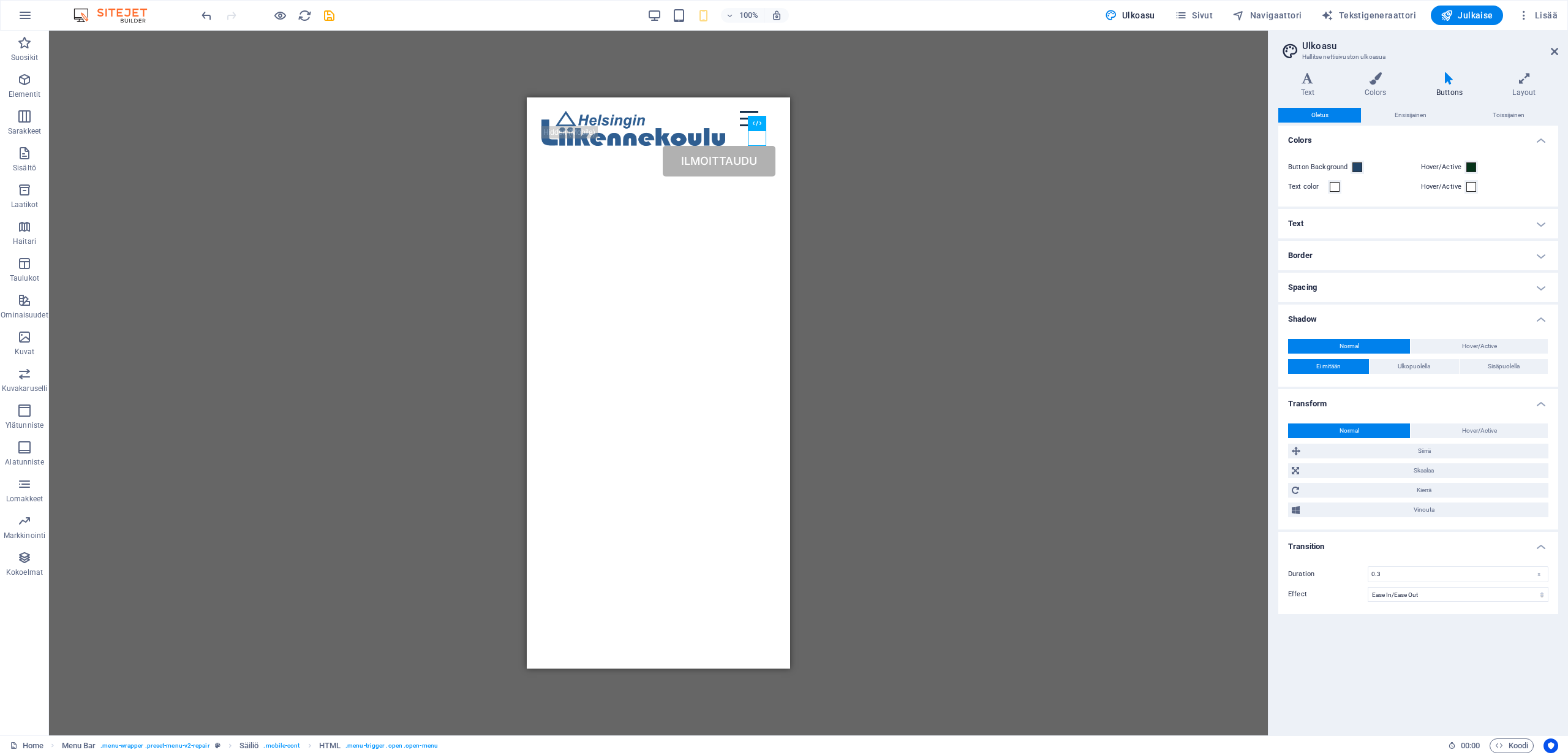
click at [855, 104] on div "H1 Text on background Säiliö Välistys Menu Bar Valikko Logo Painike HTML Säiliö" at bounding box center [658, 383] width 1219 height 705
click at [831, 150] on div "H1 Text on background Säiliö Välistys Menu Bar Valikko Logo Painike HTML Säiliö" at bounding box center [658, 383] width 1219 height 705
click at [404, 174] on div "H1 Text on background Säiliö Välistys Menu Bar Valikko Logo Painike HTML Säiliö" at bounding box center [658, 383] width 1219 height 705
click at [553, 139] on icon at bounding box center [551, 139] width 9 height 15
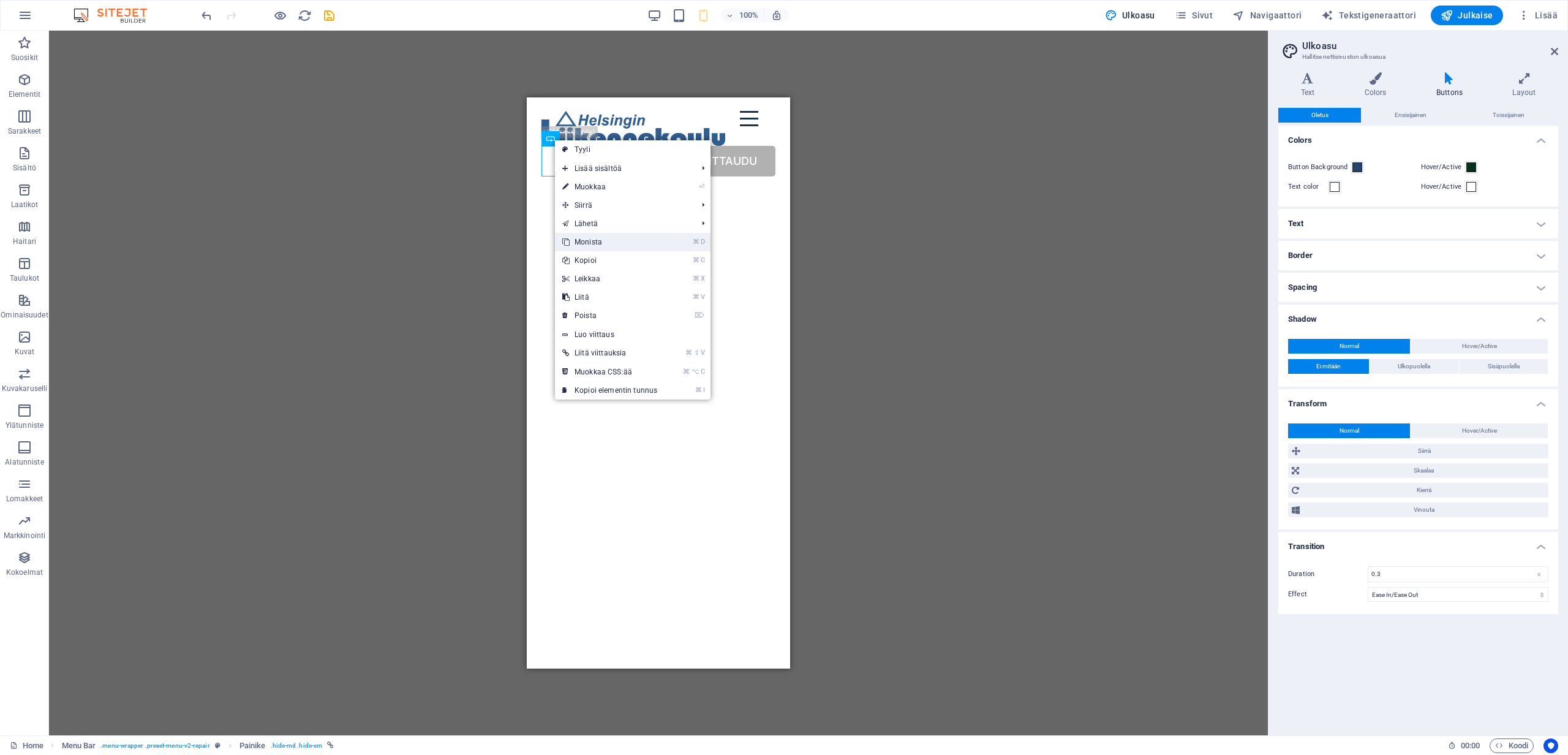
click at [601, 240] on link "⌘ D Monista" at bounding box center [610, 242] width 110 height 18
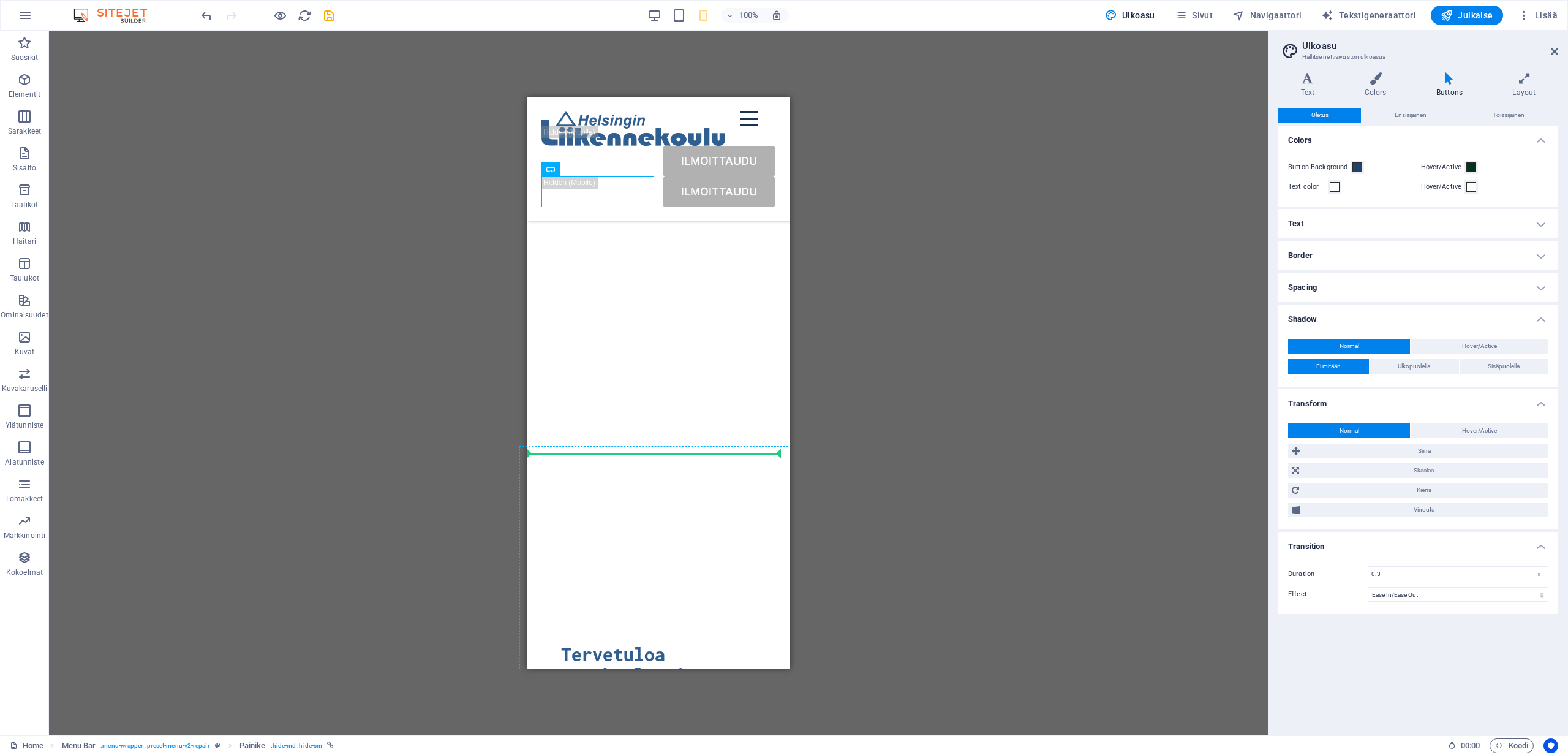
scroll to position [158, 0]
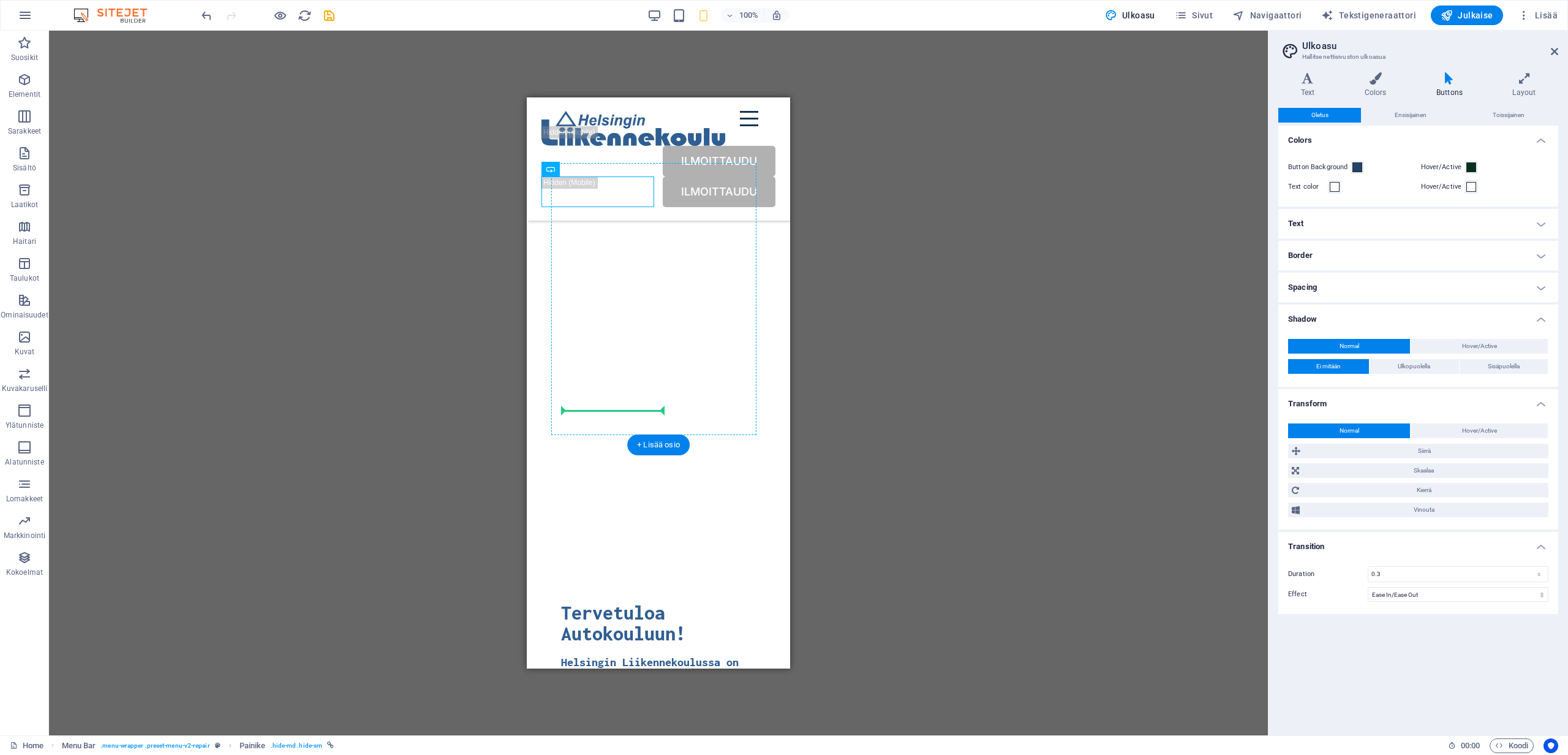
drag, startPoint x: 1093, startPoint y: 266, endPoint x: 639, endPoint y: 401, distance: 473.6
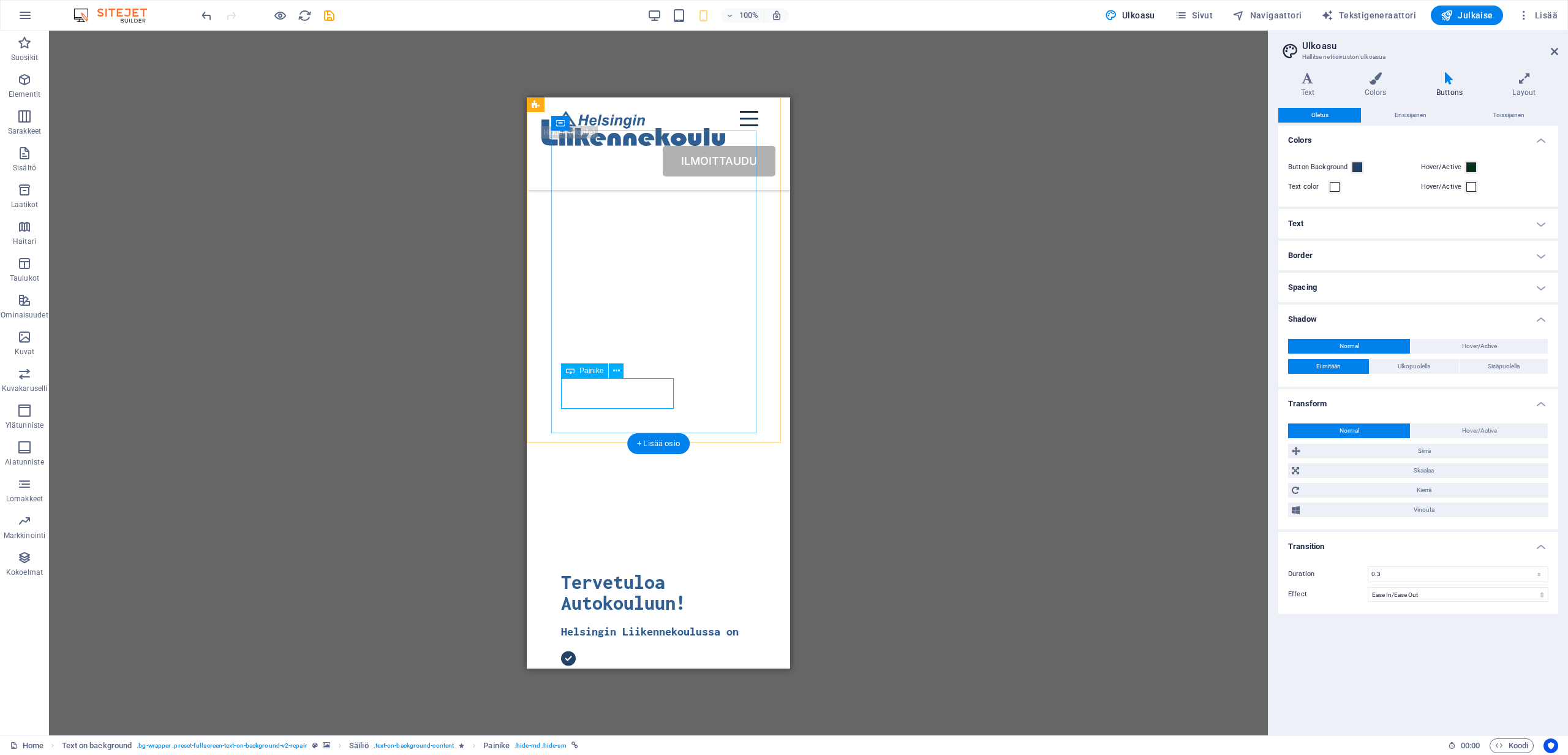
scroll to position [161, 0]
click at [713, 545] on div "Tervetuloa Autokouluun! Helsingin Liikennekoulussa on Ajotunteja heti hyvin saa…" at bounding box center [658, 760] width 214 height 431
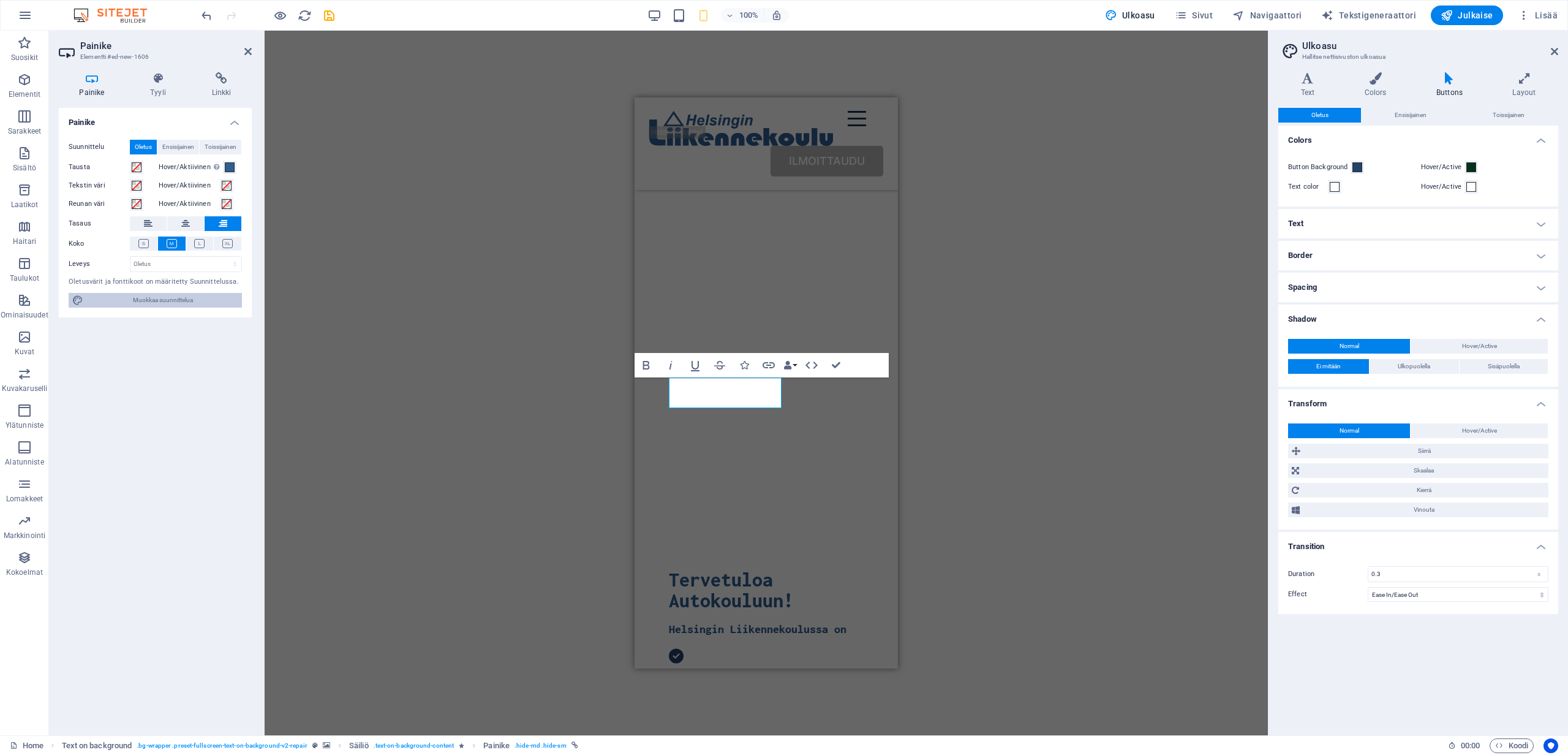
click at [173, 305] on span "Muokkaa suunnittelua" at bounding box center [162, 301] width 151 height 15
click at [793, 364] on button "Data Bindings" at bounding box center [790, 365] width 17 height 24
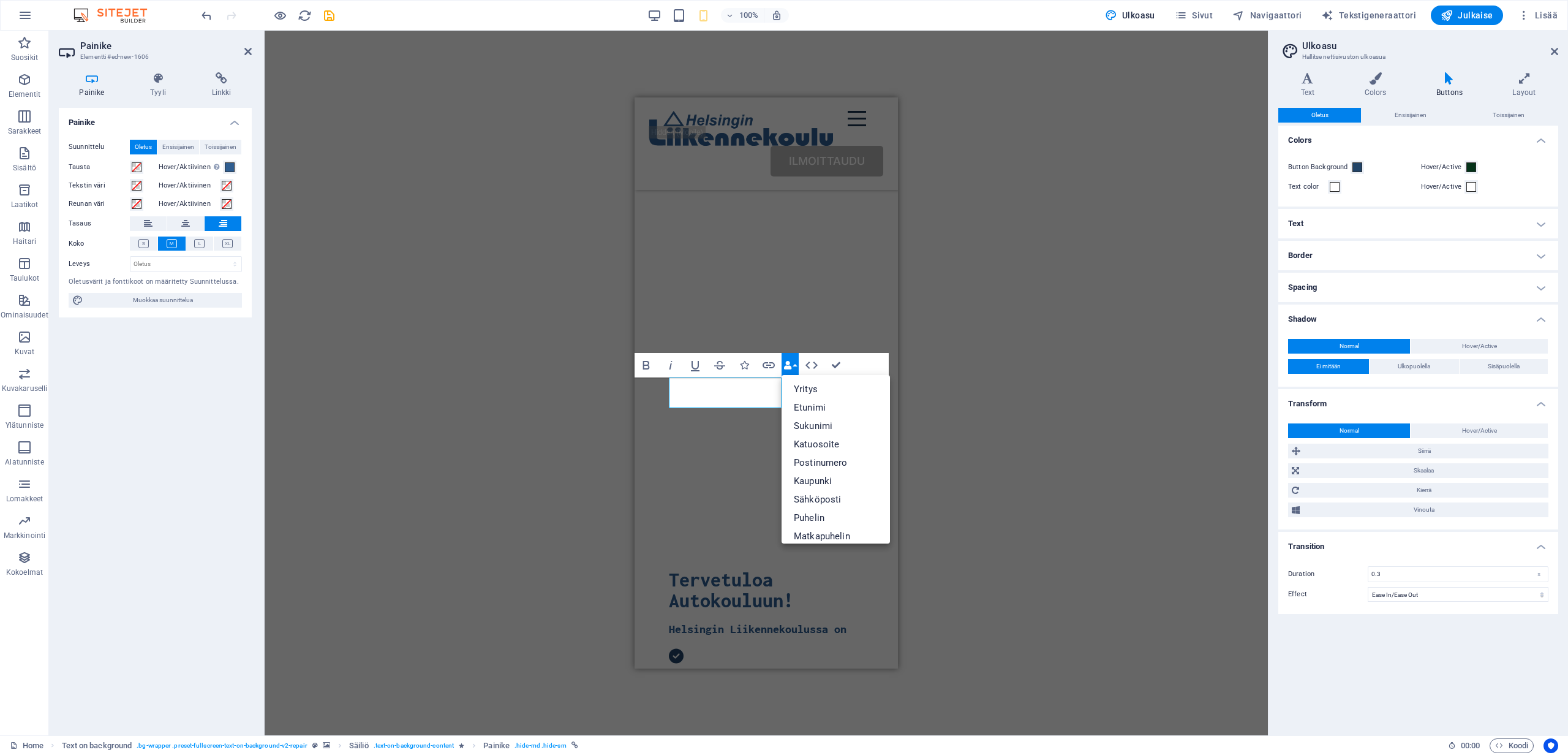
click at [365, 204] on div "H1 Text on background Säiliö Välistys Menu Bar Valikko Logo Painike HTML Säiliö…" at bounding box center [767, 383] width 1003 height 705
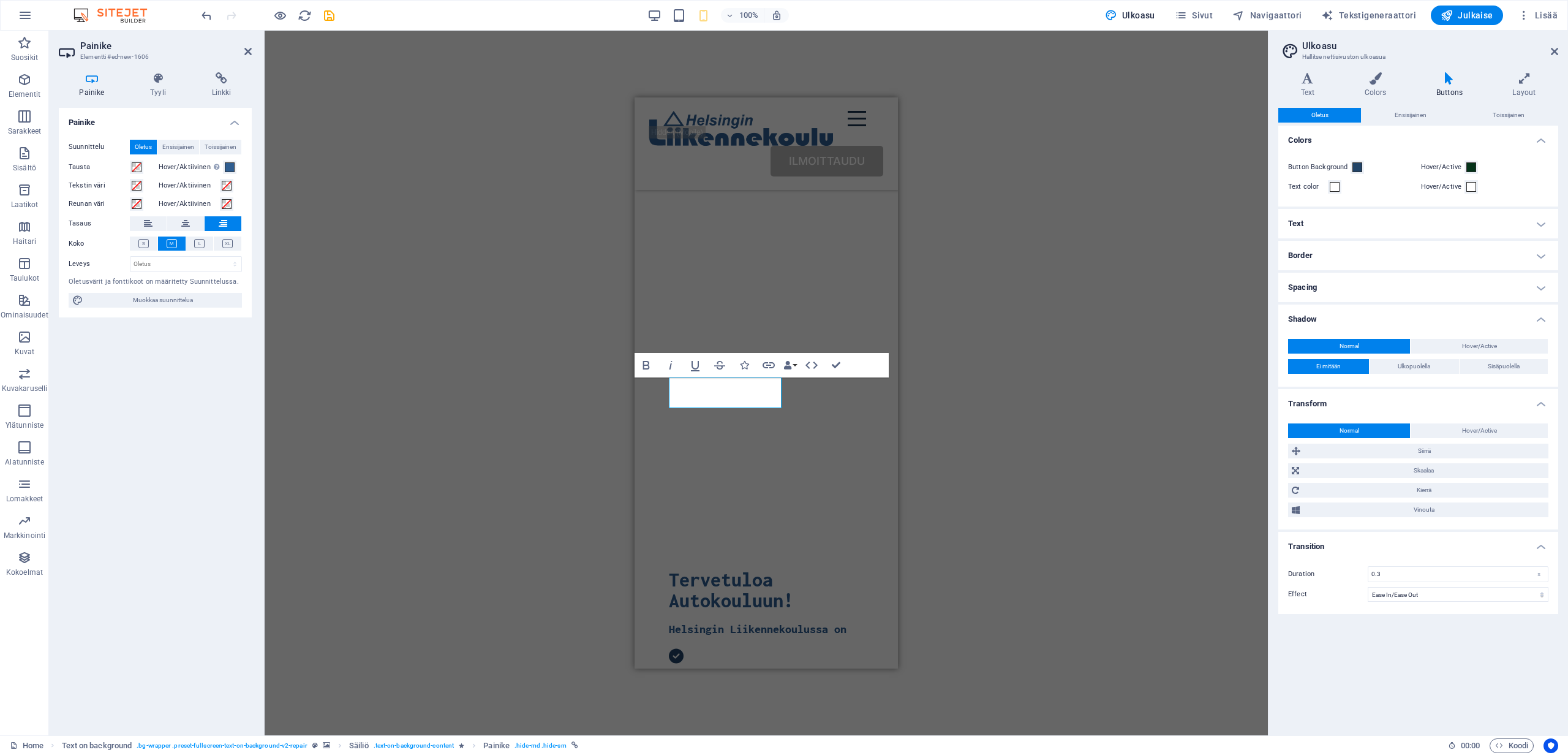
click at [456, 239] on div "H1 Text on background Säiliö Välistys Menu Bar Valikko Logo Painike HTML Säiliö…" at bounding box center [767, 383] width 1003 height 705
click at [146, 81] on icon at bounding box center [158, 79] width 57 height 12
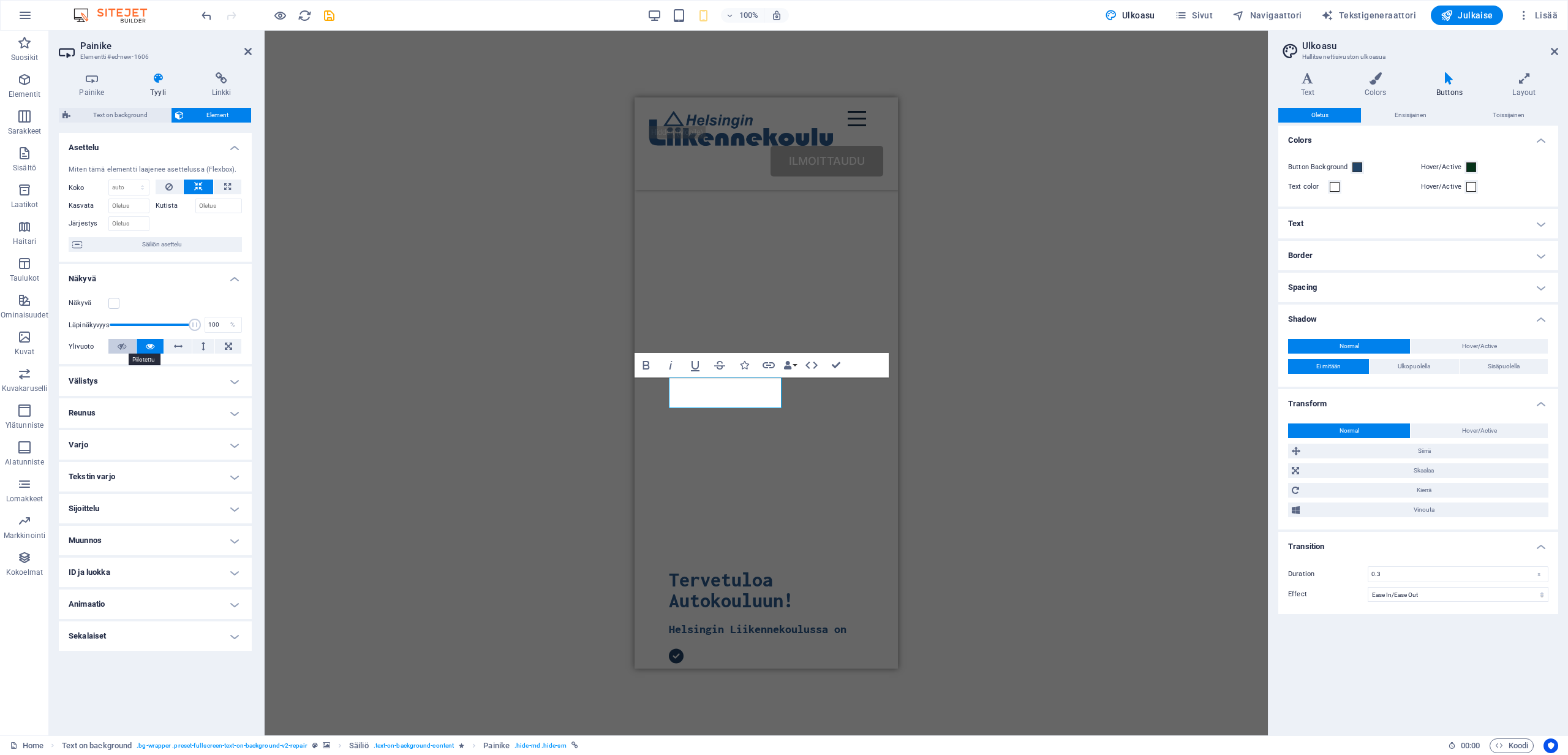
click at [127, 348] on button at bounding box center [122, 346] width 27 height 15
click at [469, 352] on div "H1 Text on background Säiliö Välistys Menu Bar Valikko Logo Painike HTML Säiliö…" at bounding box center [767, 383] width 1003 height 705
click at [154, 346] on button at bounding box center [151, 346] width 27 height 15
click at [128, 349] on button at bounding box center [122, 346] width 27 height 15
click at [151, 344] on icon at bounding box center [150, 346] width 9 height 15
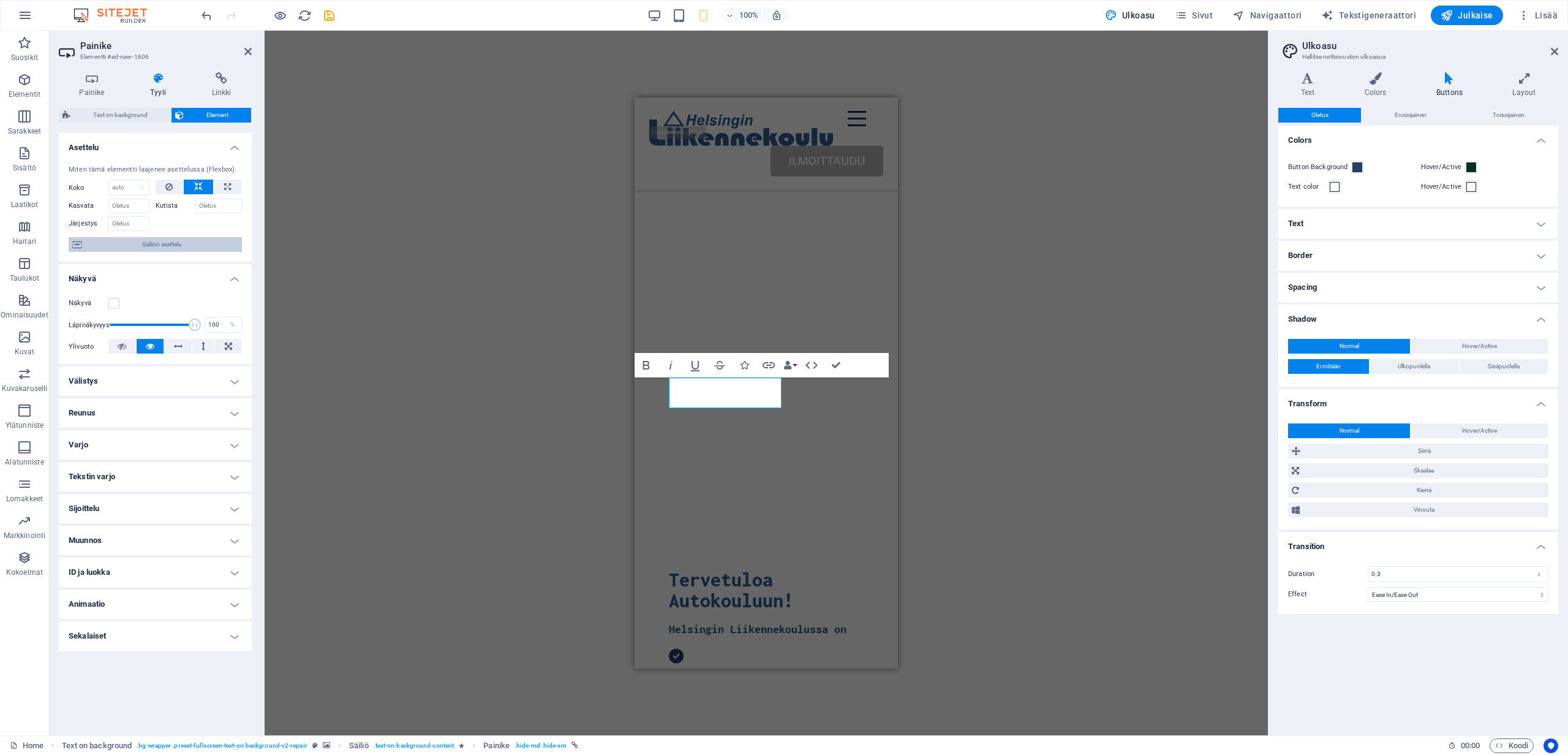
click at [175, 246] on span "Säiliön asettelu" at bounding box center [162, 245] width 152 height 15
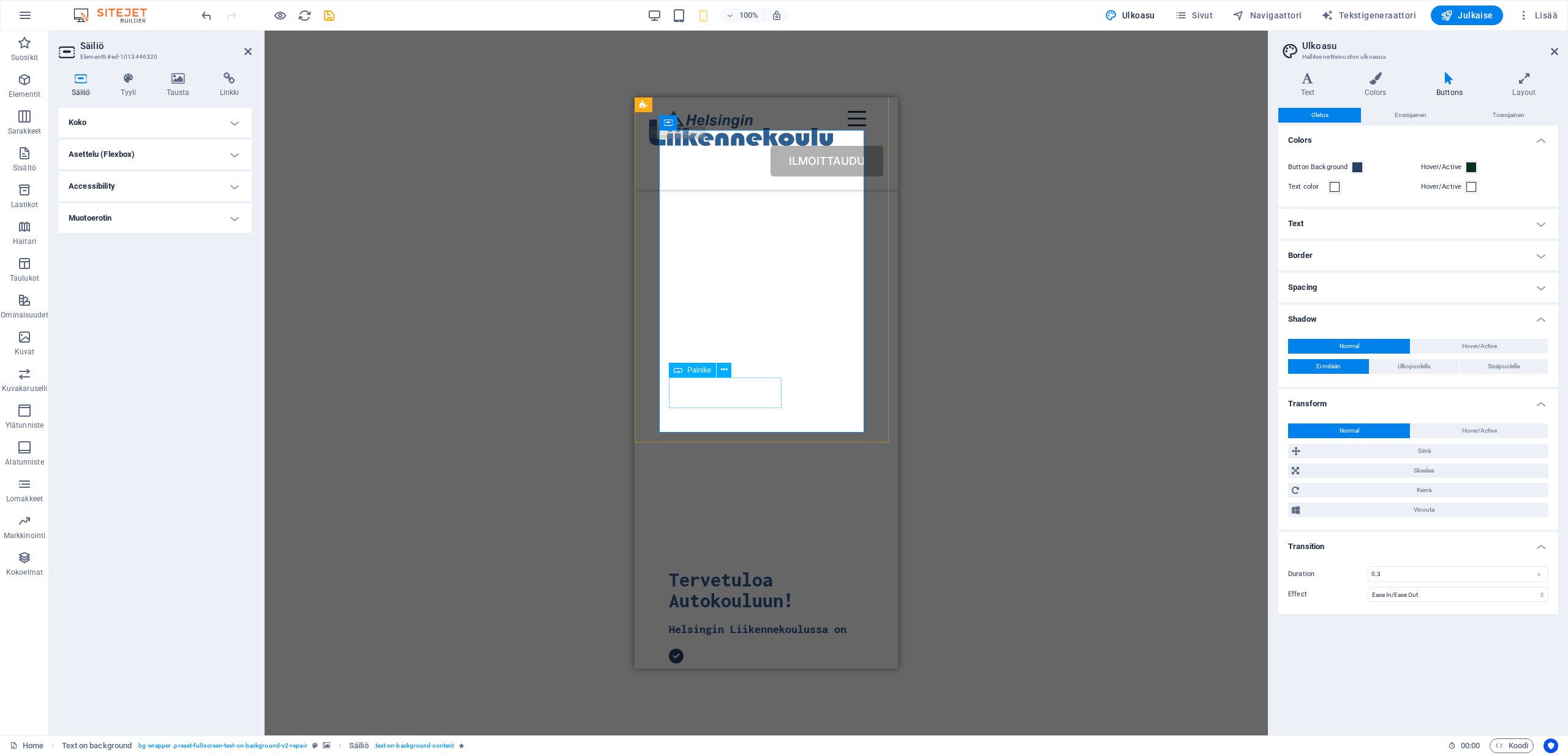
click at [136, 80] on icon at bounding box center [129, 79] width 41 height 12
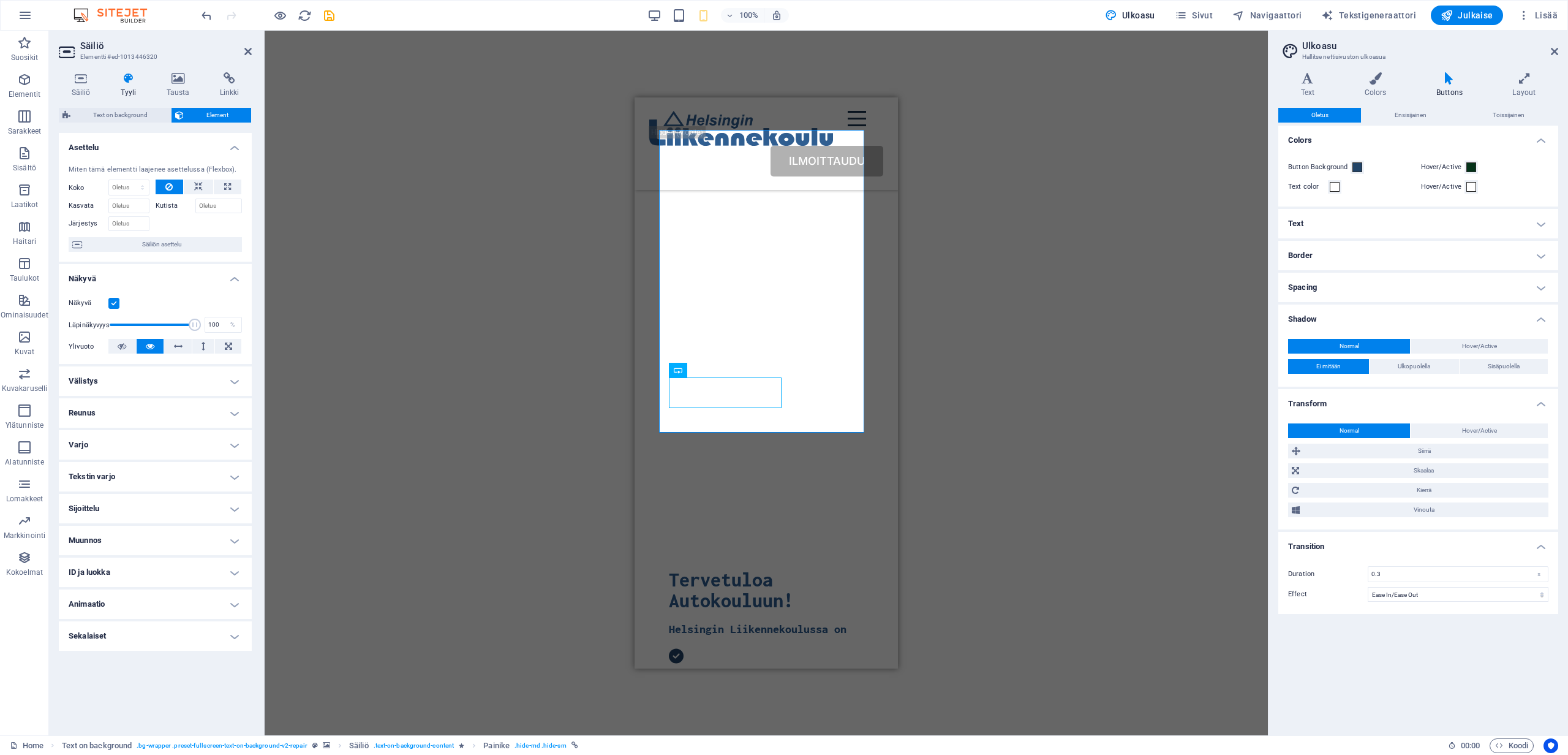
click at [109, 501] on h4 "Sijoittelu" at bounding box center [155, 508] width 193 height 29
click at [109, 501] on h4 "Sijoittelu" at bounding box center [155, 504] width 193 height 22
click at [109, 481] on h4 "Tekstin varjo" at bounding box center [155, 476] width 193 height 29
click at [109, 478] on h4 "Tekstin varjo" at bounding box center [155, 472] width 193 height 22
click at [101, 443] on h4 "Varjo" at bounding box center [155, 444] width 193 height 29
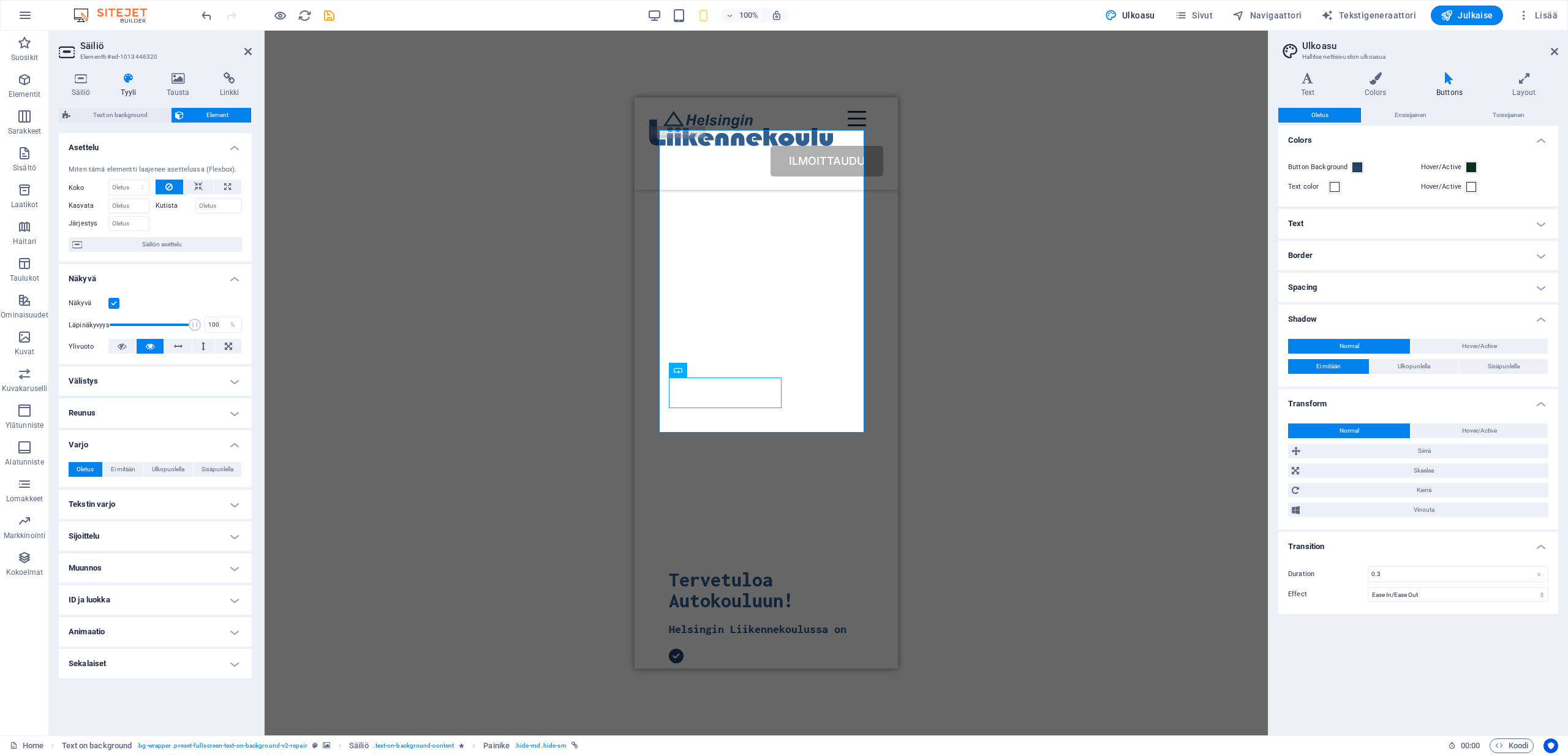
click at [101, 443] on h4 "Varjo" at bounding box center [155, 441] width 193 height 22
click at [101, 443] on h4 "Varjo" at bounding box center [155, 444] width 193 height 29
click at [101, 443] on h4 "Varjo" at bounding box center [155, 441] width 193 height 22
click at [98, 409] on h4 "Reunus" at bounding box center [155, 412] width 193 height 29
click at [98, 409] on h4 "Reunus" at bounding box center [155, 409] width 193 height 22
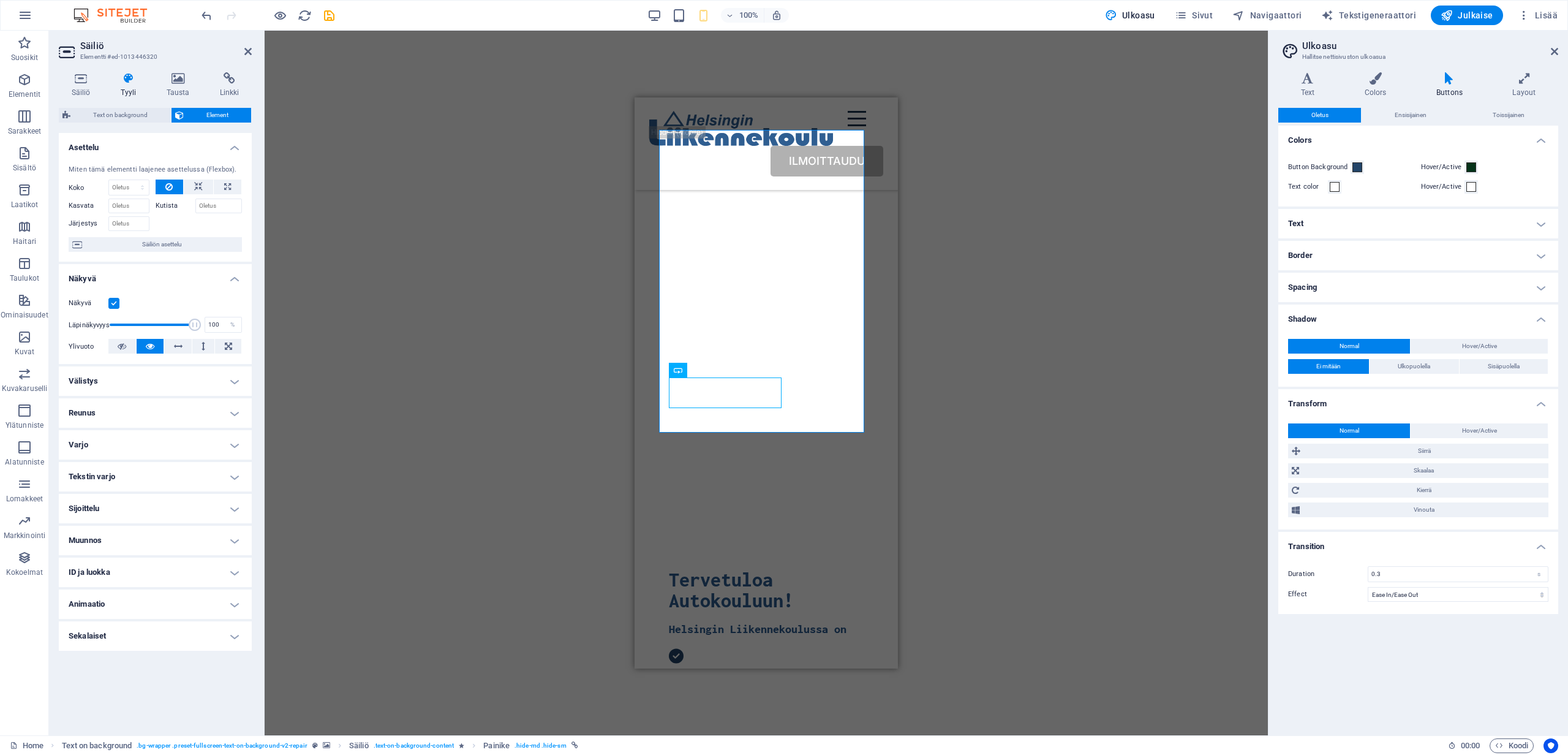
click at [98, 388] on h4 "Välistys" at bounding box center [155, 381] width 193 height 29
click at [98, 389] on div "Marginaali Oletus auto px % rem vw vh Mukautettu Mukautettu auto px % rem vw vh…" at bounding box center [155, 417] width 193 height 56
